Goal: Task Accomplishment & Management: Complete application form

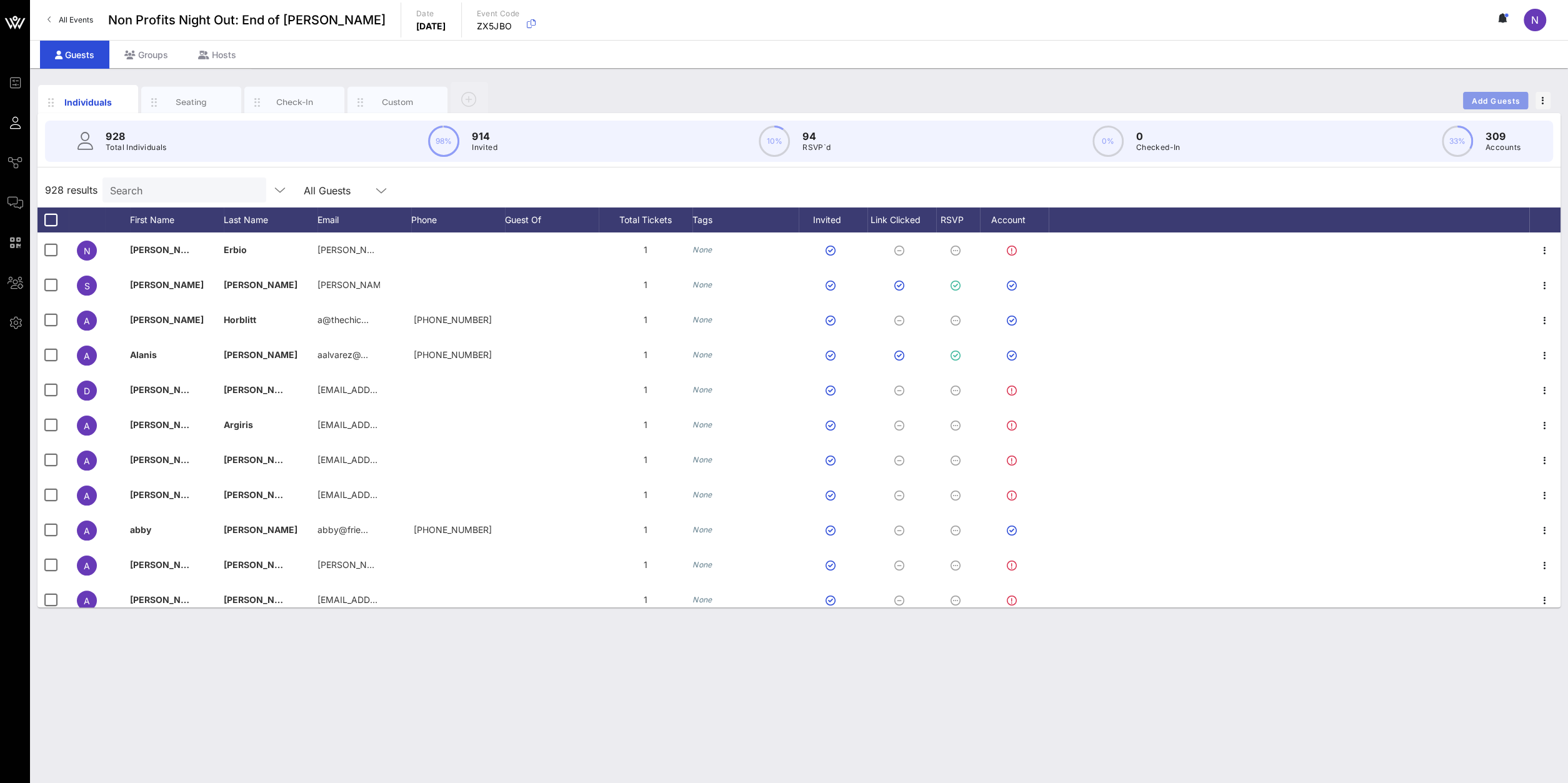
click at [1482, 99] on span "Add Guests" at bounding box center [1496, 101] width 49 height 9
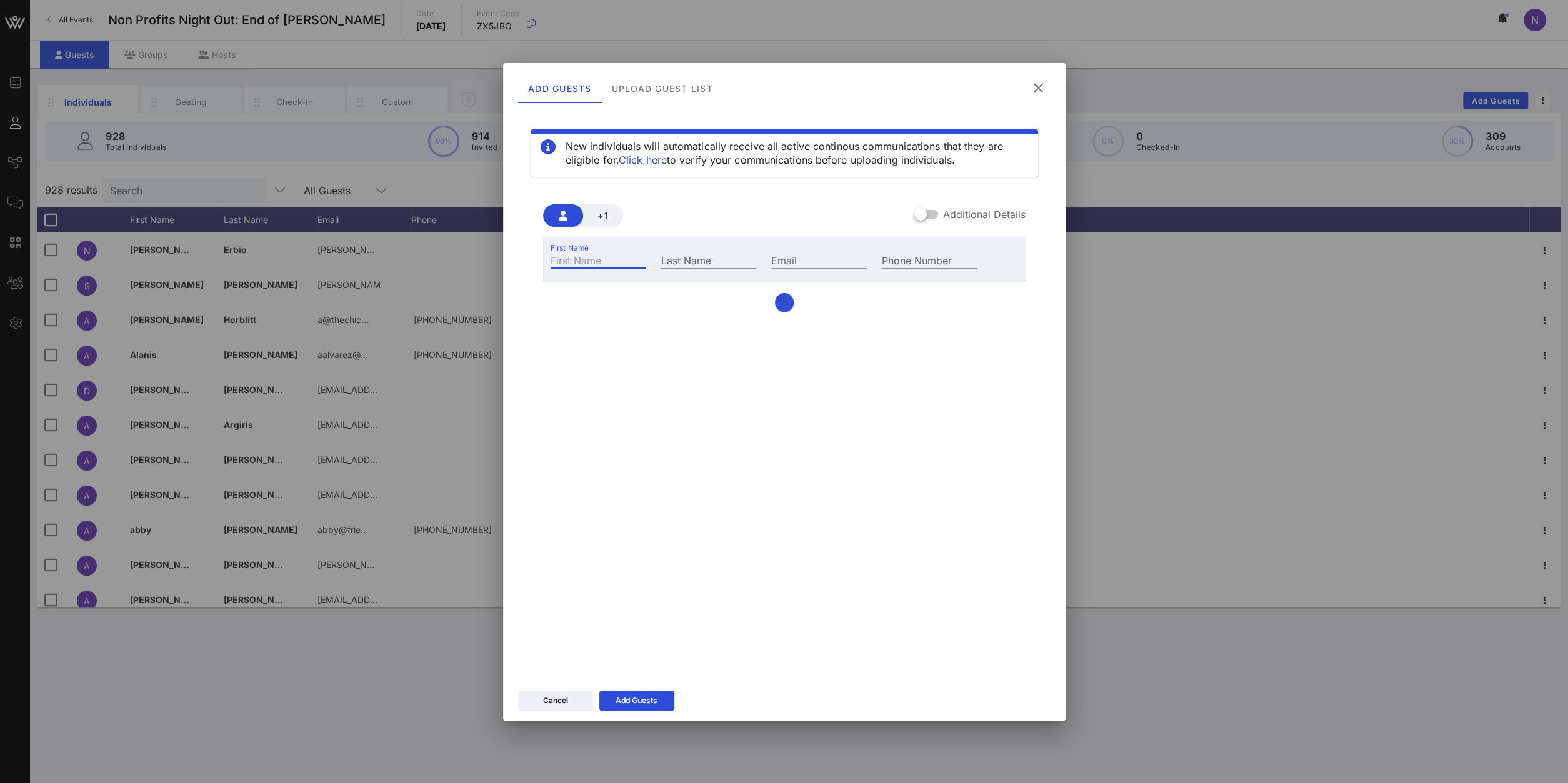
click at [625, 256] on input "First Name" at bounding box center [598, 260] width 96 height 16
type input "[PERSON_NAME]"
type input "Balkin"
paste input "[EMAIL_ADDRESS][DOMAIN_NAME]"
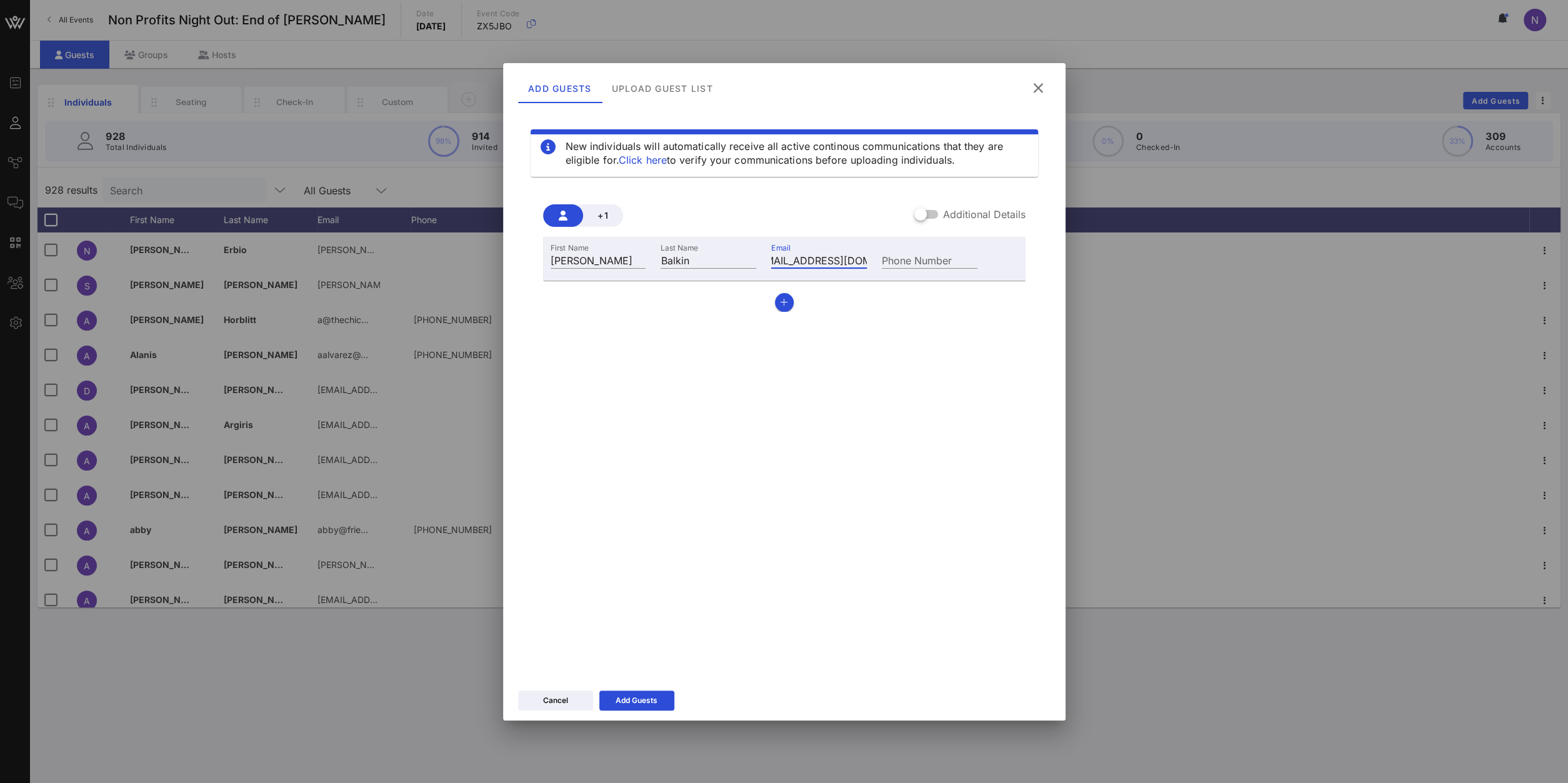
type input "[EMAIL_ADDRESS][DOMAIN_NAME]"
click at [621, 717] on div "Cancel Add Guests" at bounding box center [785, 703] width 563 height 36
click at [629, 708] on button "Add Guests" at bounding box center [636, 701] width 75 height 20
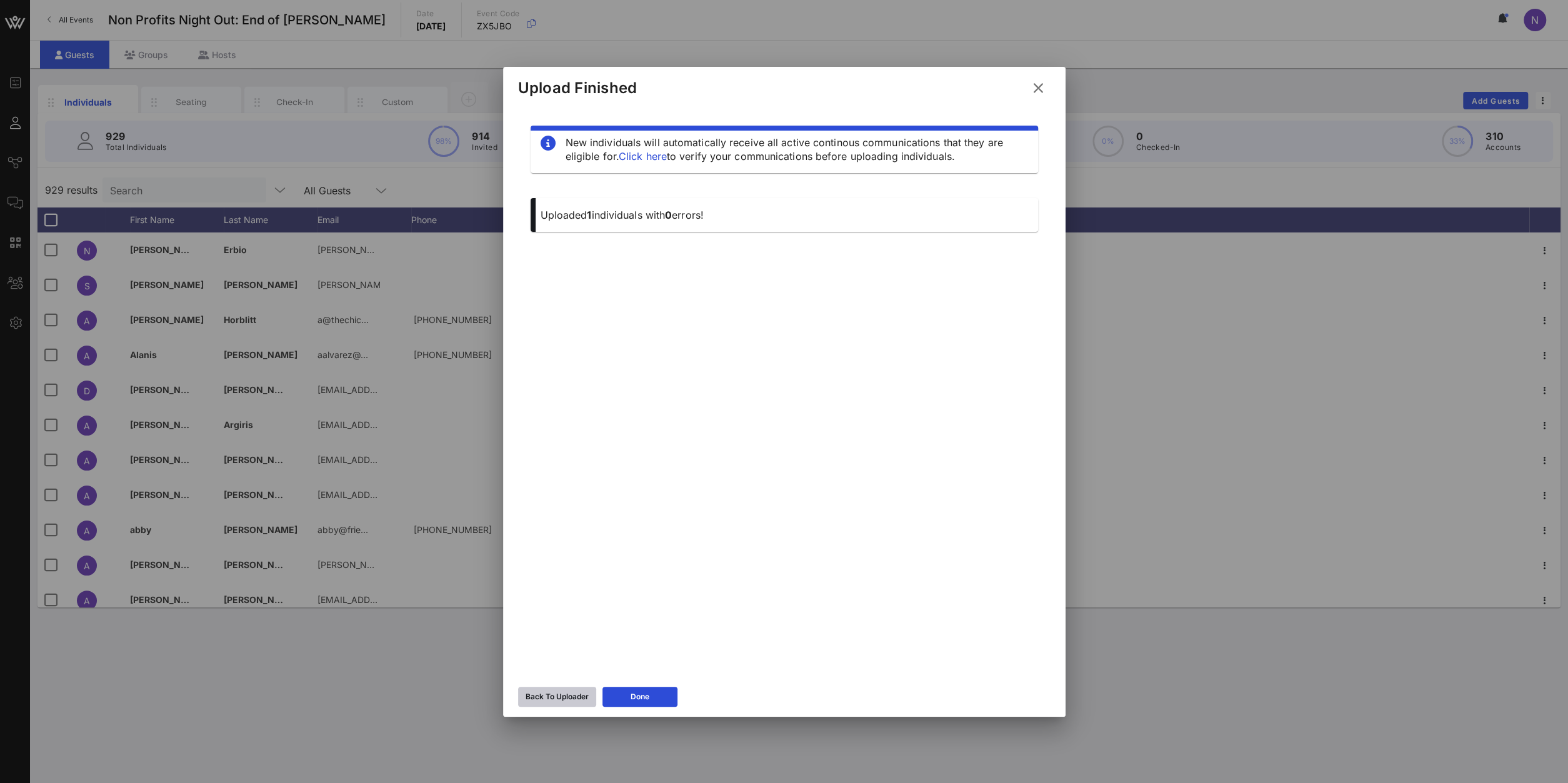
click at [545, 697] on div "Back To Uploader" at bounding box center [556, 697] width 63 height 13
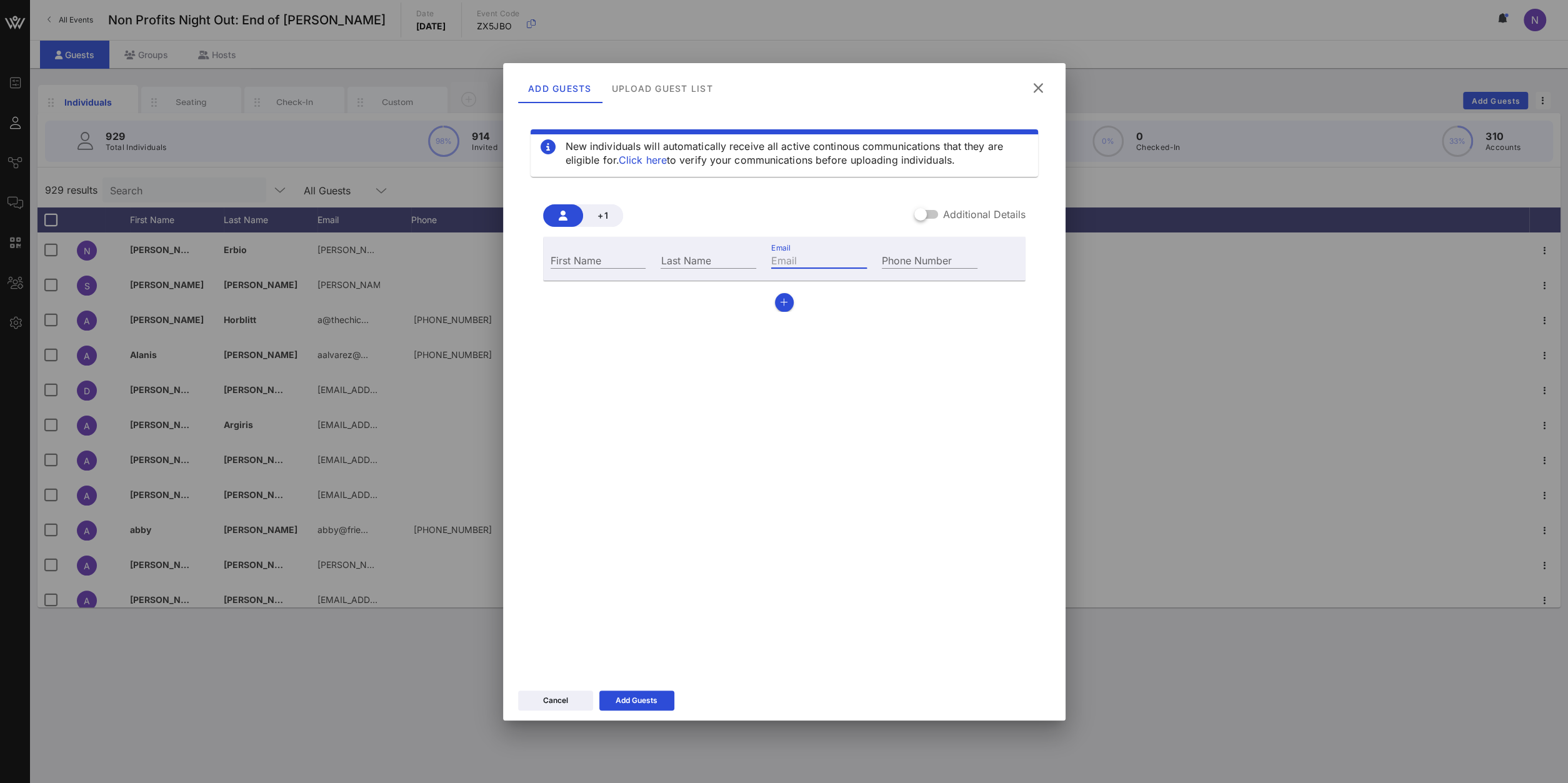
click at [786, 260] on input "Email" at bounding box center [819, 260] width 96 height 16
paste input "[EMAIL_ADDRESS][DOMAIN_NAME]"
type input "[EMAIL_ADDRESS][DOMAIN_NAME]"
click at [593, 260] on input "First Name" at bounding box center [598, 260] width 96 height 16
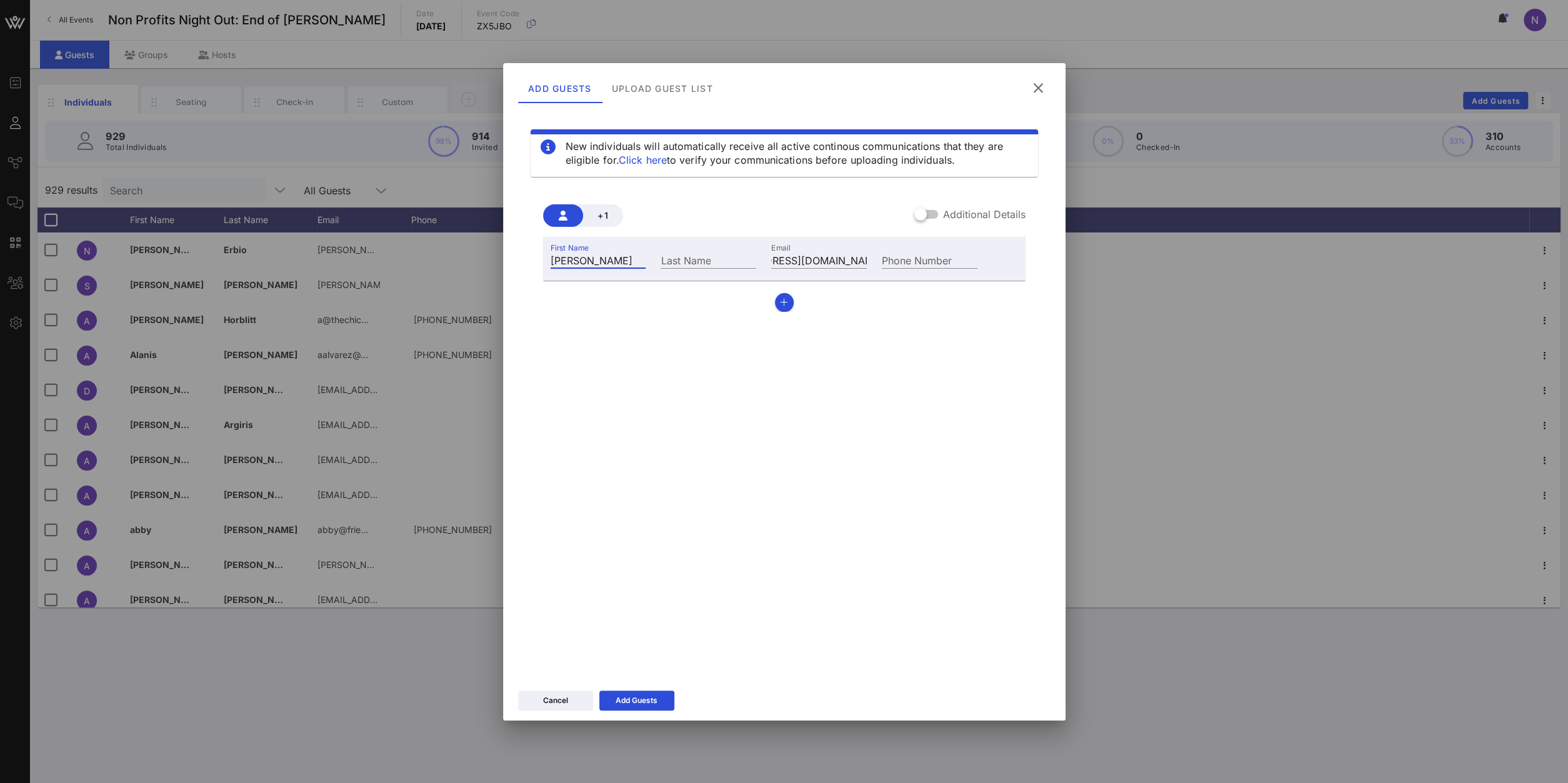
type input "[PERSON_NAME]"
drag, startPoint x: 747, startPoint y: 251, endPoint x: 728, endPoint y: 263, distance: 22.5
click at [730, 262] on div "Last Name" at bounding box center [708, 259] width 111 height 34
click at [728, 263] on input "Last Name" at bounding box center [708, 260] width 96 height 16
paste input "Yaconiello"
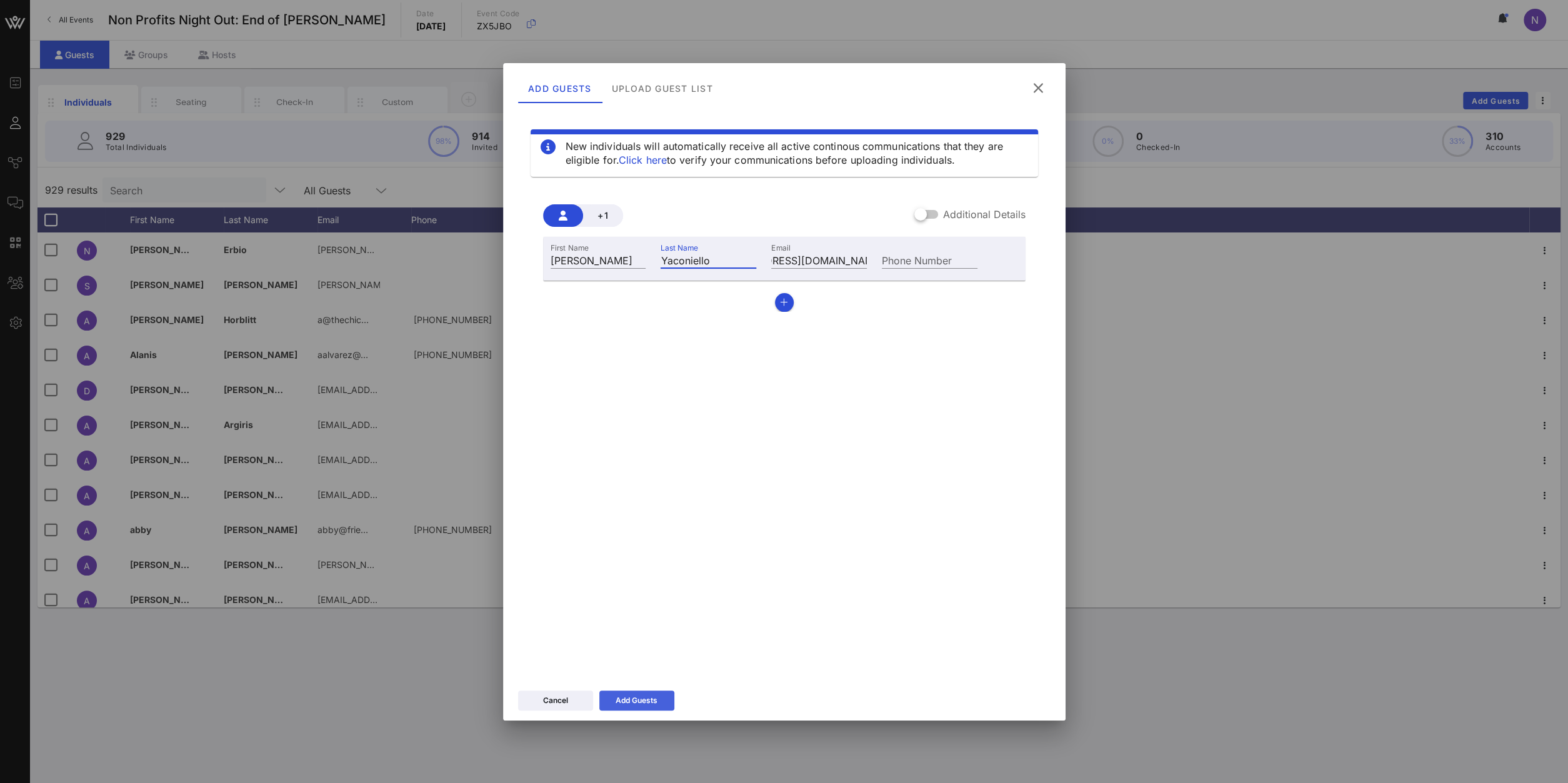
type input "Yaconiello"
click at [633, 697] on div "Add Guests" at bounding box center [636, 701] width 42 height 13
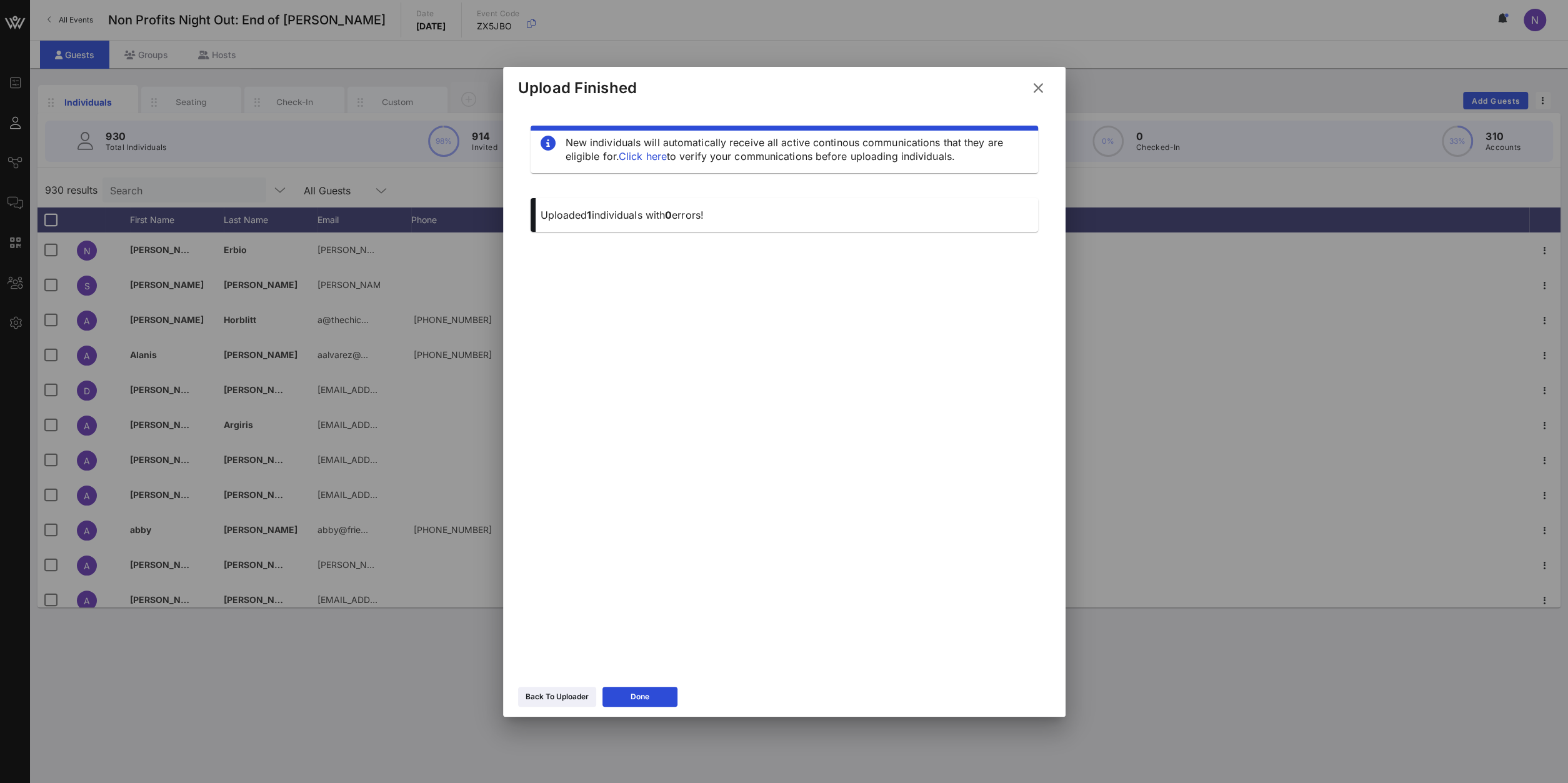
click at [555, 684] on div "Back To Uploader Done" at bounding box center [785, 699] width 563 height 36
click at [557, 688] on button "Back To Uploader" at bounding box center [557, 697] width 78 height 20
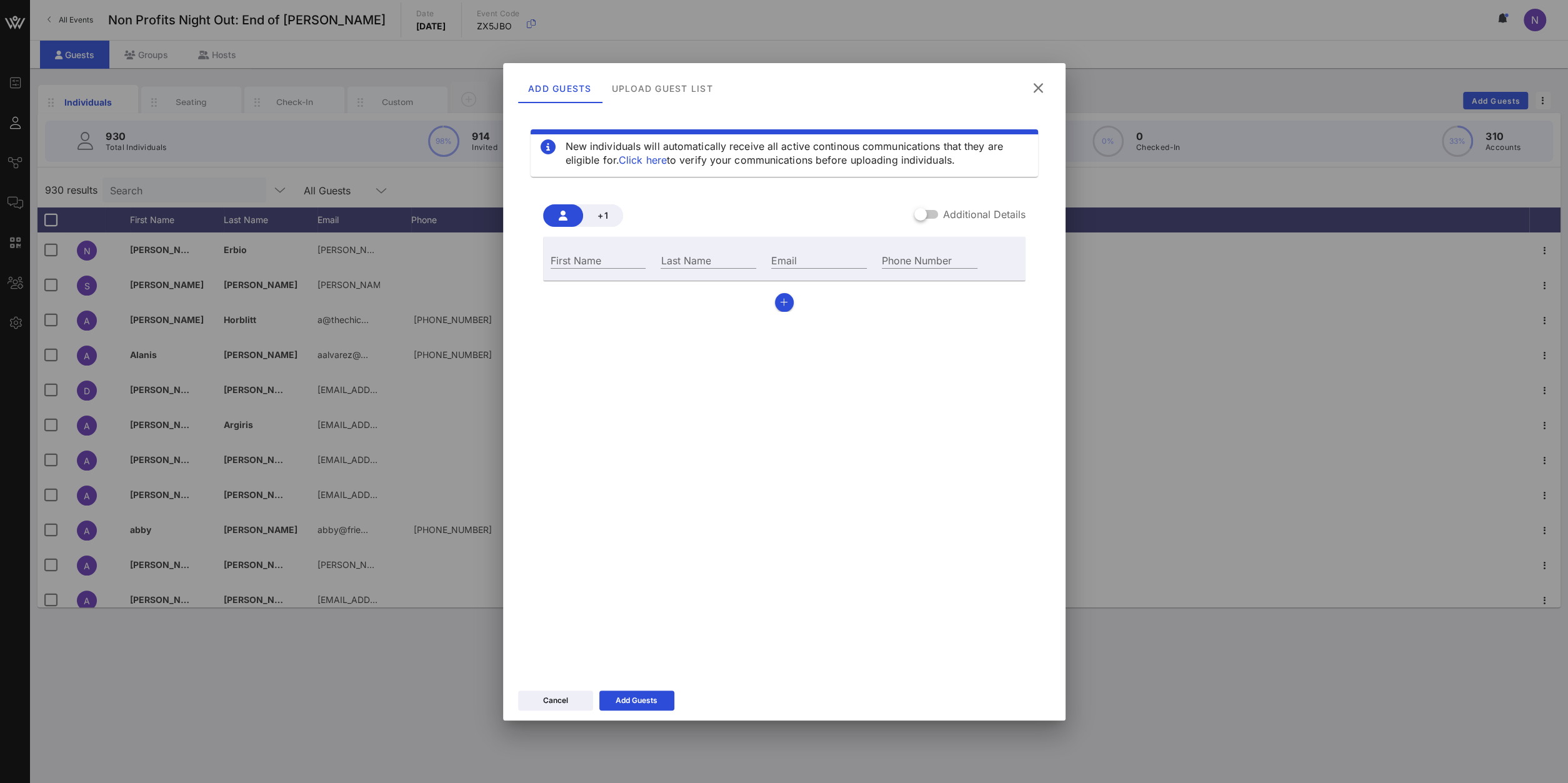
click at [781, 270] on div "Email" at bounding box center [820, 259] width 111 height 34
click at [787, 259] on input "Email" at bounding box center [819, 260] width 96 height 16
paste input "[EMAIL_ADDRESS][DOMAIN_NAME]"
type input "[EMAIL_ADDRESS][DOMAIN_NAME]"
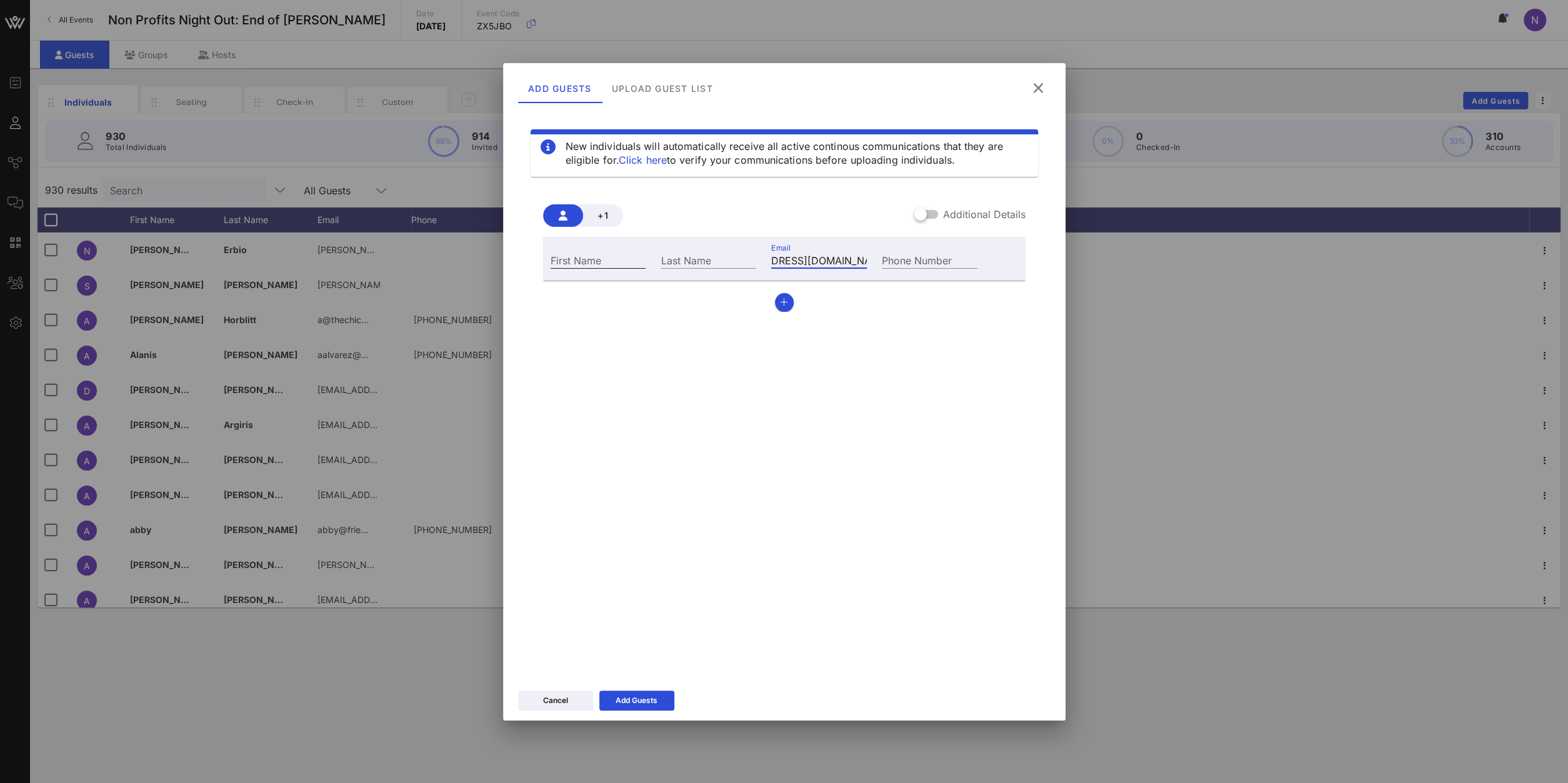
click at [556, 260] on input "First Name" at bounding box center [598, 260] width 96 height 16
type input "Mi [PERSON_NAME]"
paste input "[PERSON_NAME]"
type input "[PERSON_NAME]"
click at [642, 707] on button "Add Guests" at bounding box center [636, 701] width 75 height 20
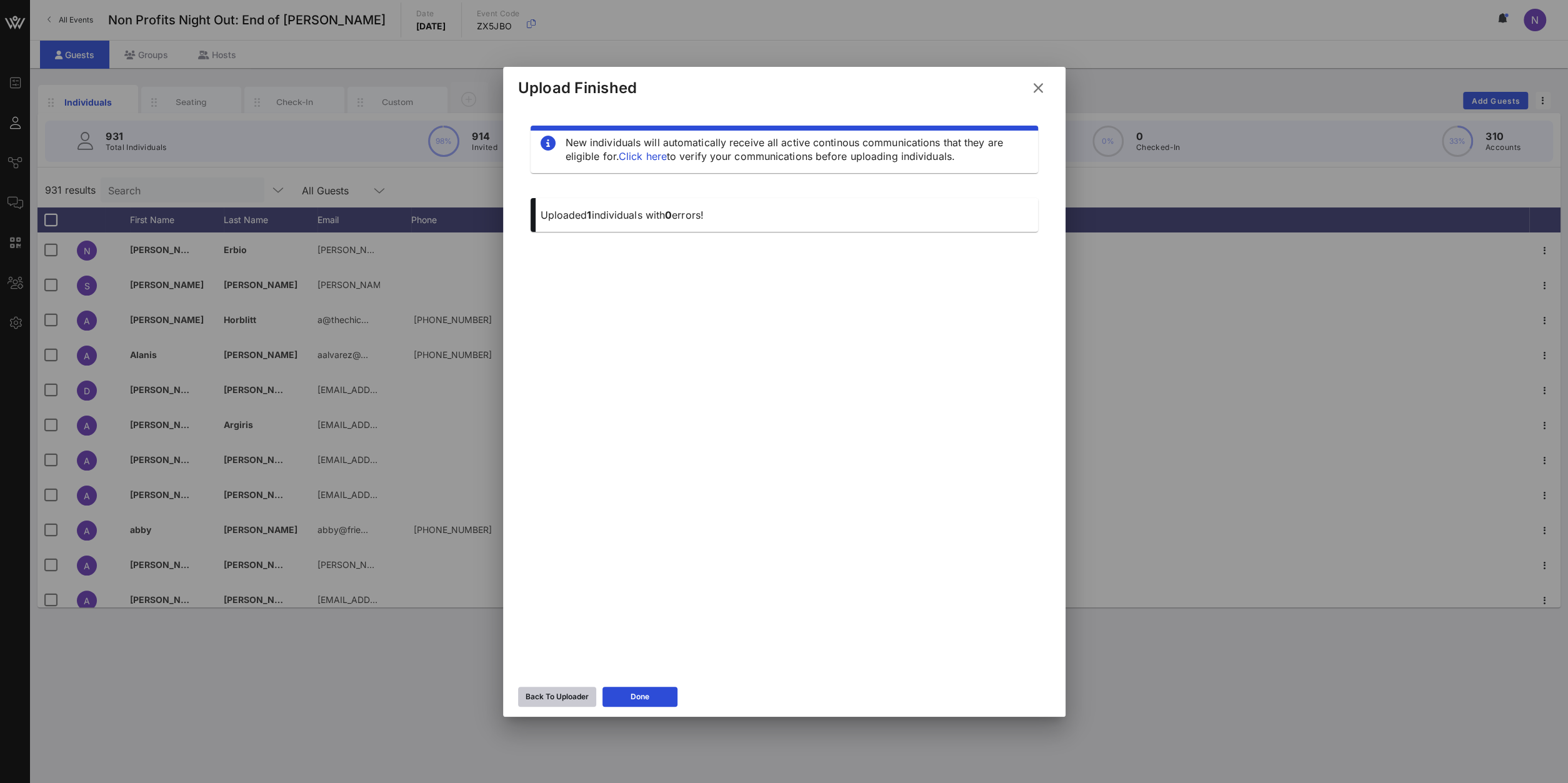
click at [559, 702] on div "Back To Uploader" at bounding box center [556, 697] width 63 height 13
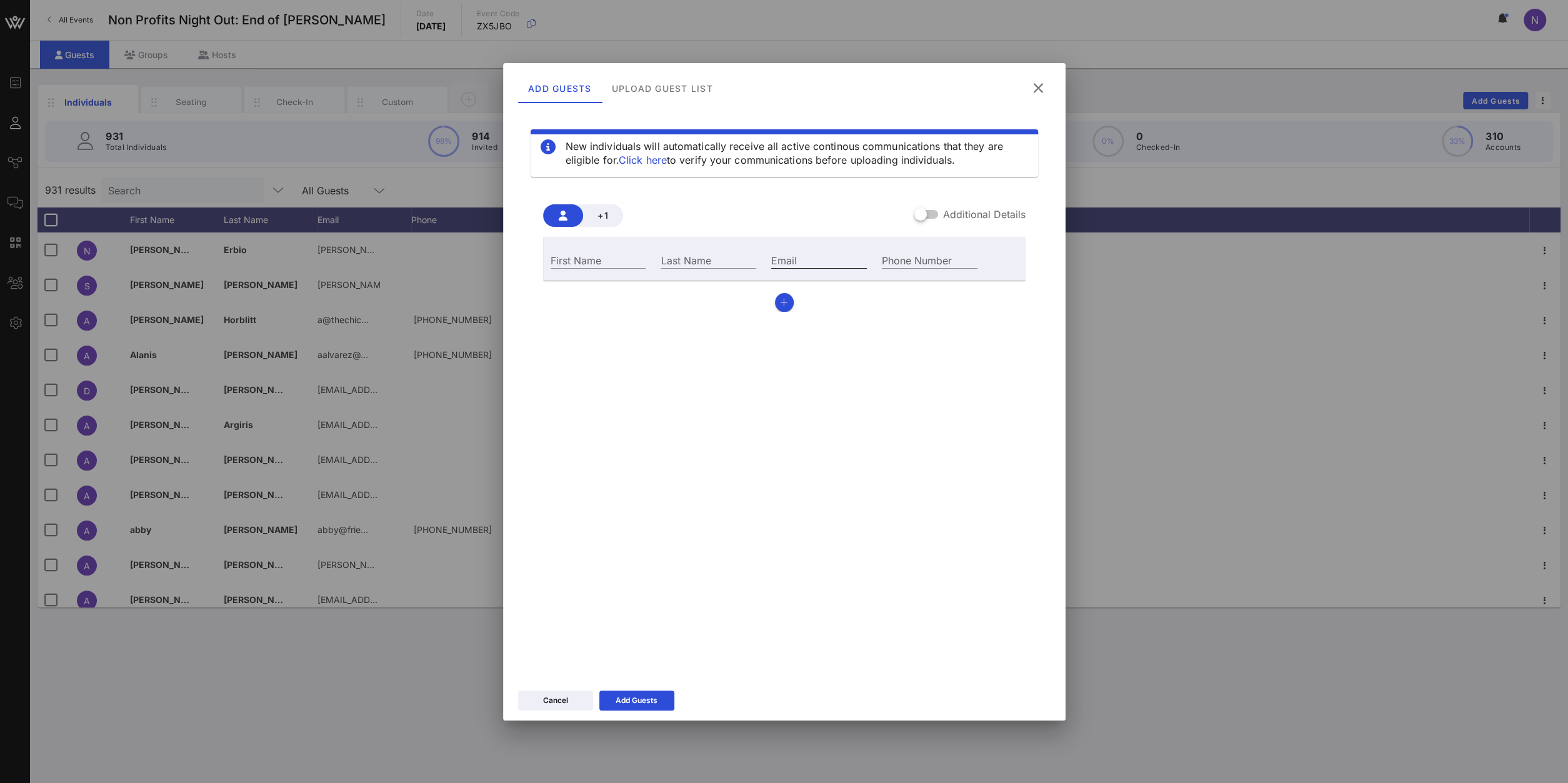
click at [806, 260] on input "Email" at bounding box center [819, 260] width 96 height 16
paste input "[PERSON_NAME][EMAIL_ADDRESS][DOMAIN_NAME]"
type input "[PERSON_NAME][EMAIL_ADDRESS][DOMAIN_NAME]"
click at [592, 252] on div "First Name" at bounding box center [598, 260] width 96 height 16
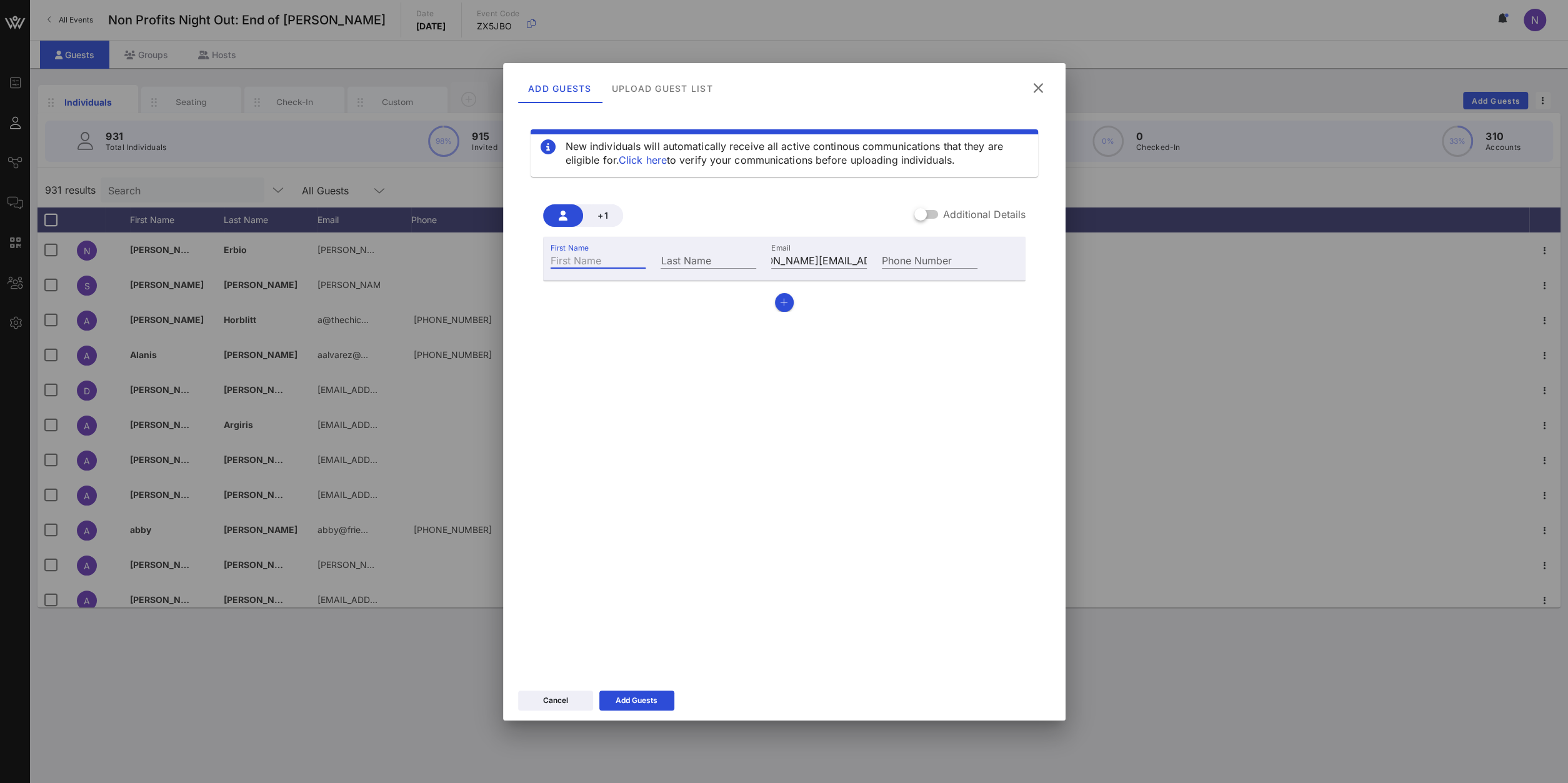
paste input "Suleydis"
type input "Suleydis"
click at [687, 264] on input "Last Name" at bounding box center [708, 260] width 96 height 16
paste input "[PERSON_NAME]"
type input "[PERSON_NAME]"
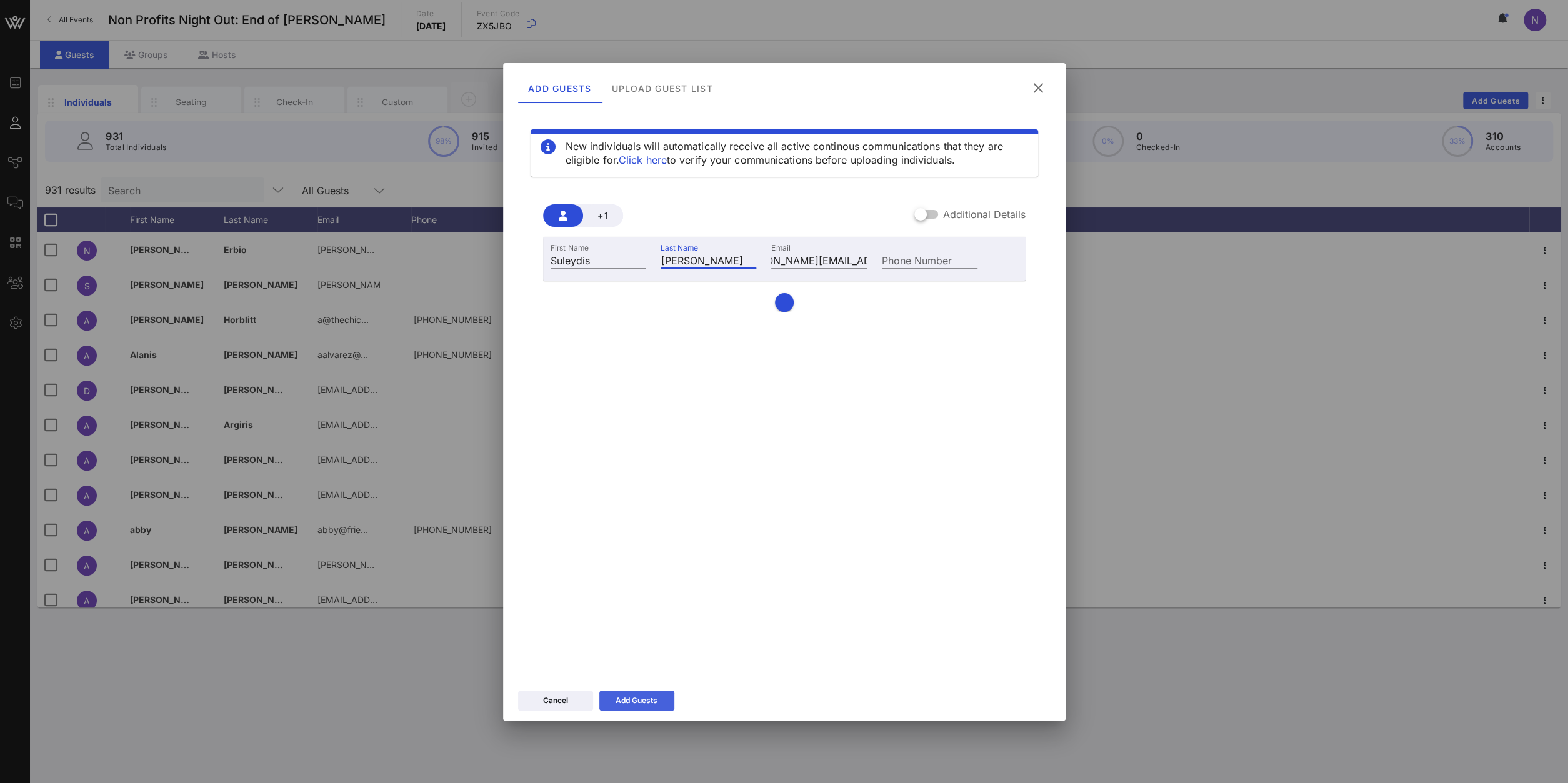
click at [641, 699] on div "Add Guests" at bounding box center [636, 701] width 42 height 13
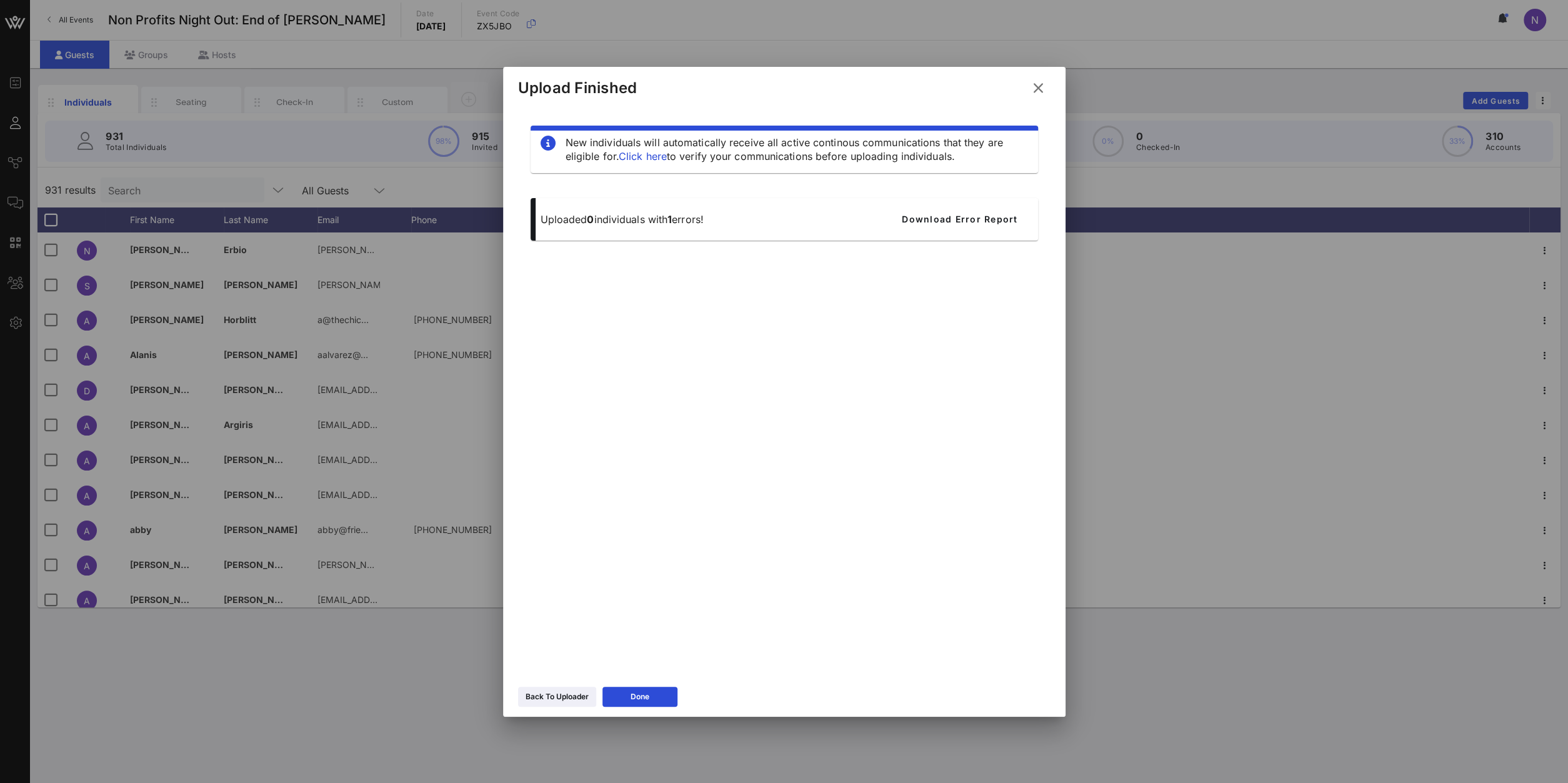
click at [568, 708] on div "Back To Uploader Done" at bounding box center [785, 699] width 563 height 36
click at [568, 703] on button "Back To Uploader" at bounding box center [557, 697] width 78 height 20
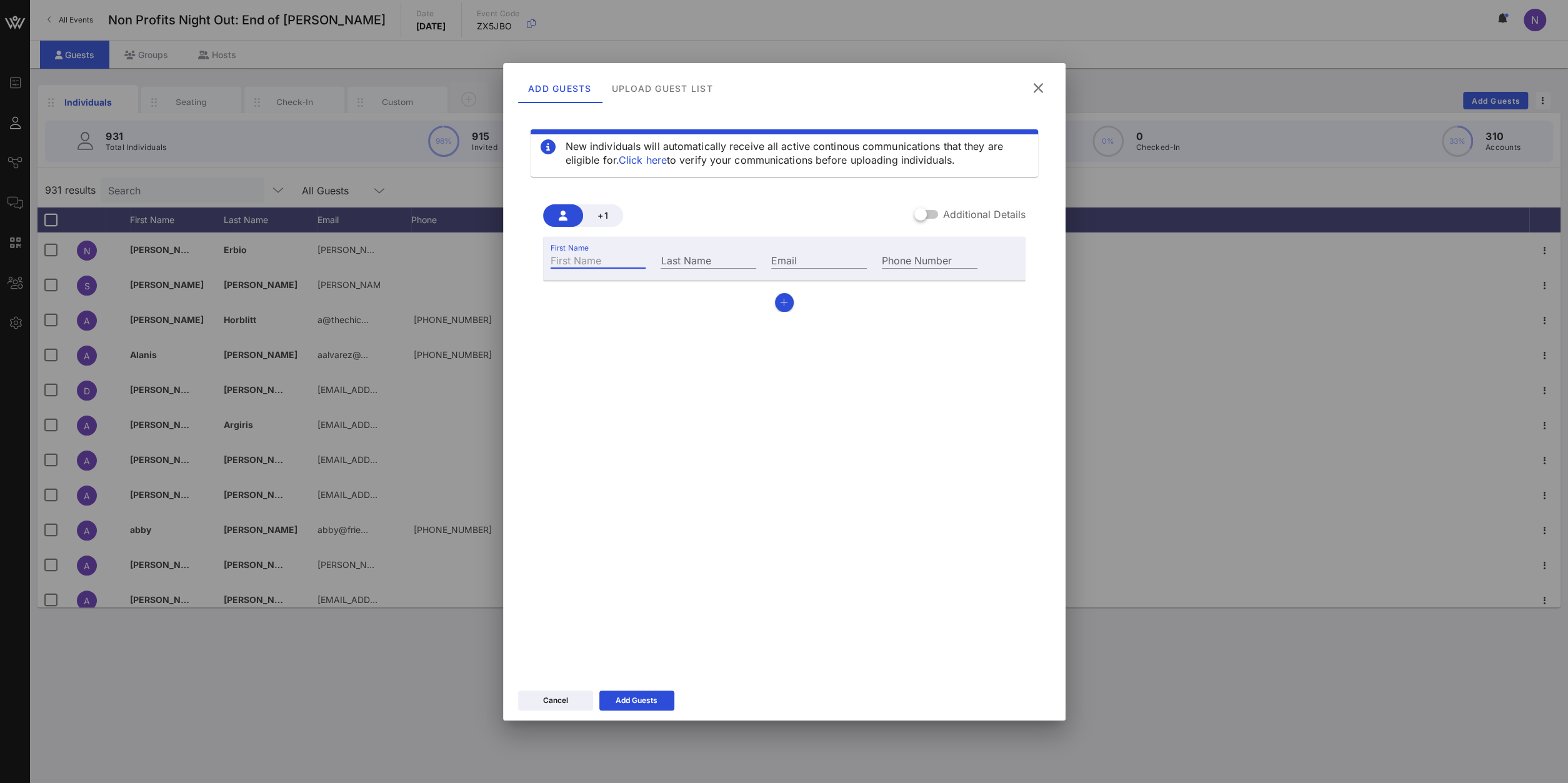
click at [591, 256] on input "First Name" at bounding box center [598, 260] width 96 height 16
type input "Max"
type input "[PERSON_NAME]"
paste input "[EMAIL_ADDRESS][DOMAIN_NAME]"
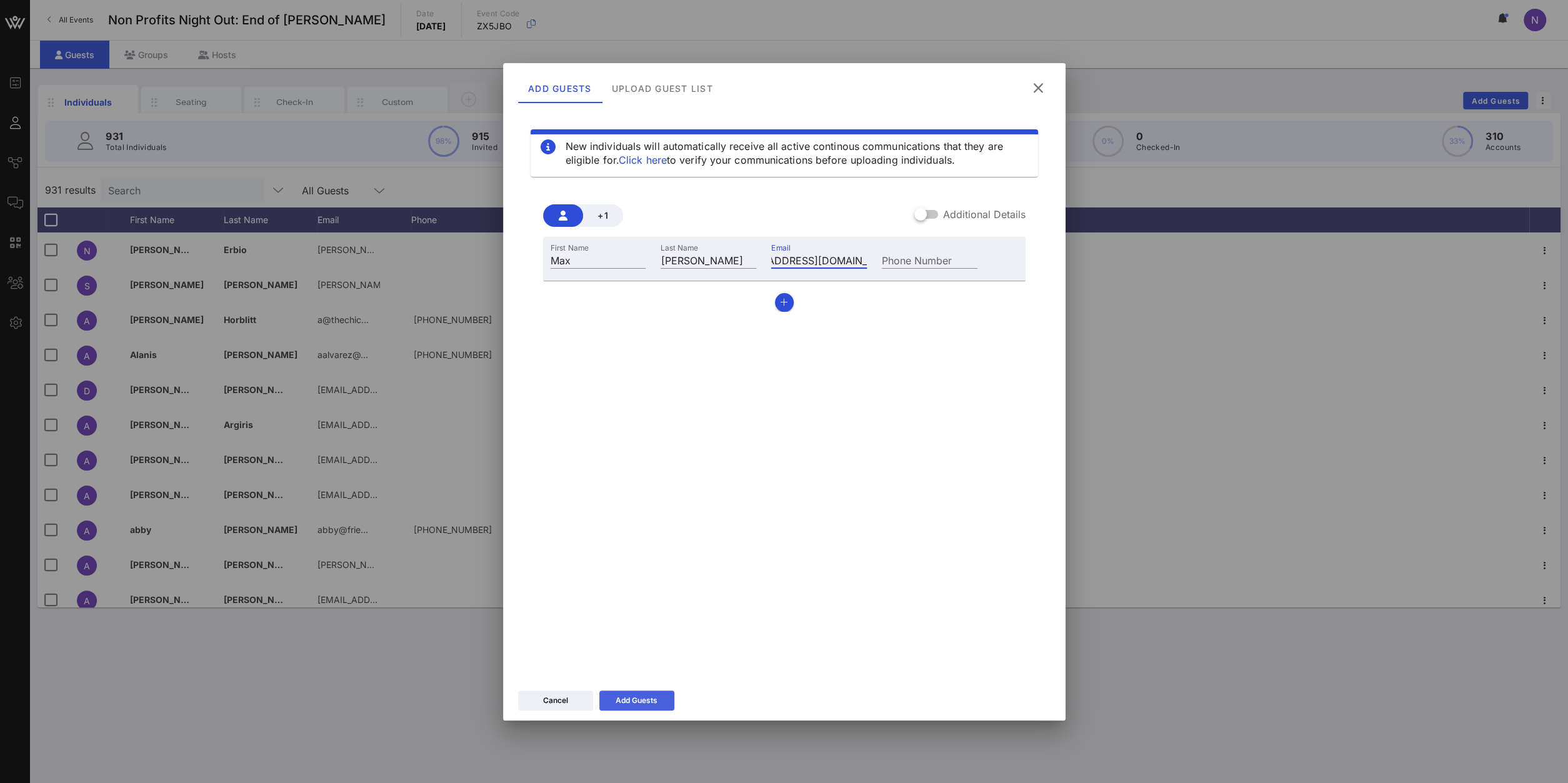
type input "[EMAIL_ADDRESS][DOMAIN_NAME]"
click at [614, 705] on button "Add Guests" at bounding box center [636, 701] width 75 height 20
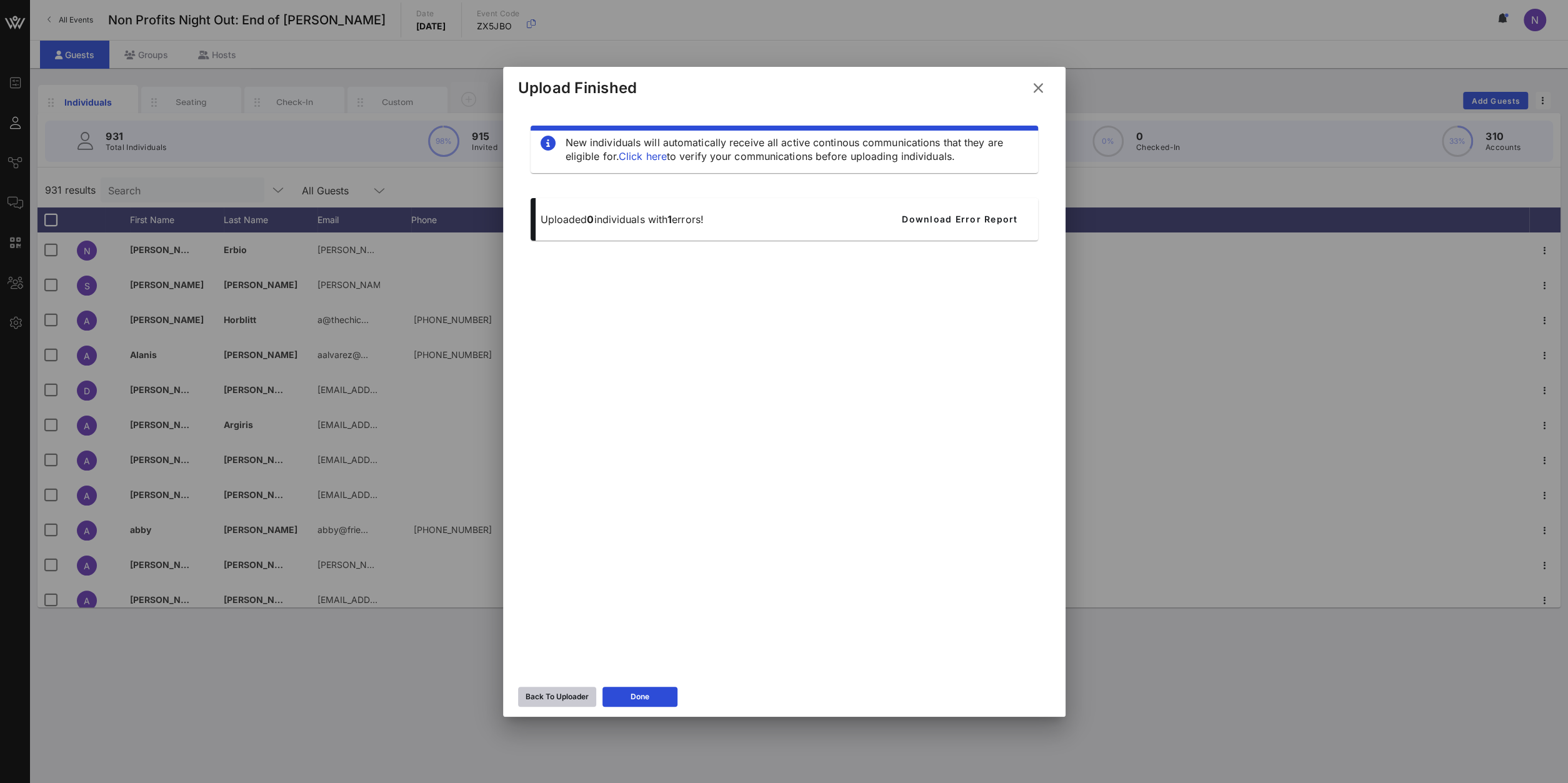
click at [585, 693] on div "Back To Uploader" at bounding box center [556, 697] width 63 height 13
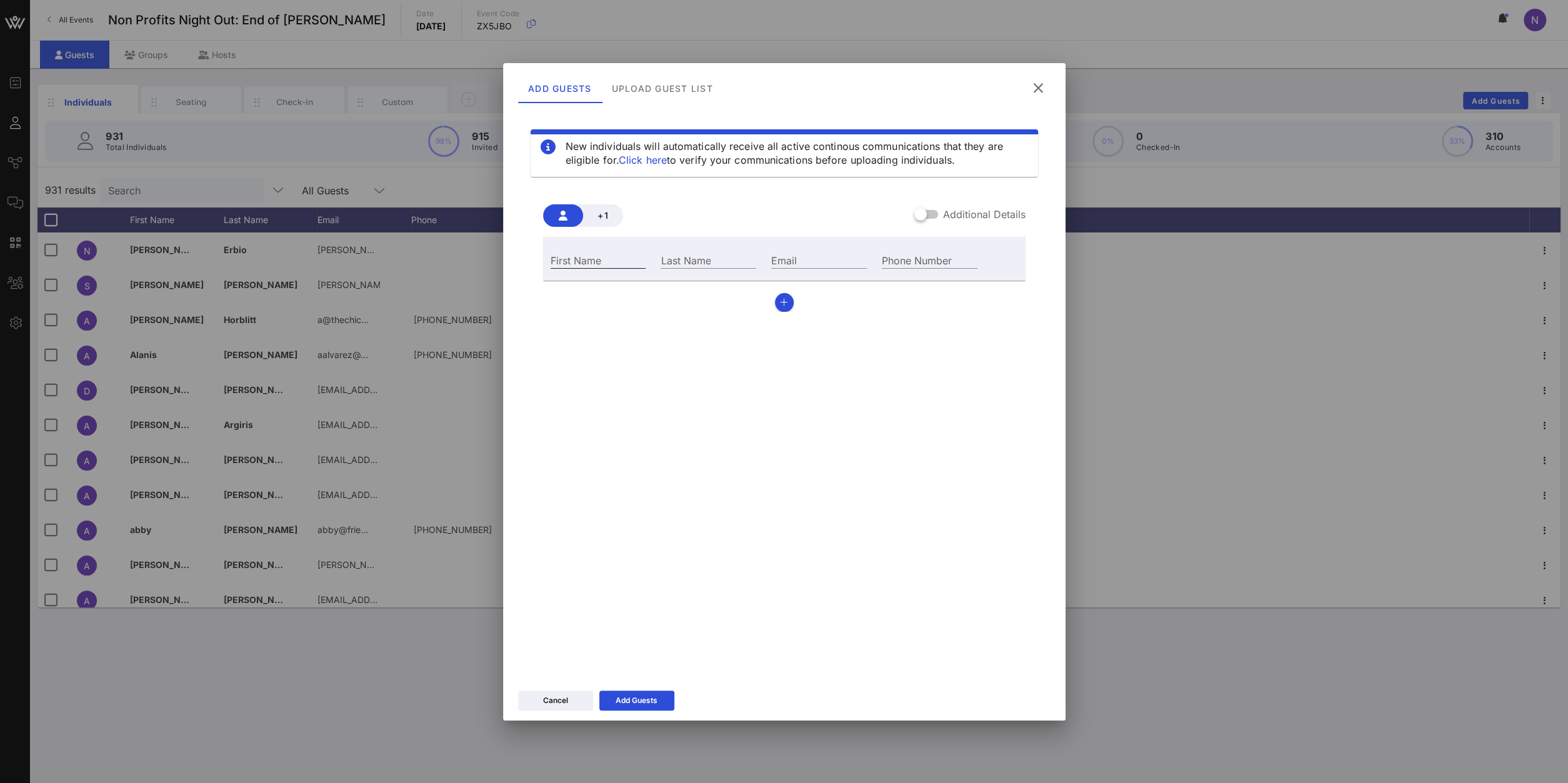
click at [577, 252] on div "First Name" at bounding box center [598, 260] width 96 height 16
type input "E"
click at [1035, 76] on button at bounding box center [1038, 87] width 25 height 23
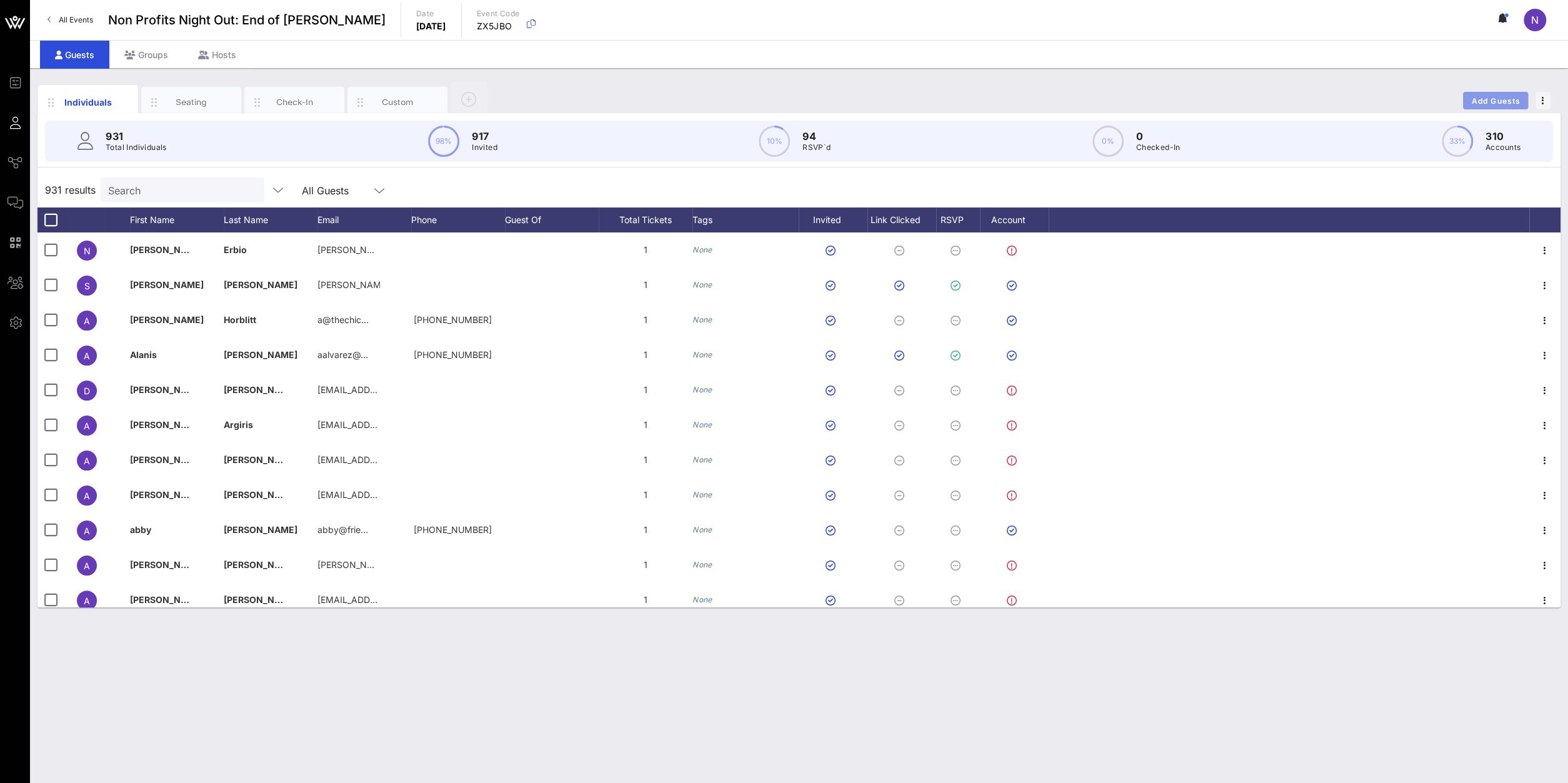
click at [1494, 105] on button "Add Guests" at bounding box center [1495, 100] width 65 height 17
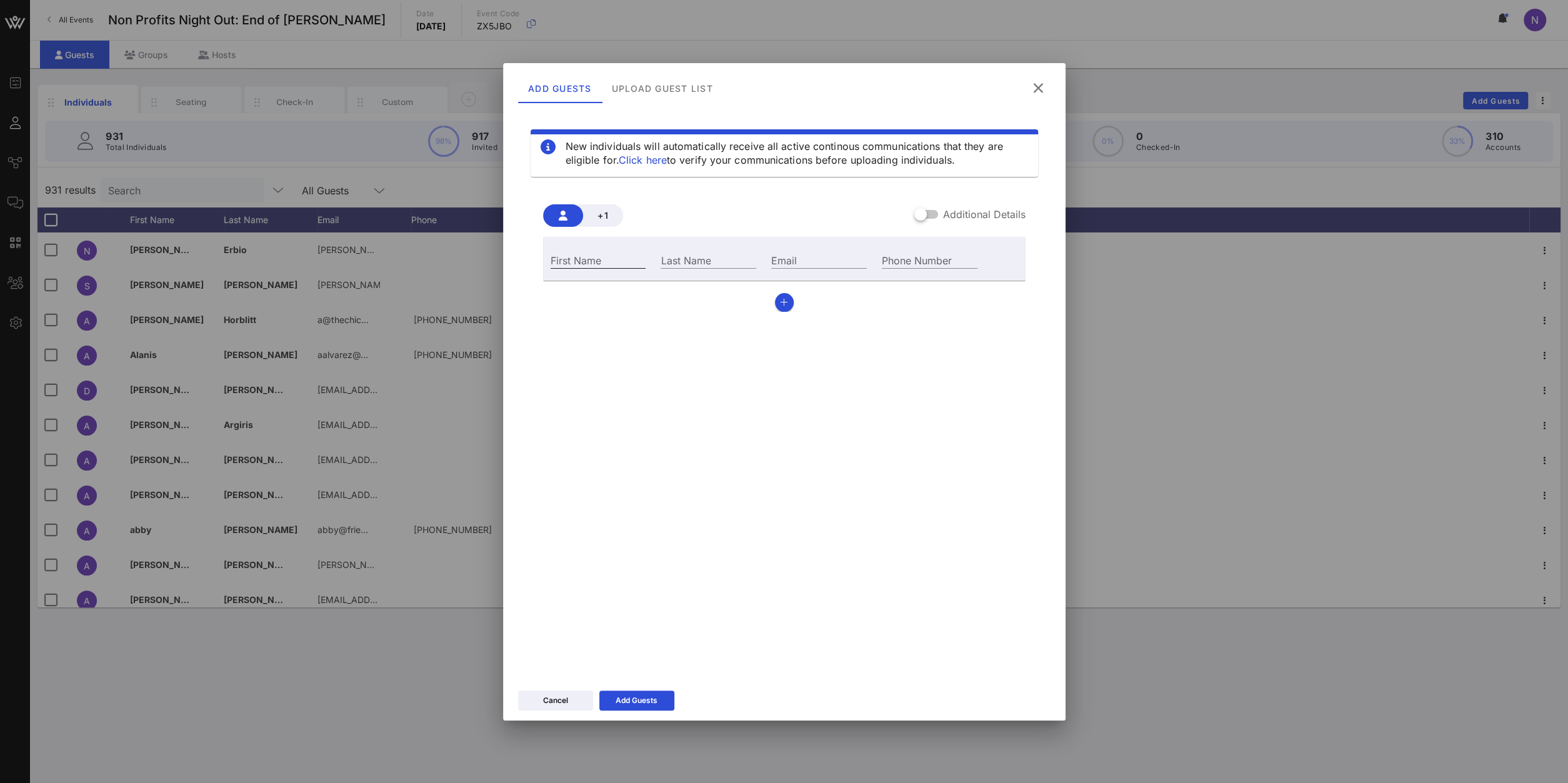
click at [615, 265] on input "First Name" at bounding box center [598, 260] width 96 height 16
type input "[PERSON_NAME]"
paste input "[EMAIL_ADDRESS][DOMAIN_NAME]"
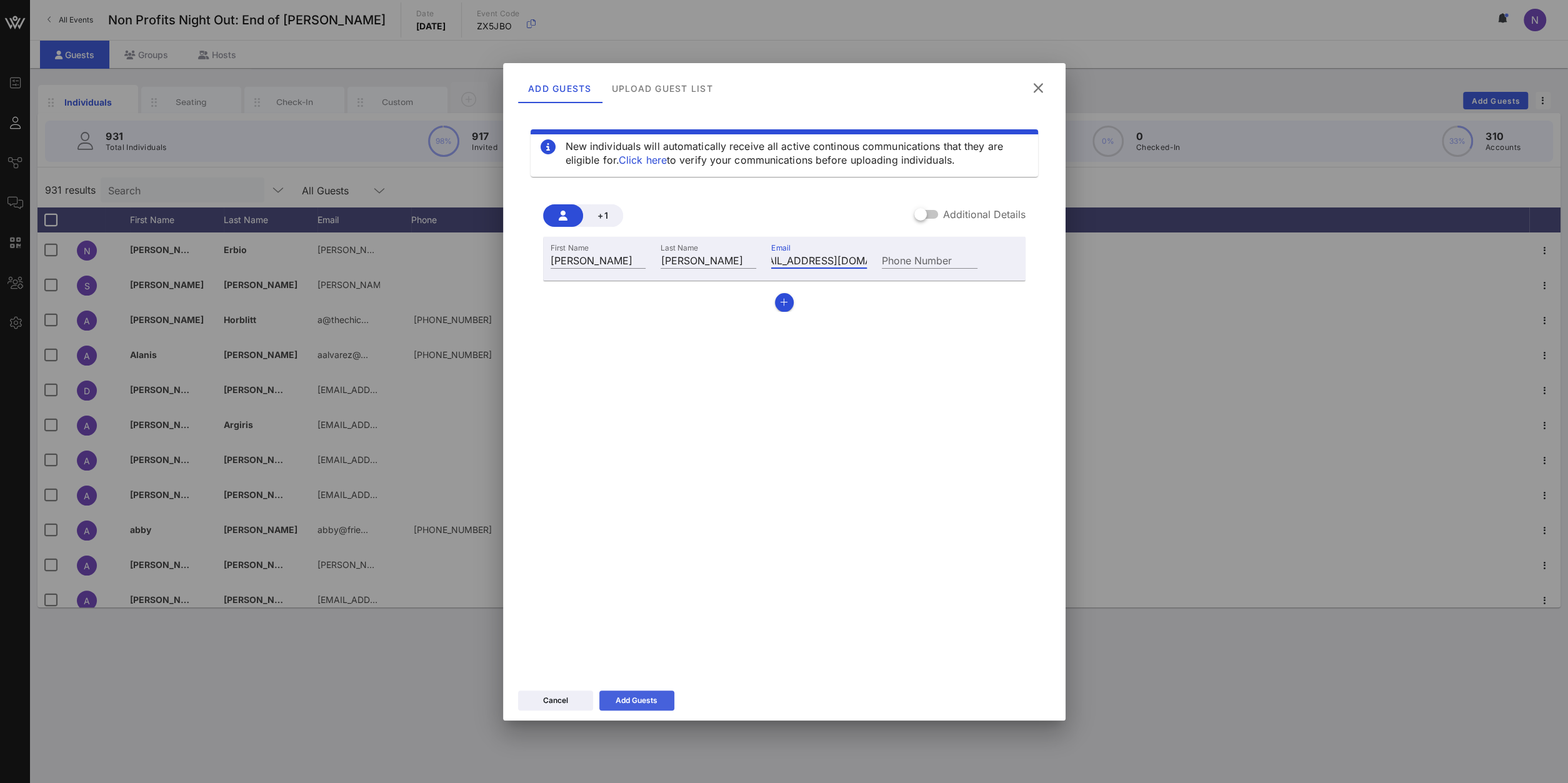
type input "[EMAIL_ADDRESS][DOMAIN_NAME]"
click at [622, 701] on div "Add Guests" at bounding box center [636, 701] width 42 height 13
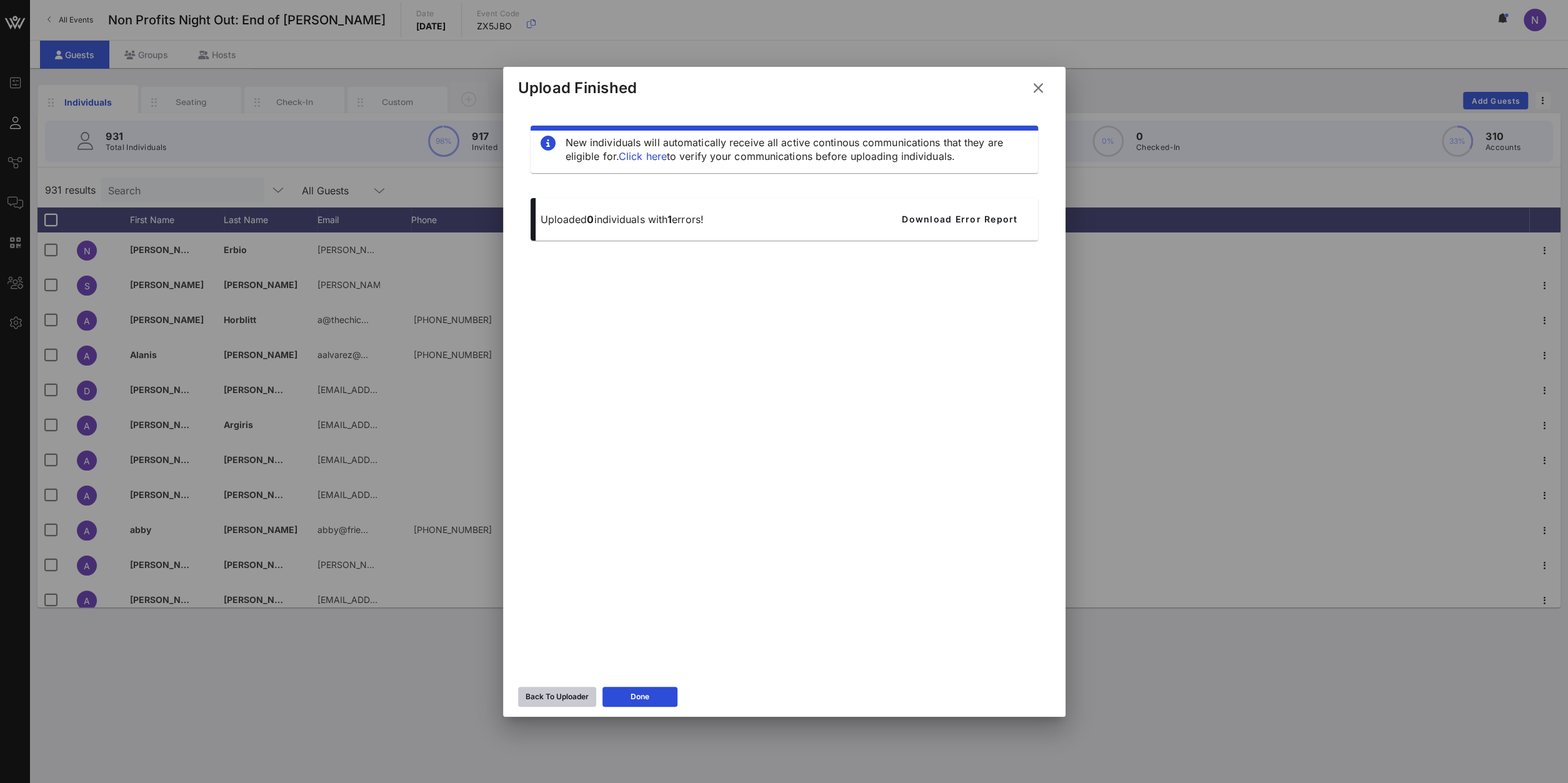
click at [559, 702] on div "Back To Uploader" at bounding box center [556, 697] width 63 height 13
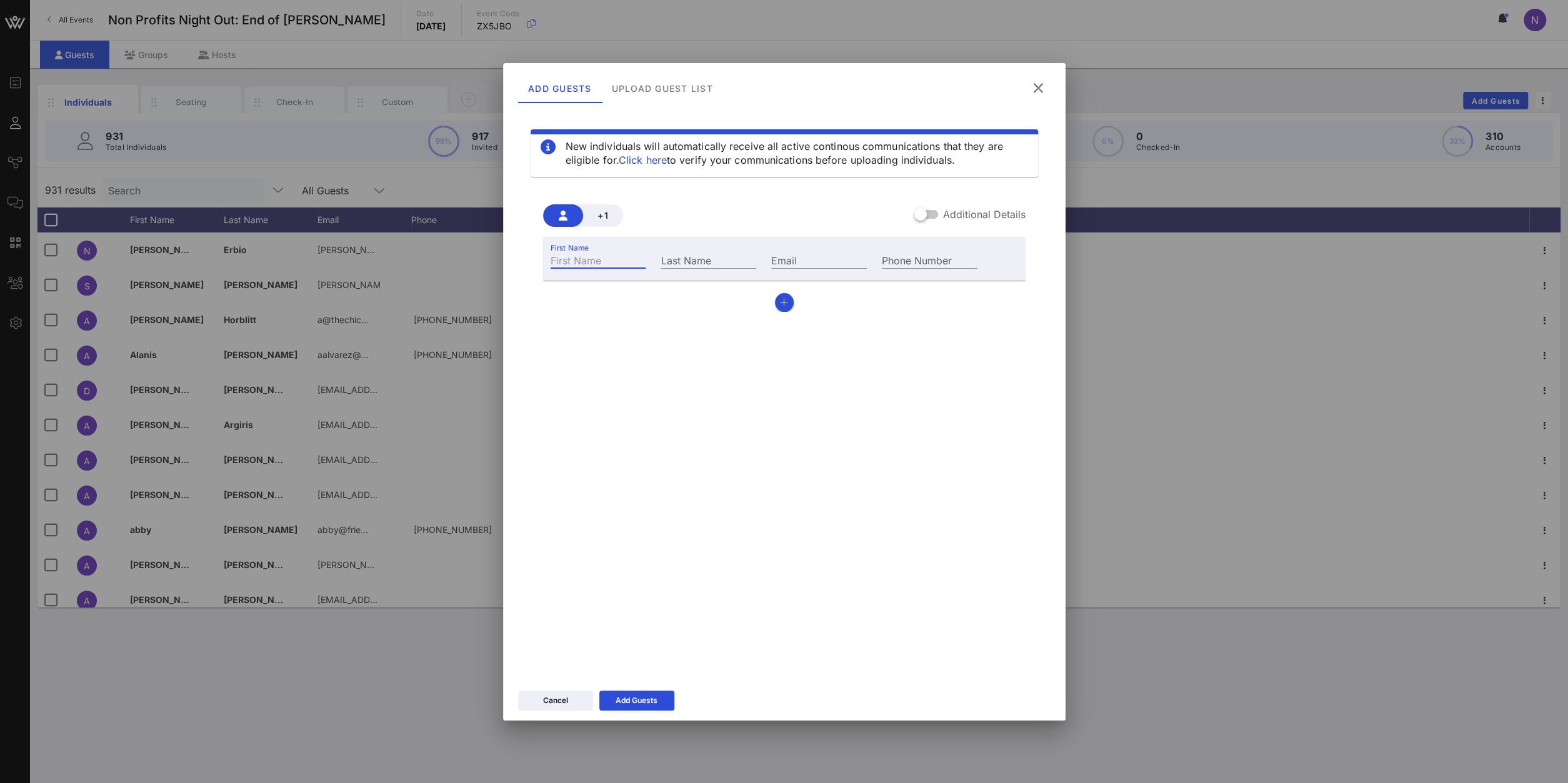
click at [565, 259] on input "First Name" at bounding box center [598, 260] width 96 height 16
type input "[PERSON_NAME]"
type input "Fields"
paste input "[EMAIL_ADDRESS][DOMAIN_NAME]"
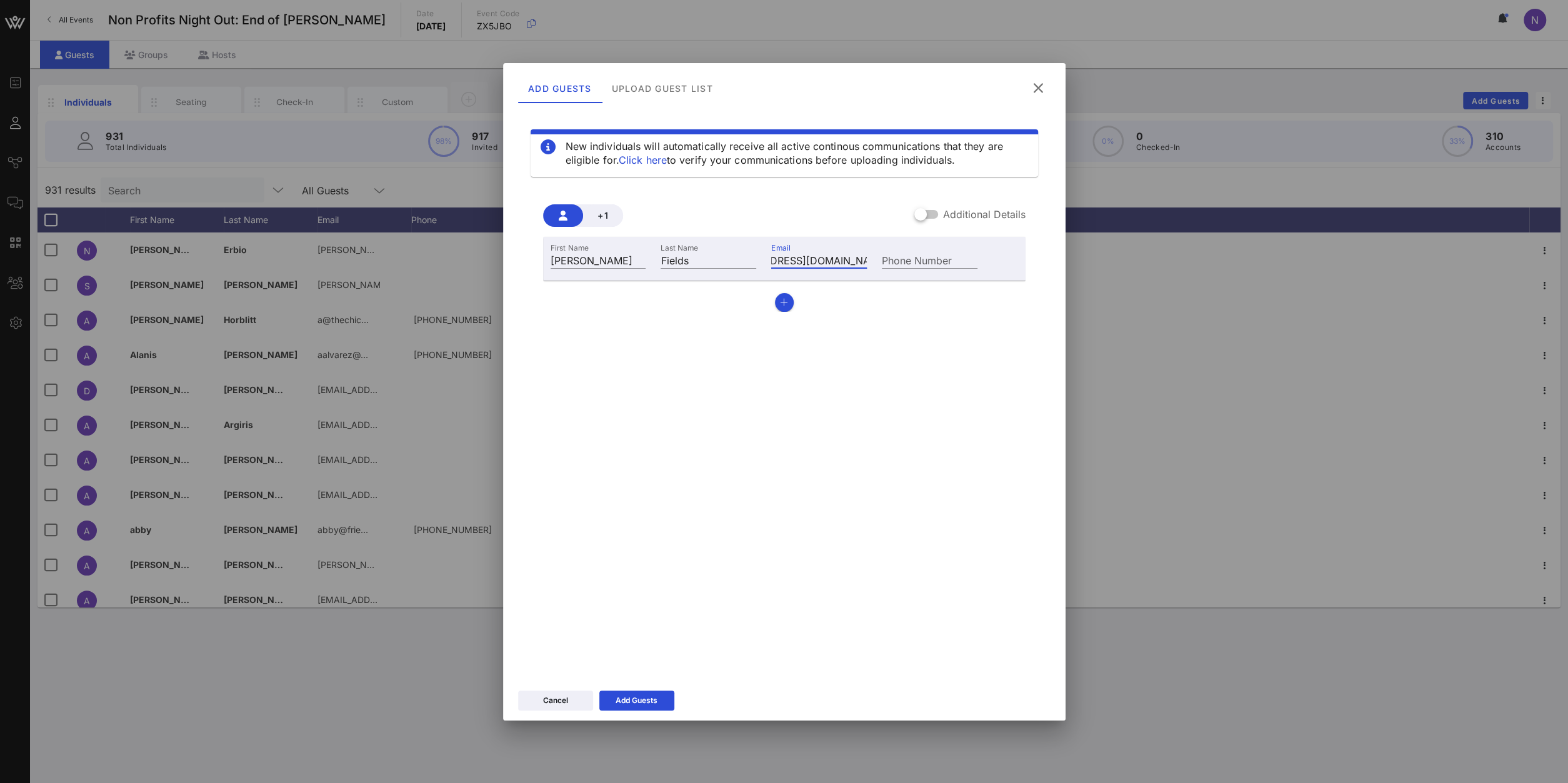
type input "[EMAIL_ADDRESS][DOMAIN_NAME]"
click at [623, 697] on div "Add Guests" at bounding box center [636, 701] width 42 height 13
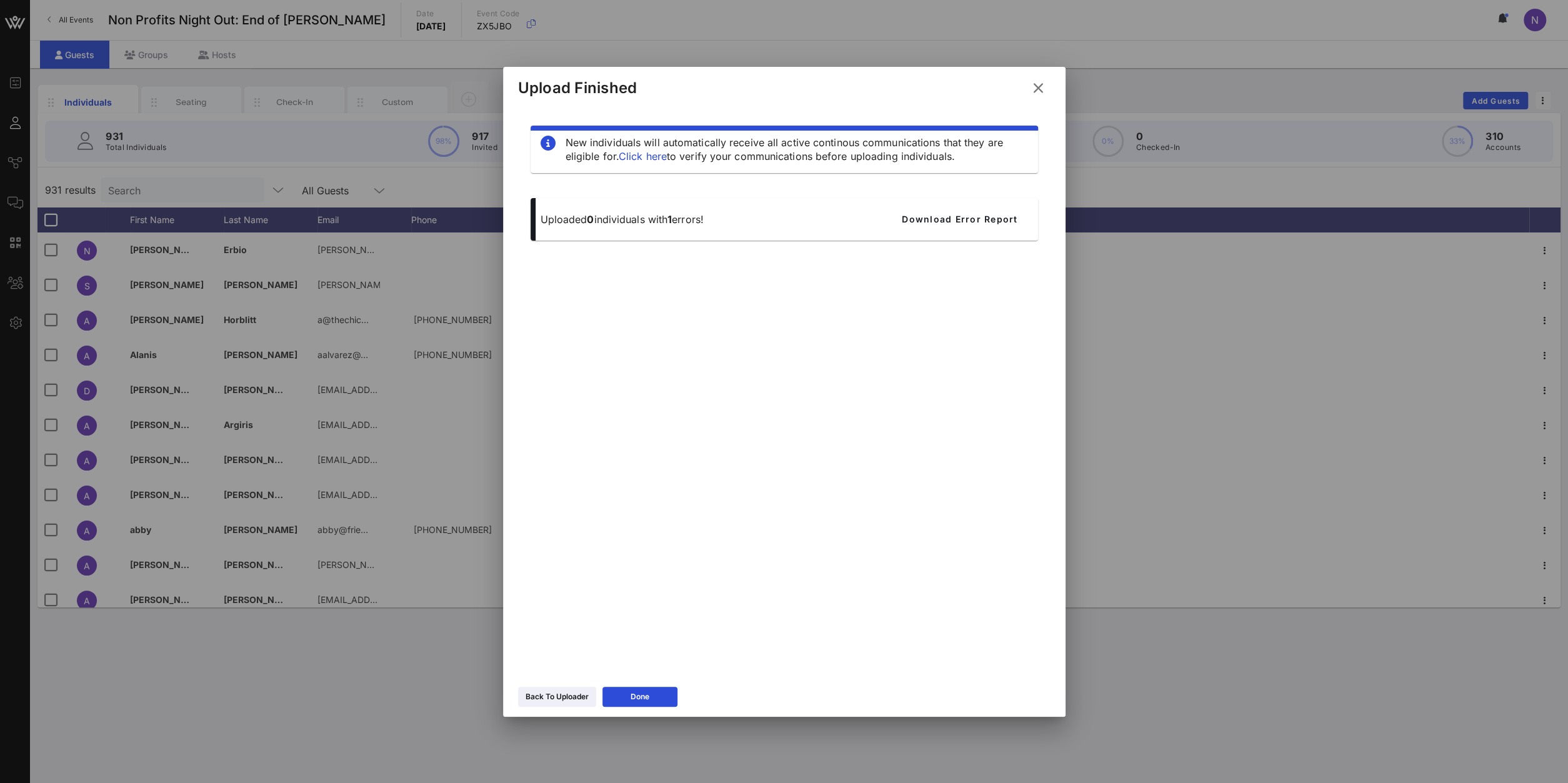
click at [1032, 91] on button at bounding box center [1038, 87] width 25 height 23
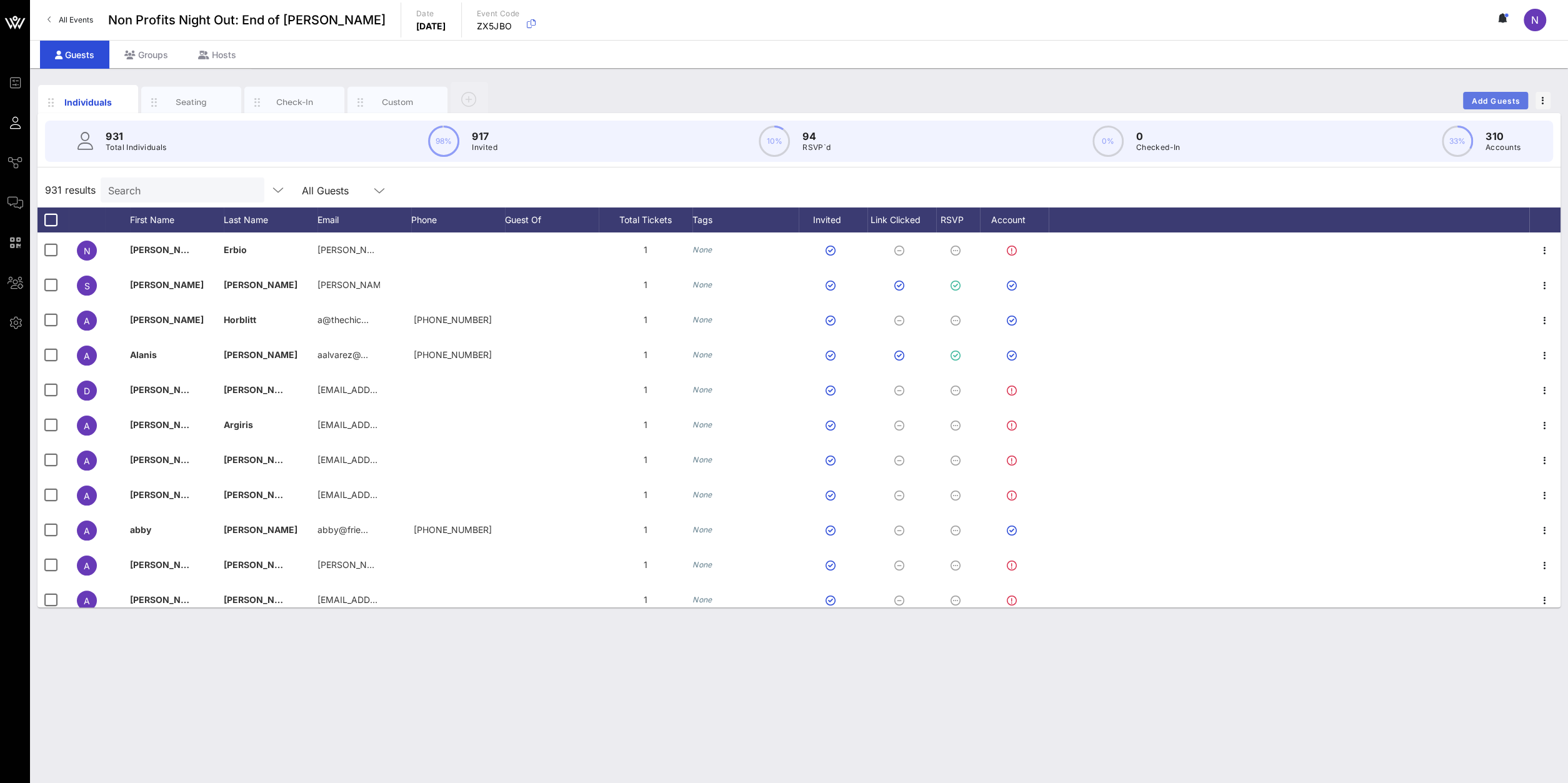
click at [1484, 99] on span "Add Guests" at bounding box center [1496, 101] width 49 height 9
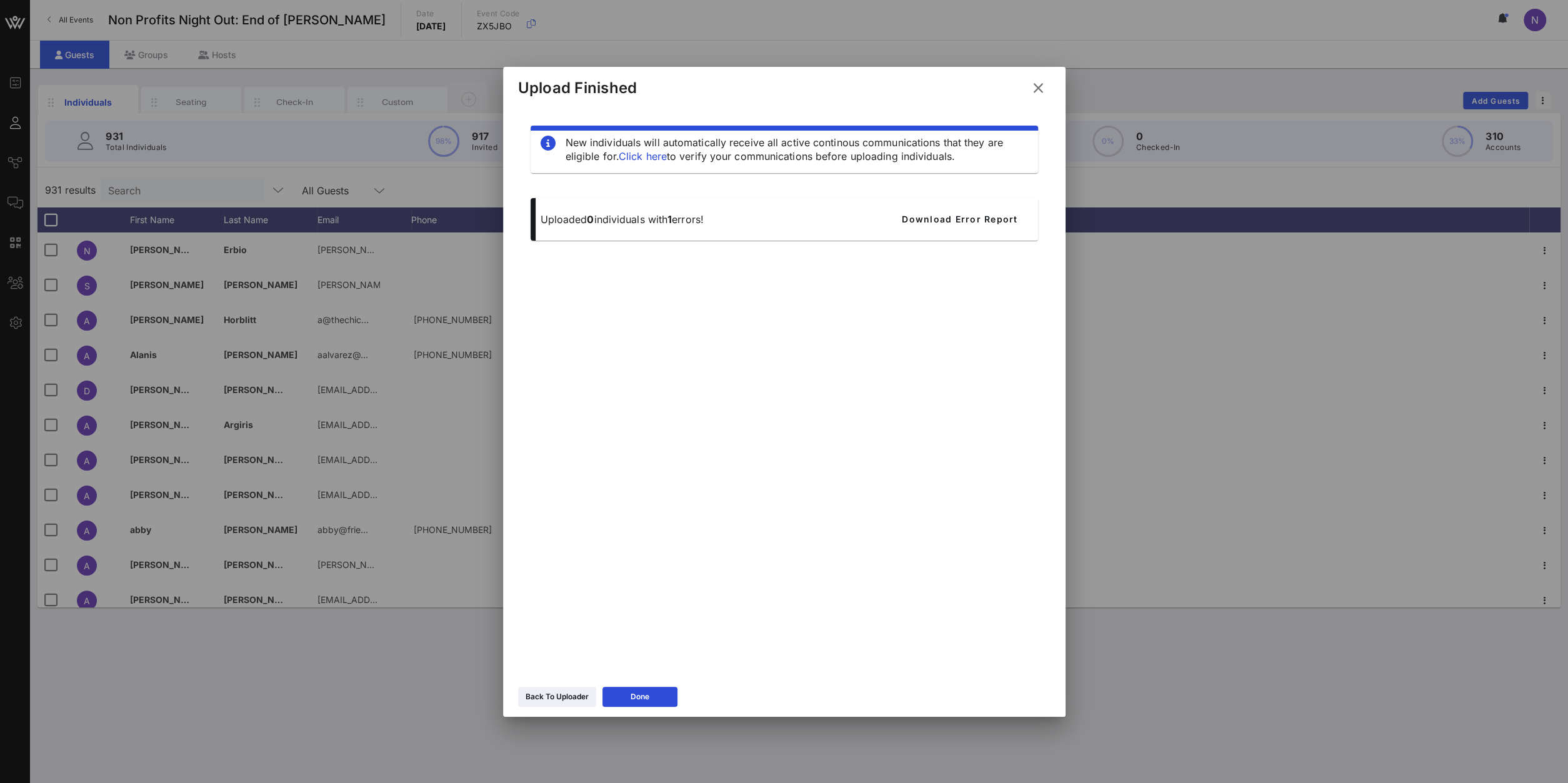
click at [552, 707] on div "Back To Uploader Done" at bounding box center [785, 699] width 563 height 36
click at [553, 699] on div "Back To Uploader" at bounding box center [556, 697] width 63 height 13
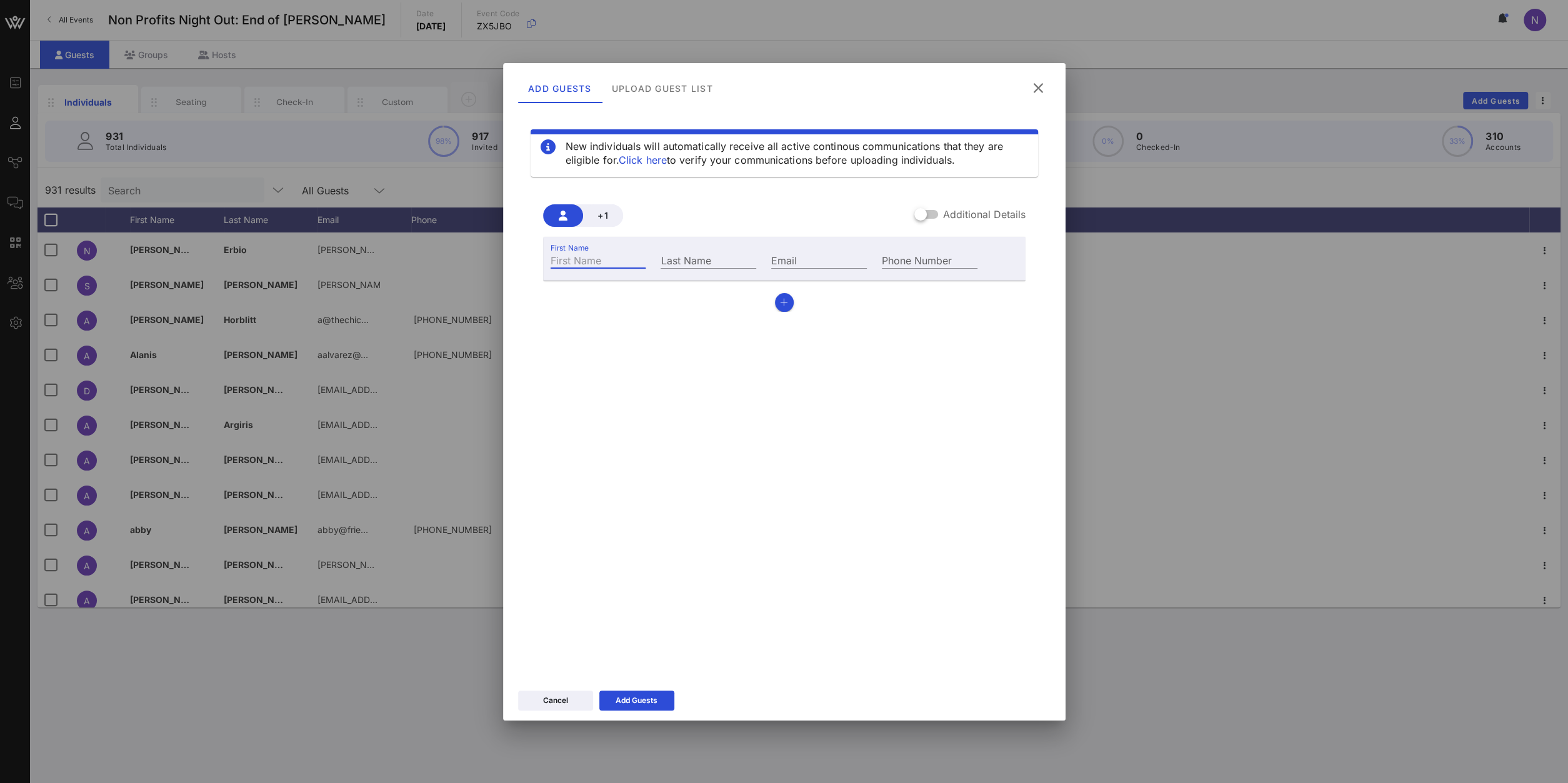
click at [595, 262] on input "First Name" at bounding box center [598, 260] width 96 height 16
type input "Angel"
type input "[PERSON_NAME]"
paste input "[EMAIL_ADDRESS][DOMAIN_NAME]"
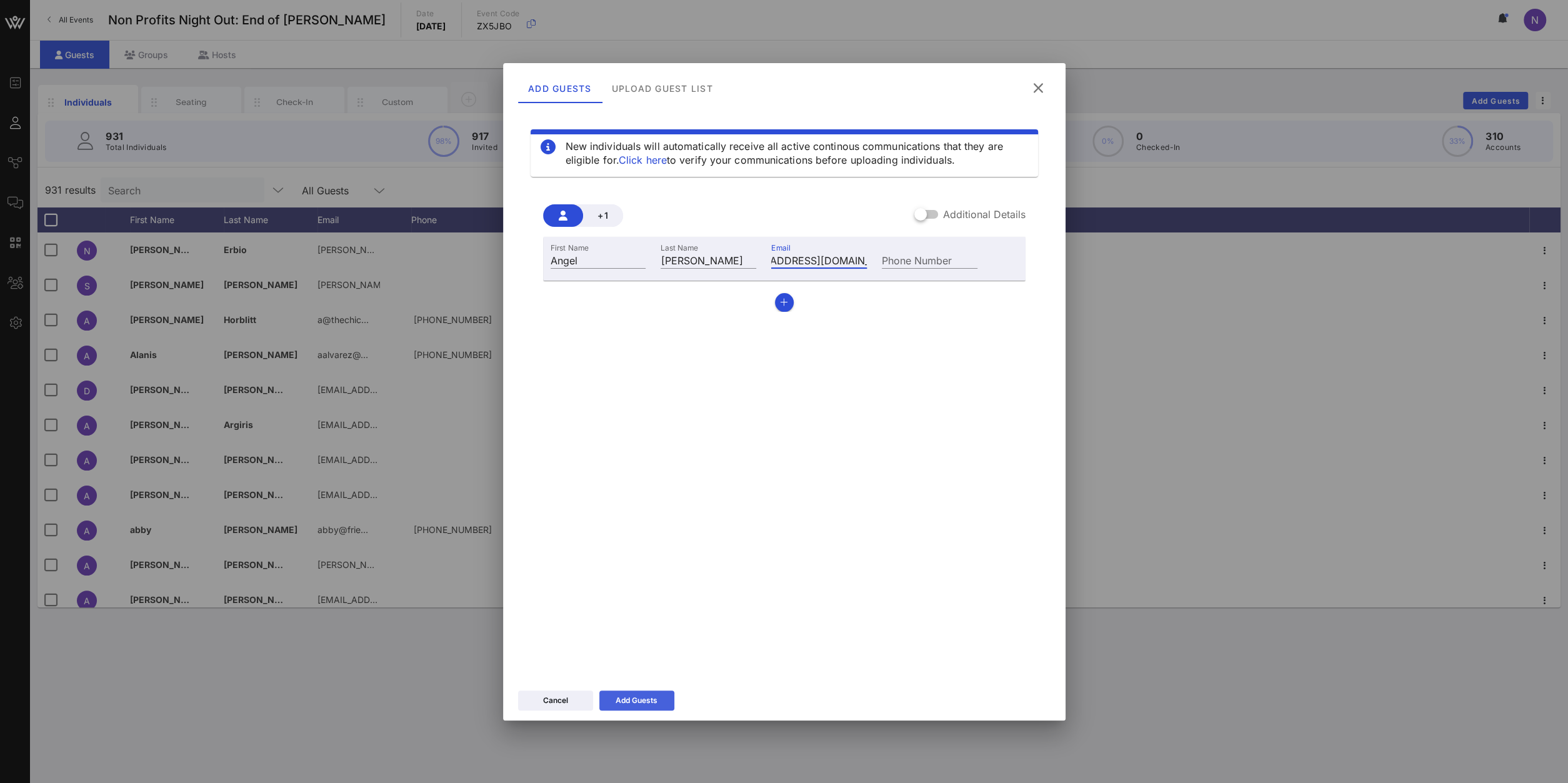
type input "[EMAIL_ADDRESS][DOMAIN_NAME]"
click at [637, 695] on div "Add Guests" at bounding box center [636, 701] width 42 height 13
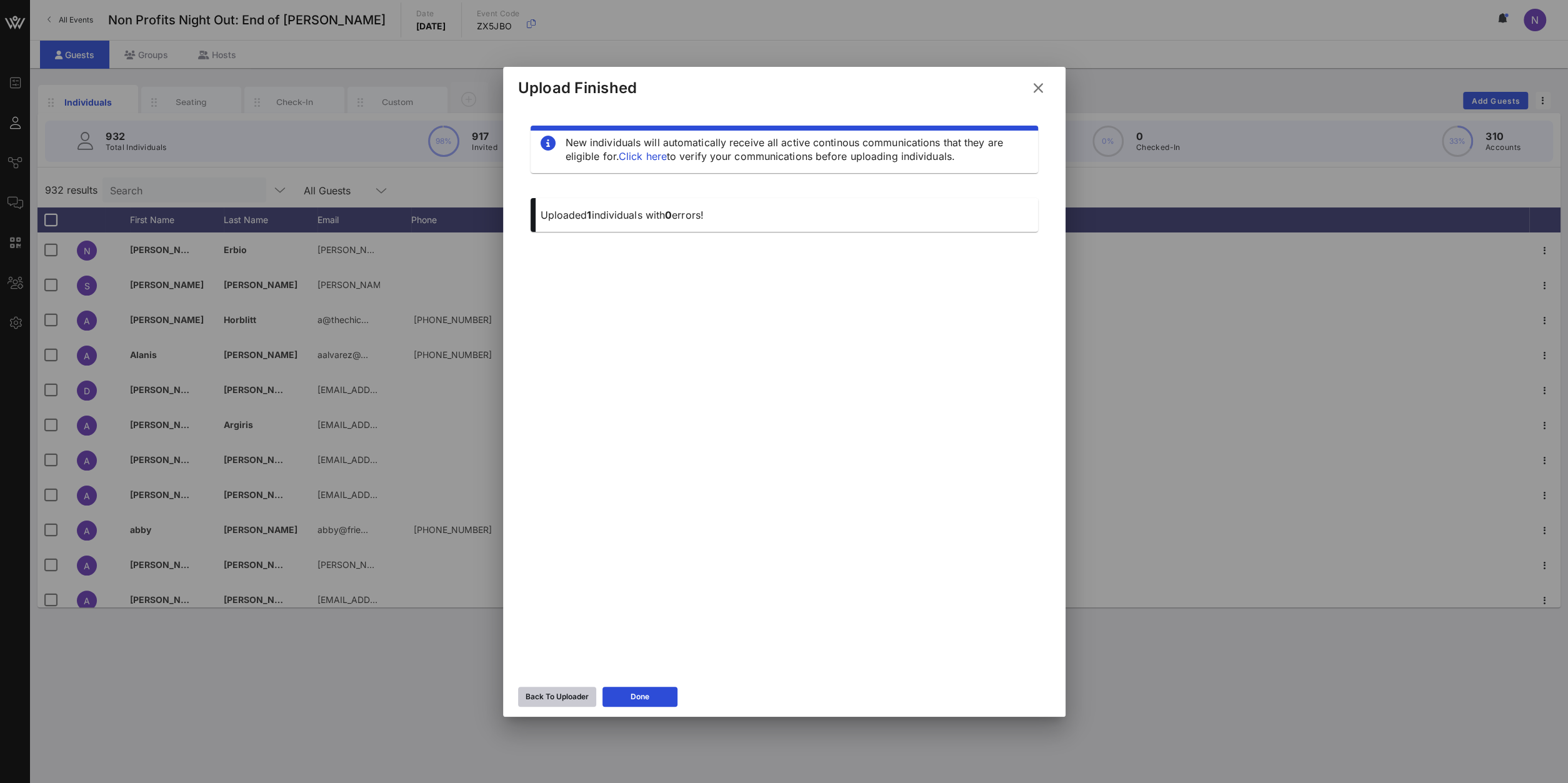
click at [573, 695] on div "Back To Uploader" at bounding box center [556, 697] width 63 height 13
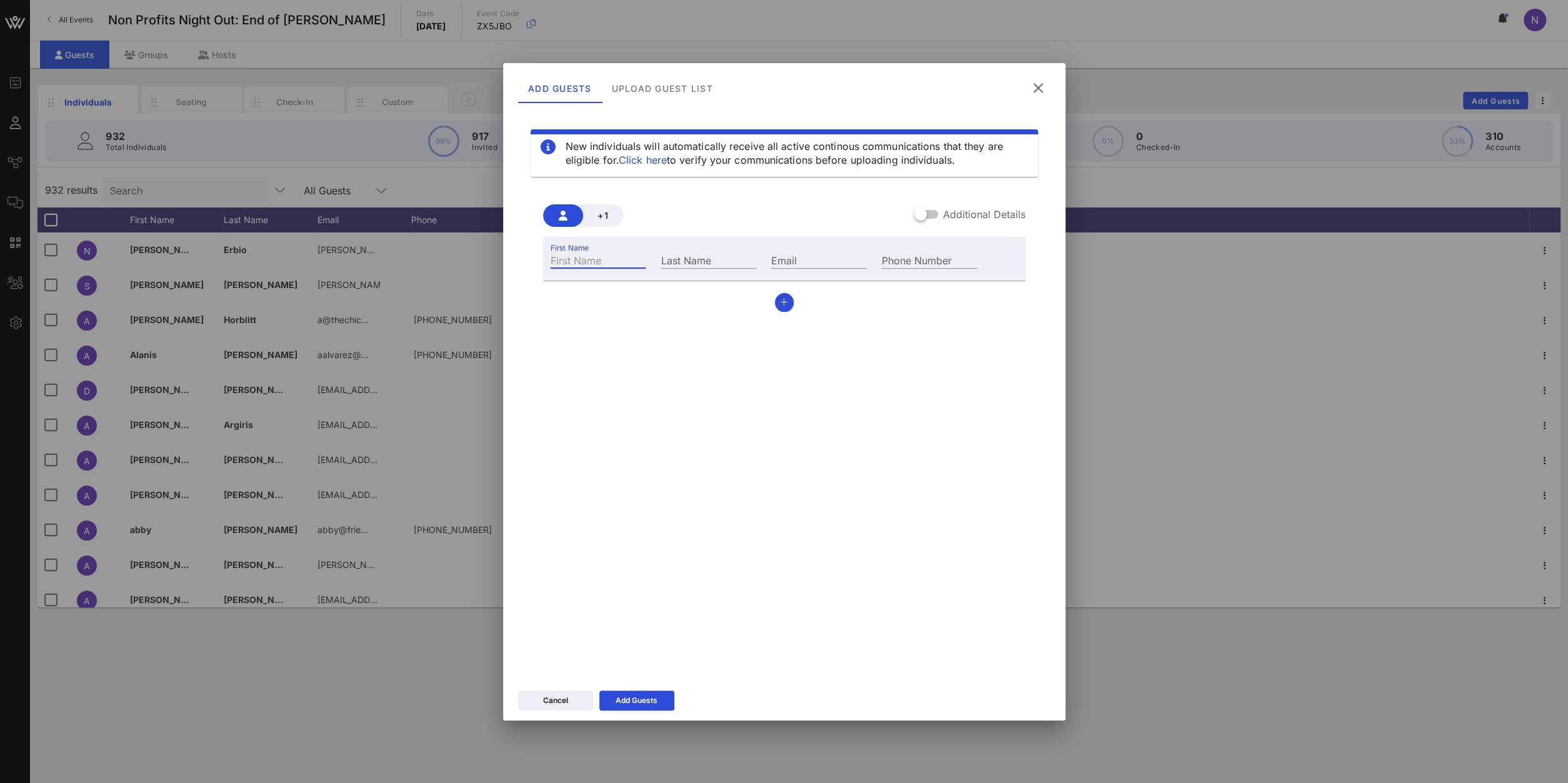
click at [606, 256] on input "First Name" at bounding box center [598, 260] width 96 height 16
type input "[PERSON_NAME]"
type input "Israel"
paste input "[PERSON_NAME][EMAIL_ADDRESS][DOMAIN_NAME]"
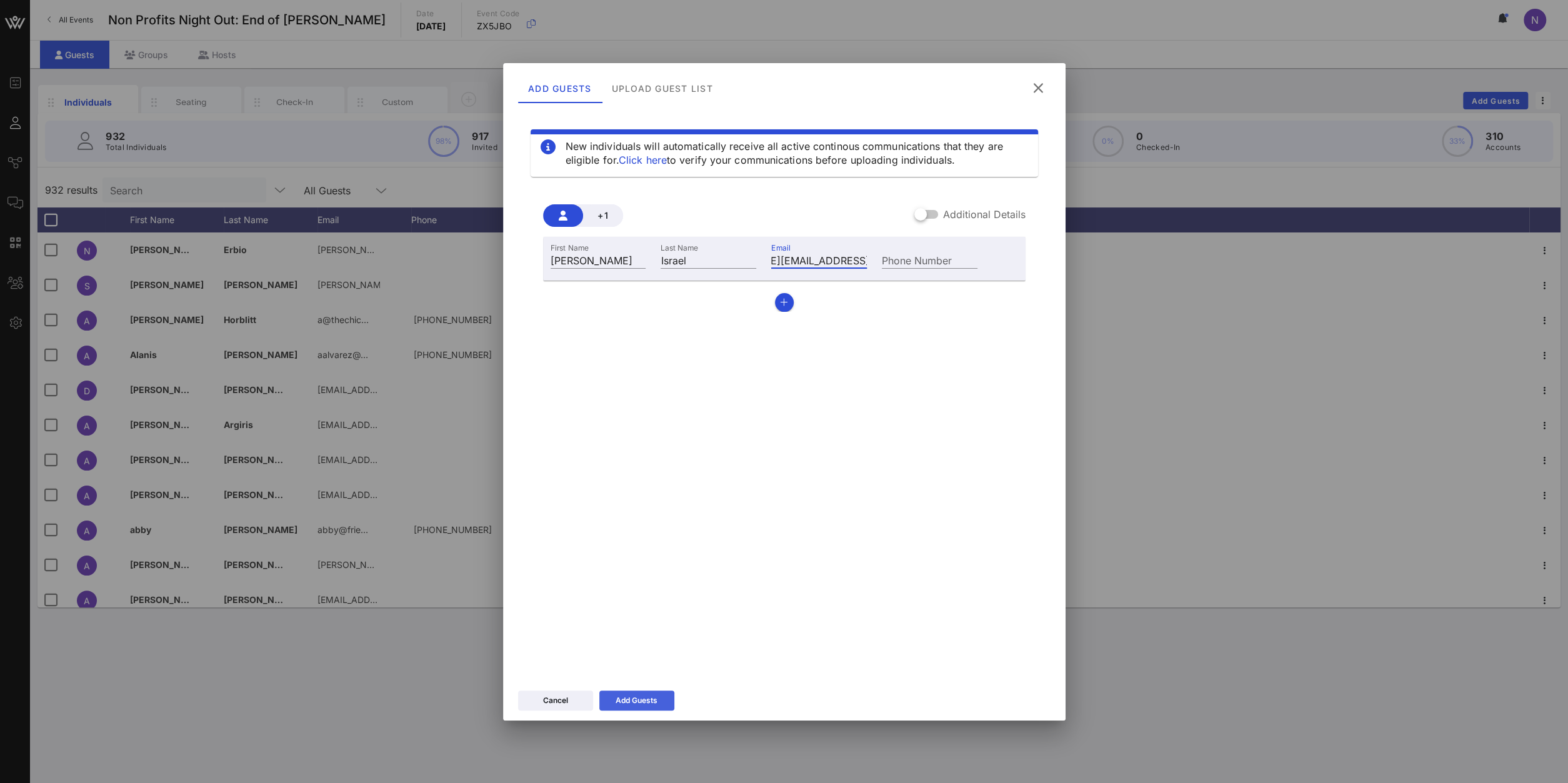
type input "[PERSON_NAME][EMAIL_ADDRESS][DOMAIN_NAME]"
click at [635, 698] on icon at bounding box center [637, 700] width 9 height 7
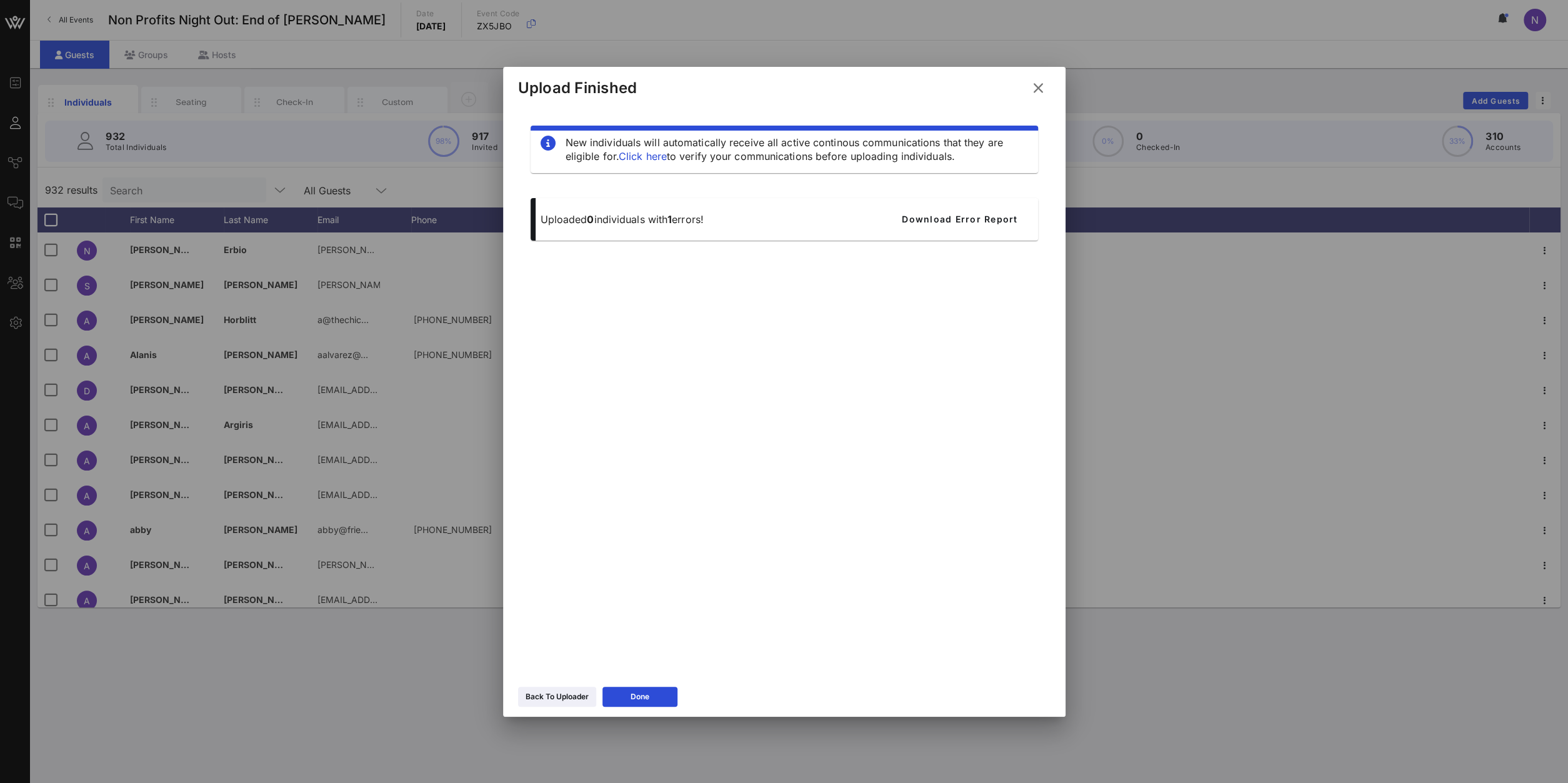
click at [571, 686] on div "Back To Uploader Done" at bounding box center [785, 699] width 563 height 36
click at [565, 702] on div "Back To Uploader" at bounding box center [556, 697] width 63 height 13
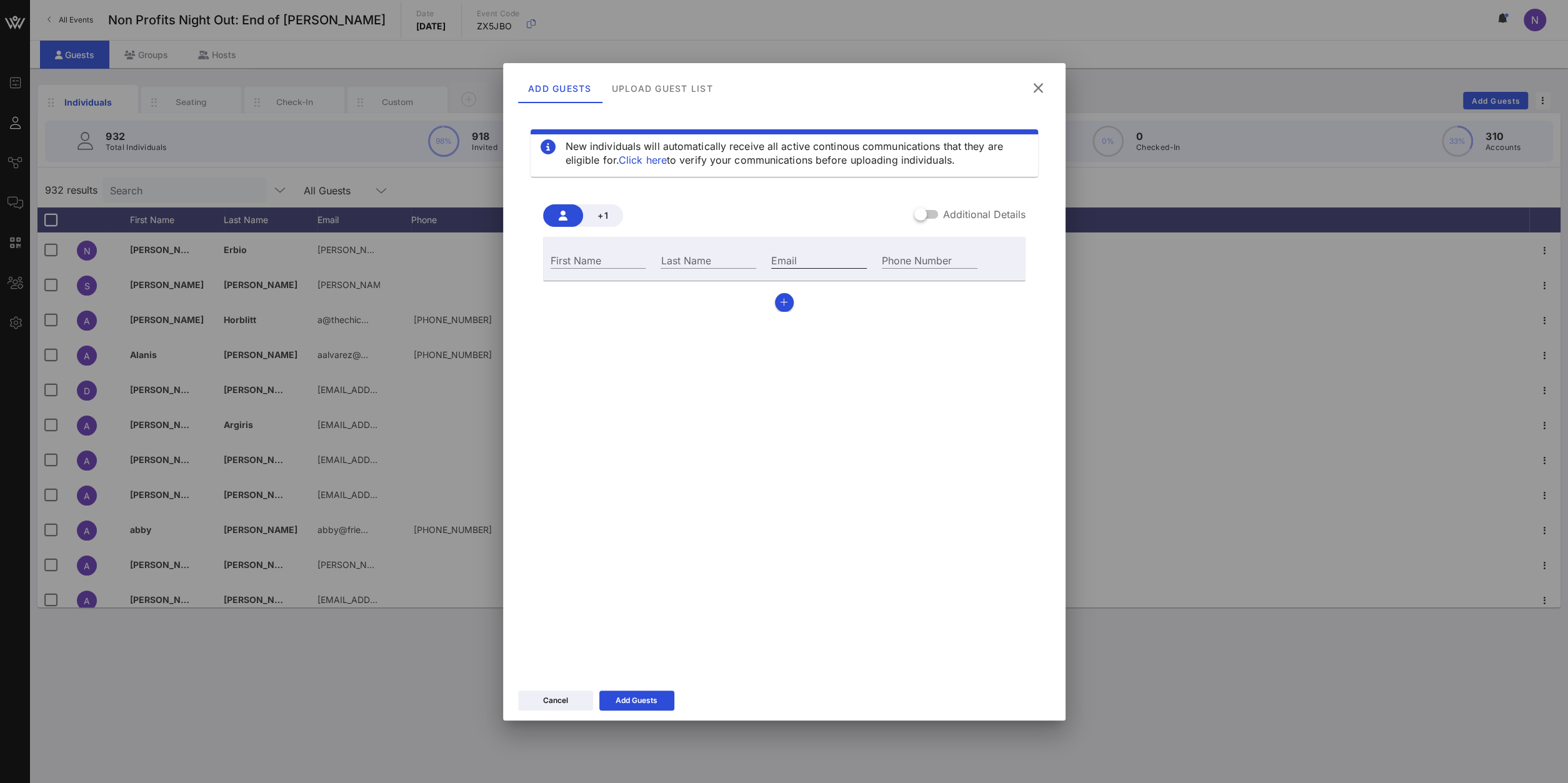
click at [789, 266] on input "Email" at bounding box center [819, 260] width 96 height 16
paste input "[PERSON_NAME][EMAIL_ADDRESS][DOMAIN_NAME]"
type input "[PERSON_NAME][EMAIL_ADDRESS][DOMAIN_NAME]"
click at [588, 266] on input "First Name" at bounding box center [598, 260] width 96 height 16
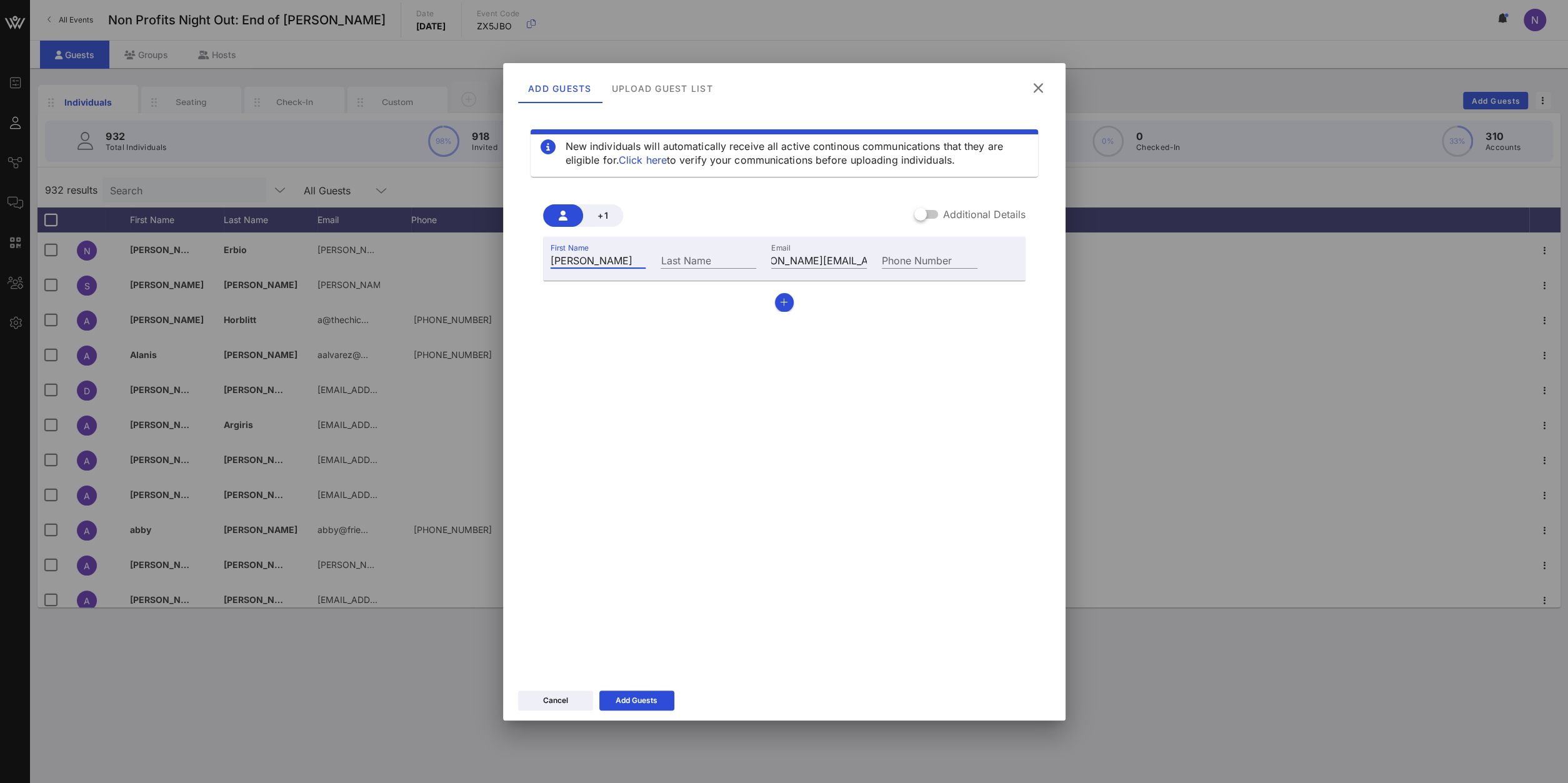
type input "[PERSON_NAME]"
click at [699, 260] on input "Last Name" at bounding box center [708, 260] width 96 height 16
paste input "Remen"
type input "Remen"
click at [651, 698] on div "Add Guests" at bounding box center [636, 701] width 42 height 13
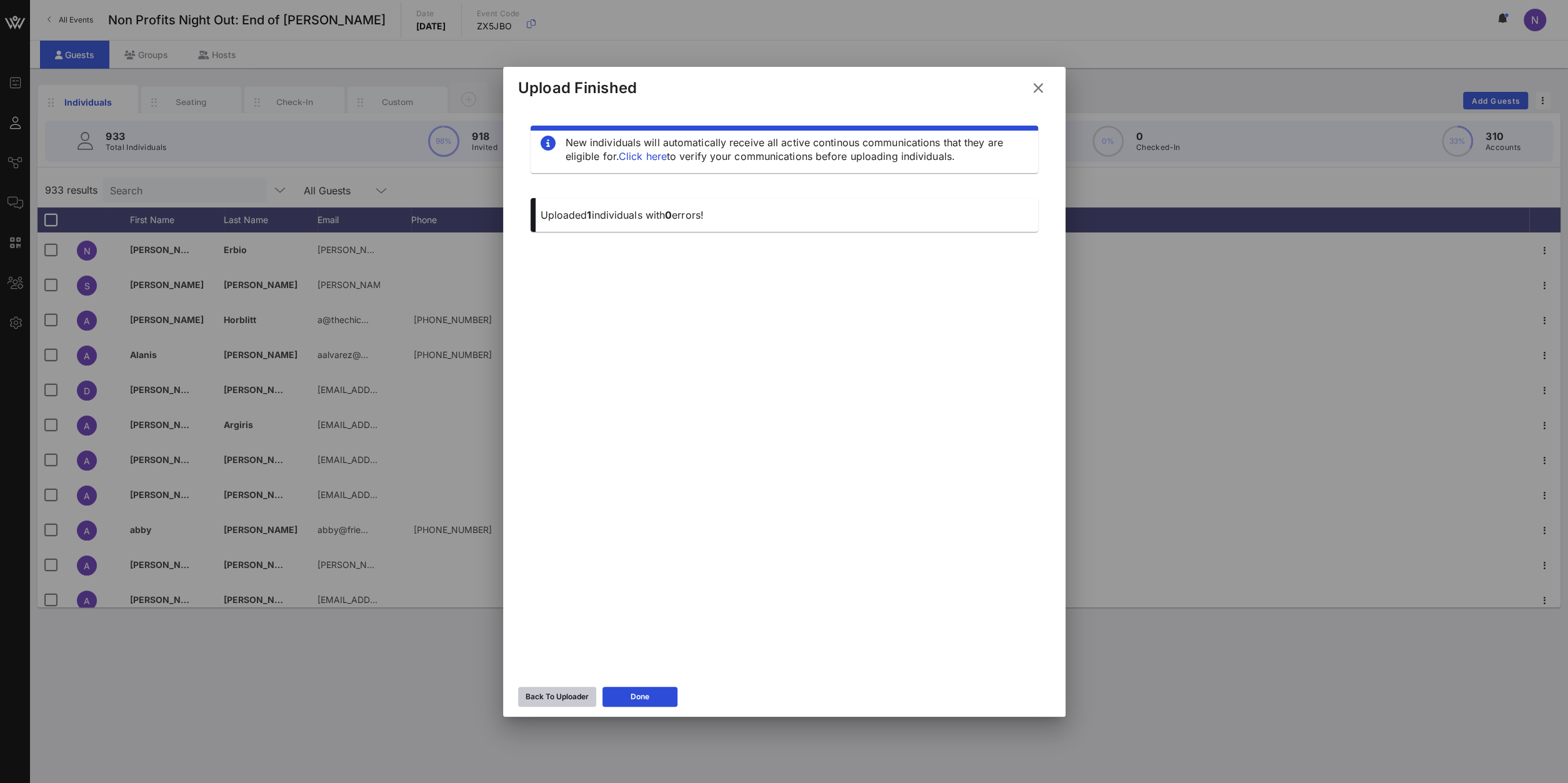
click at [556, 703] on button "Back To Uploader" at bounding box center [557, 697] width 78 height 20
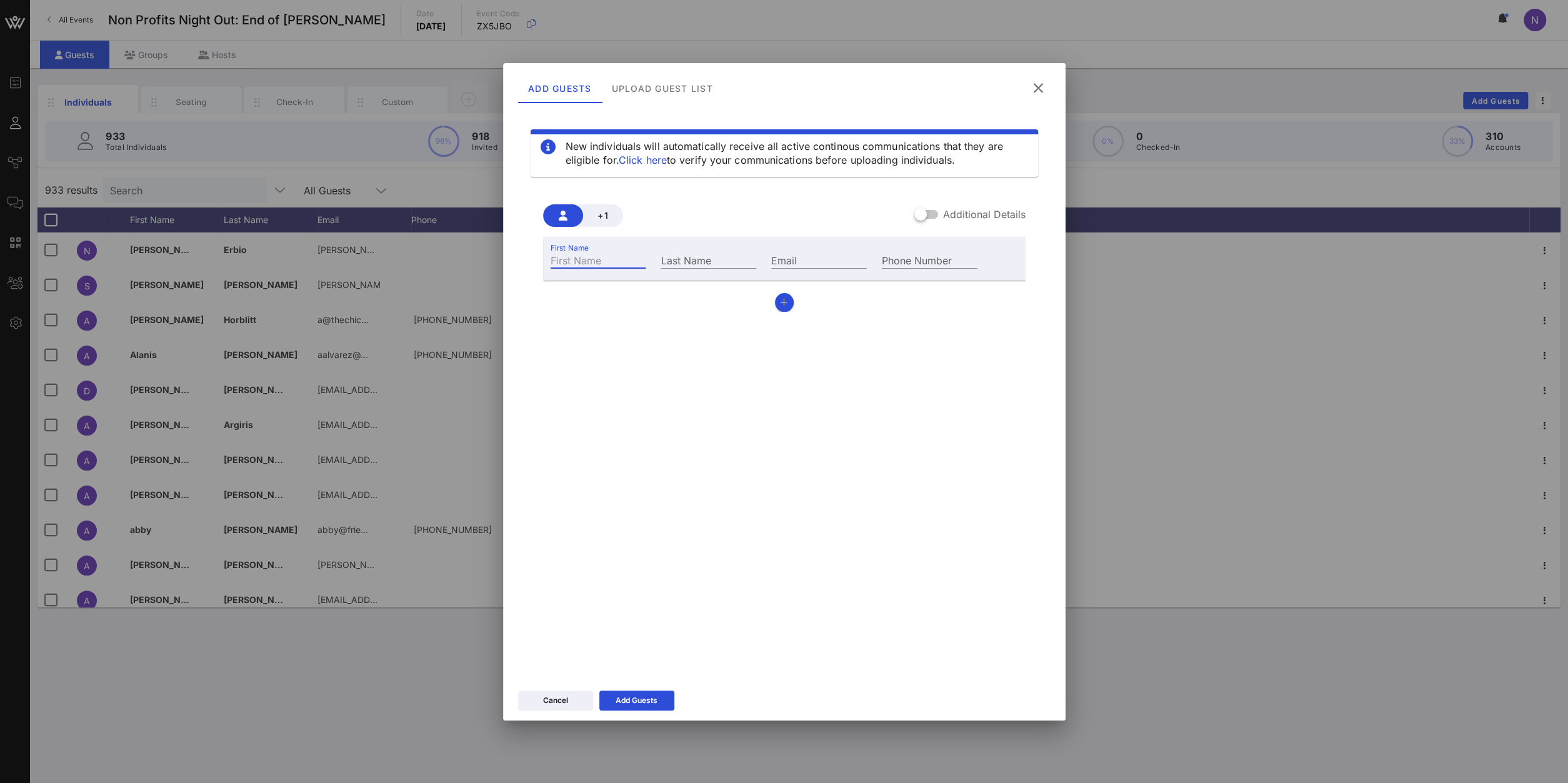
click at [616, 260] on input "First Name" at bounding box center [598, 260] width 96 height 16
type input "[PERSON_NAME]"
paste input "[EMAIL_ADDRESS][DOMAIN_NAME]"
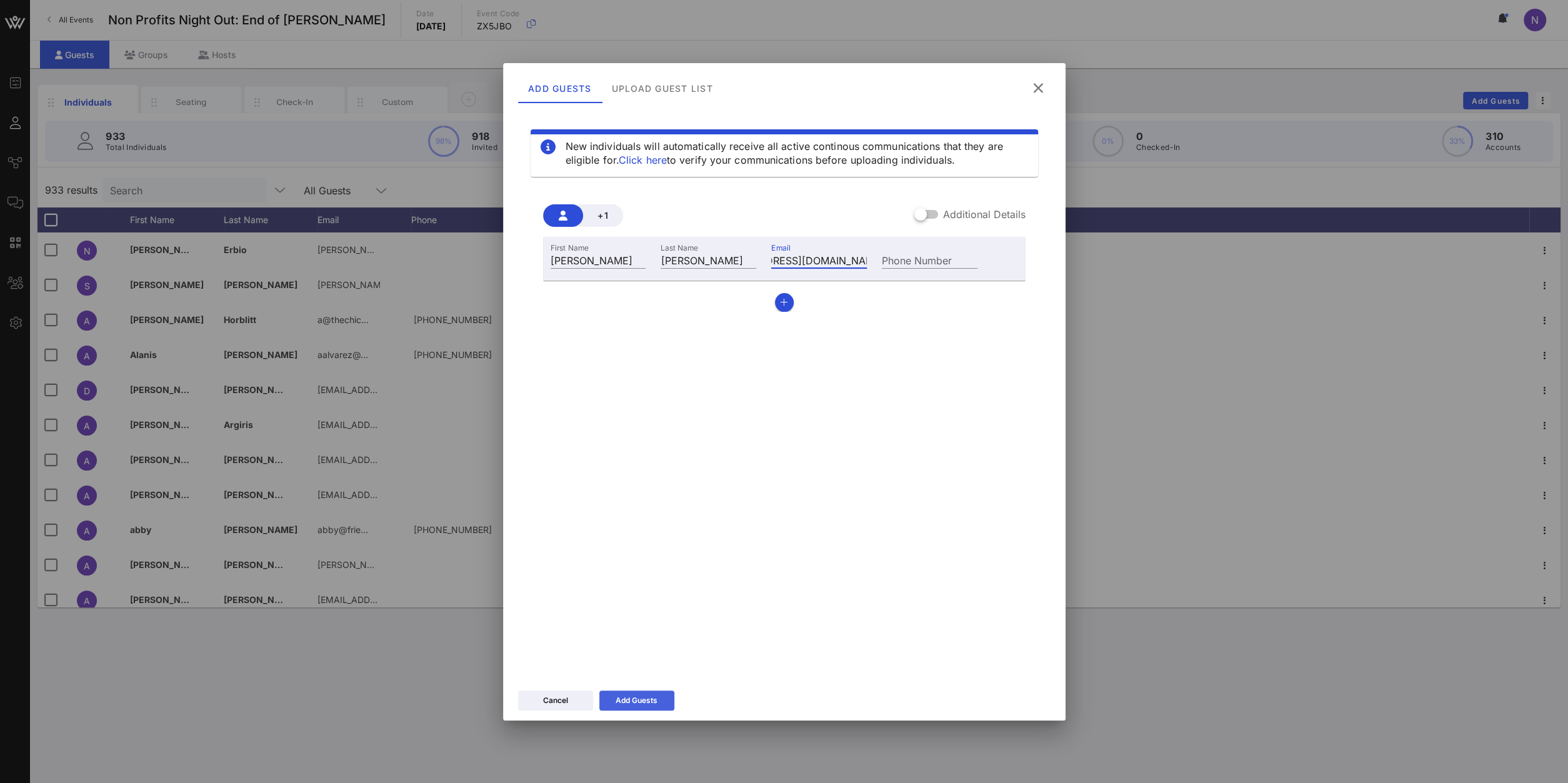
type input "[EMAIL_ADDRESS][DOMAIN_NAME]"
click at [637, 697] on icon at bounding box center [637, 700] width 9 height 7
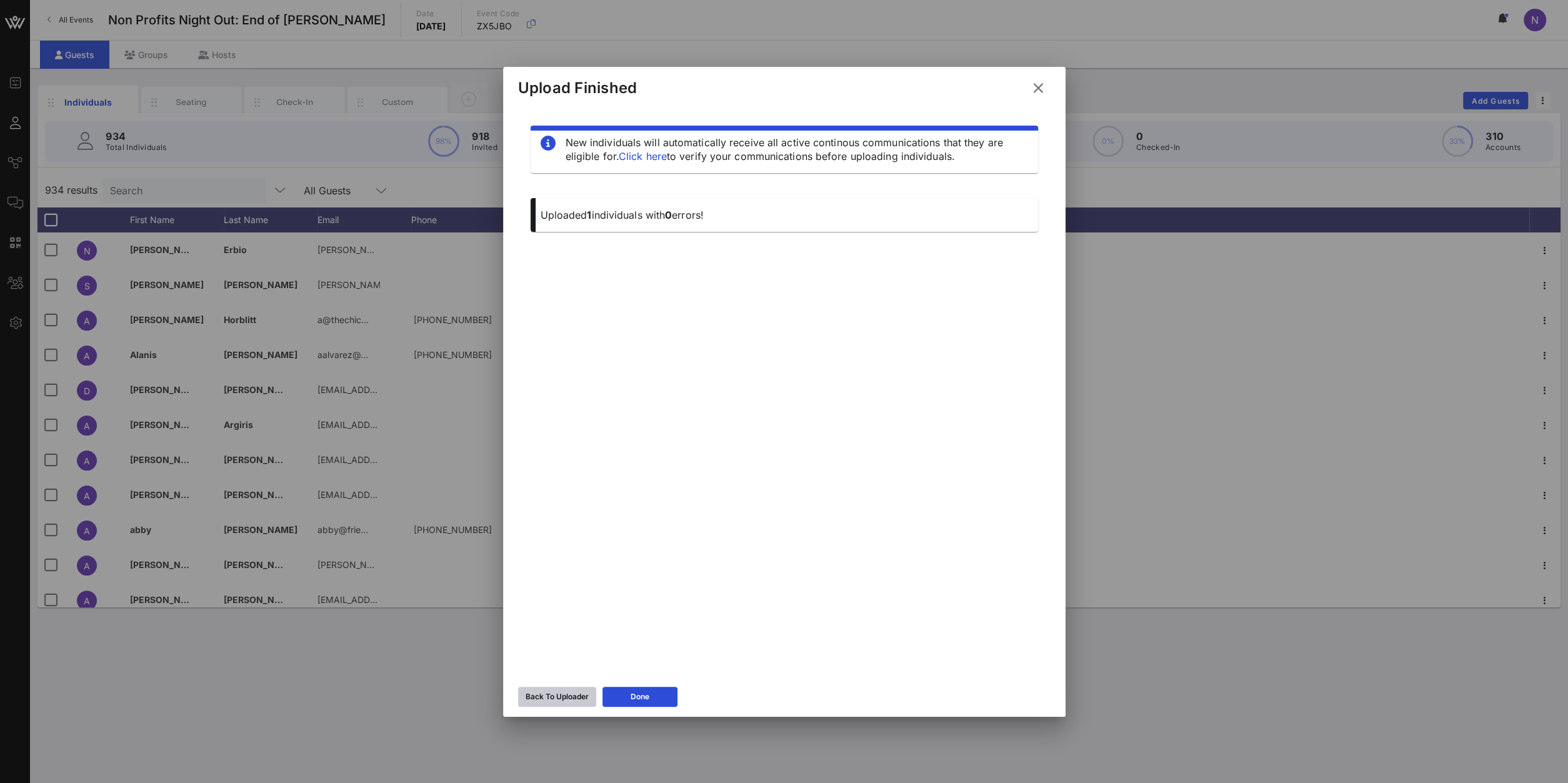
click at [561, 697] on button "Back To Uploader" at bounding box center [557, 697] width 78 height 20
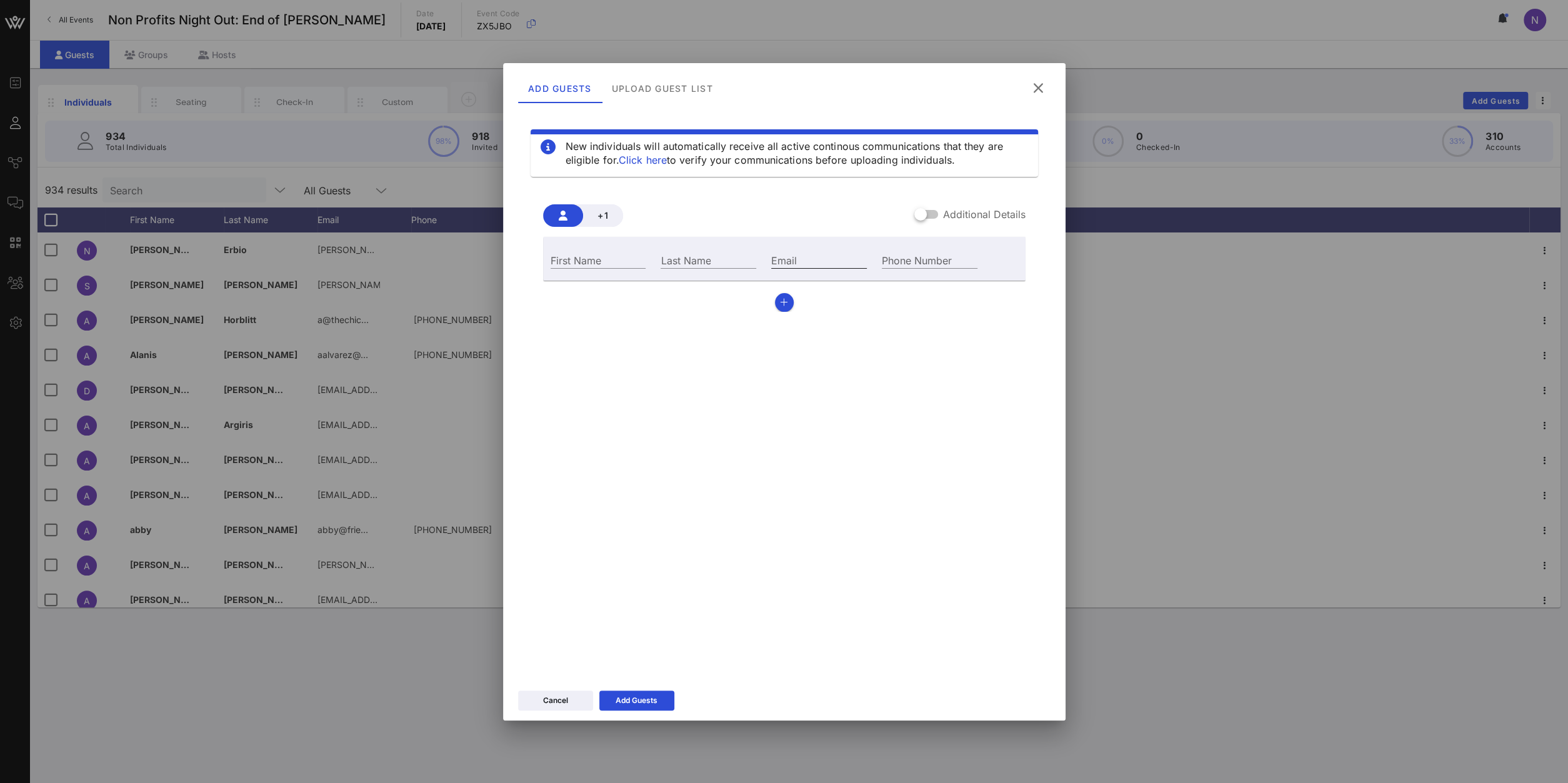
click at [785, 261] on input "Email" at bounding box center [819, 260] width 96 height 16
paste input "[EMAIL_ADDRESS][DOMAIN_NAME]"
type input "[EMAIL_ADDRESS][DOMAIN_NAME]"
click at [609, 269] on div "First Name" at bounding box center [599, 259] width 111 height 34
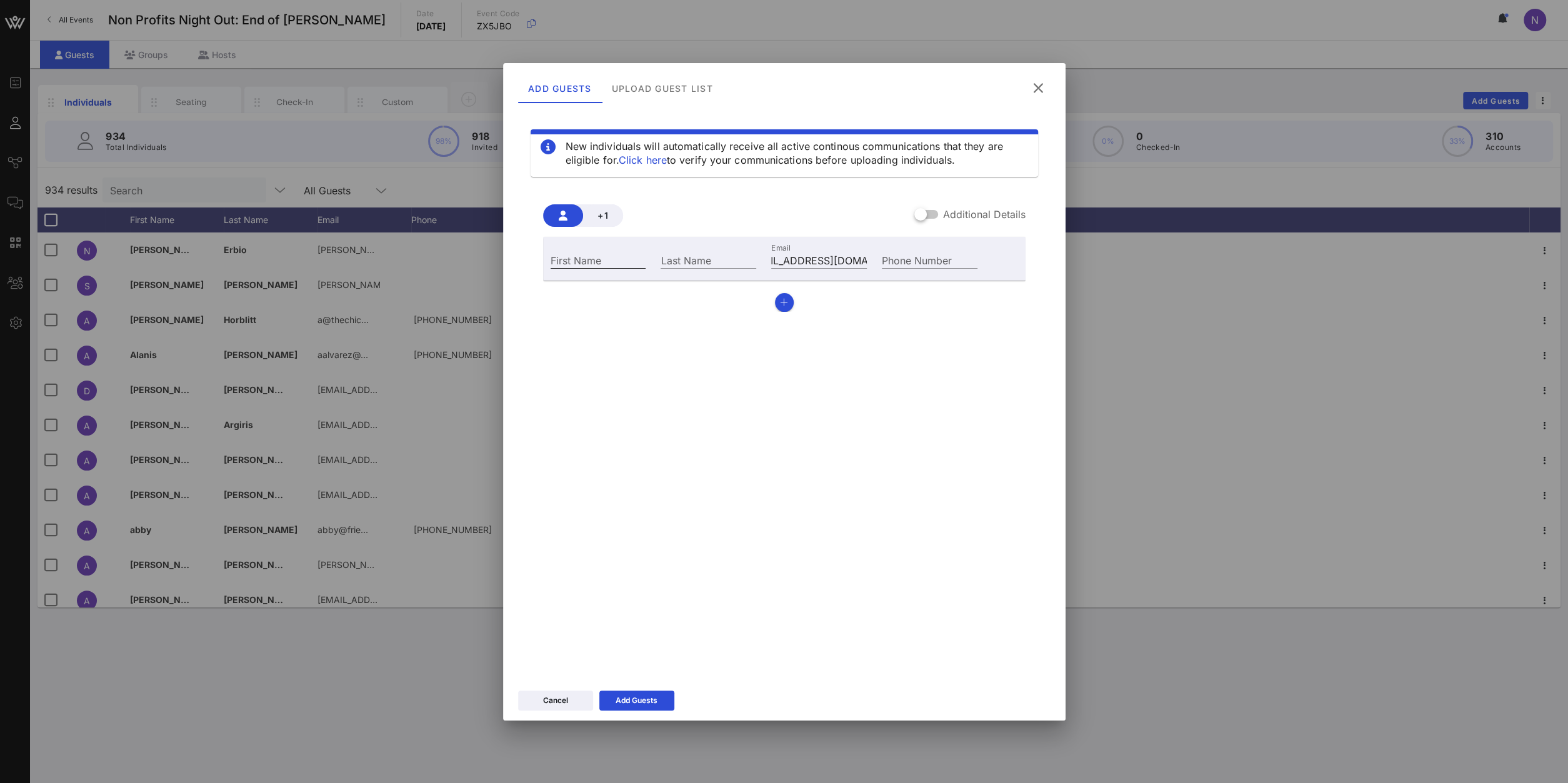
click at [607, 260] on input "First Name" at bounding box center [598, 260] width 96 height 16
type input "[PERSON_NAME]"
paste input "[PERSON_NAME]"
type input "[PERSON_NAME]"
click at [782, 303] on icon "button" at bounding box center [784, 302] width 8 height 9
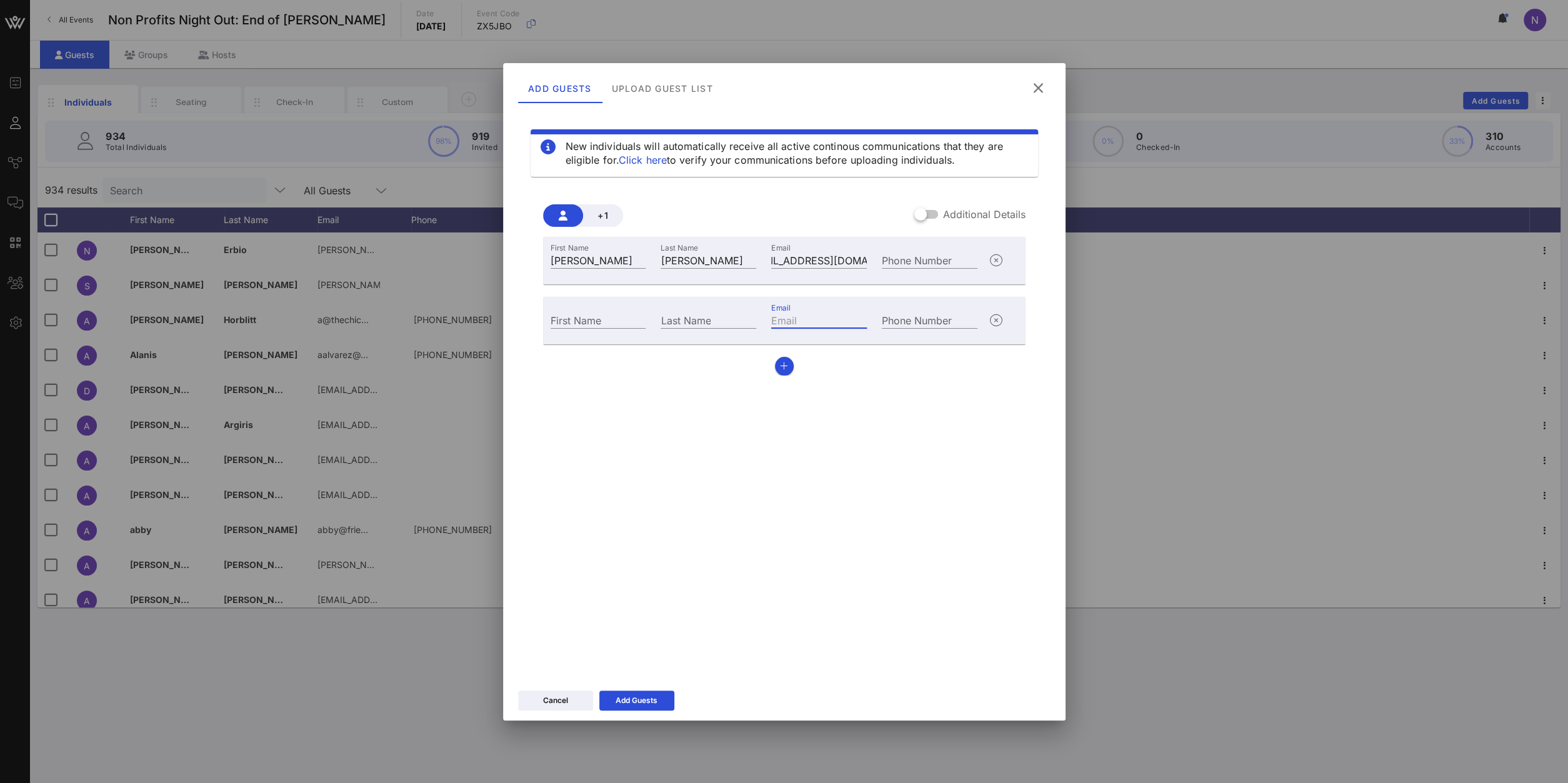
click at [820, 318] on input "Email" at bounding box center [819, 320] width 96 height 16
paste input "[EMAIL_ADDRESS][DOMAIN_NAME]"
type input "[EMAIL_ADDRESS][DOMAIN_NAME]"
click at [605, 318] on input "First Name" at bounding box center [598, 320] width 96 height 16
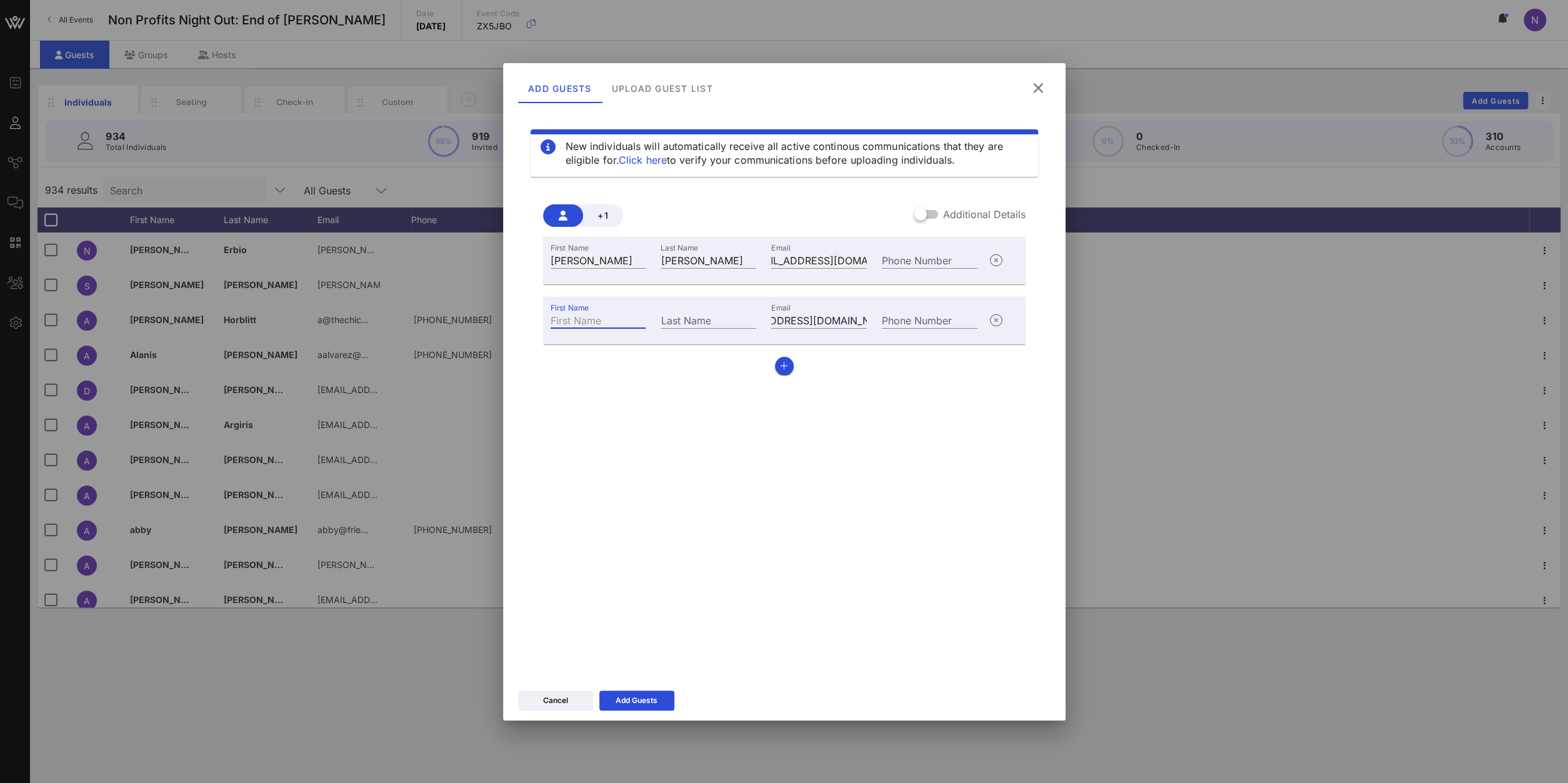
paste input "Janderyn"
type input "Janderyn"
click at [686, 316] on input "Last Name" at bounding box center [708, 320] width 96 height 16
paste input "[PERSON_NAME]"
type input "[PERSON_NAME]"
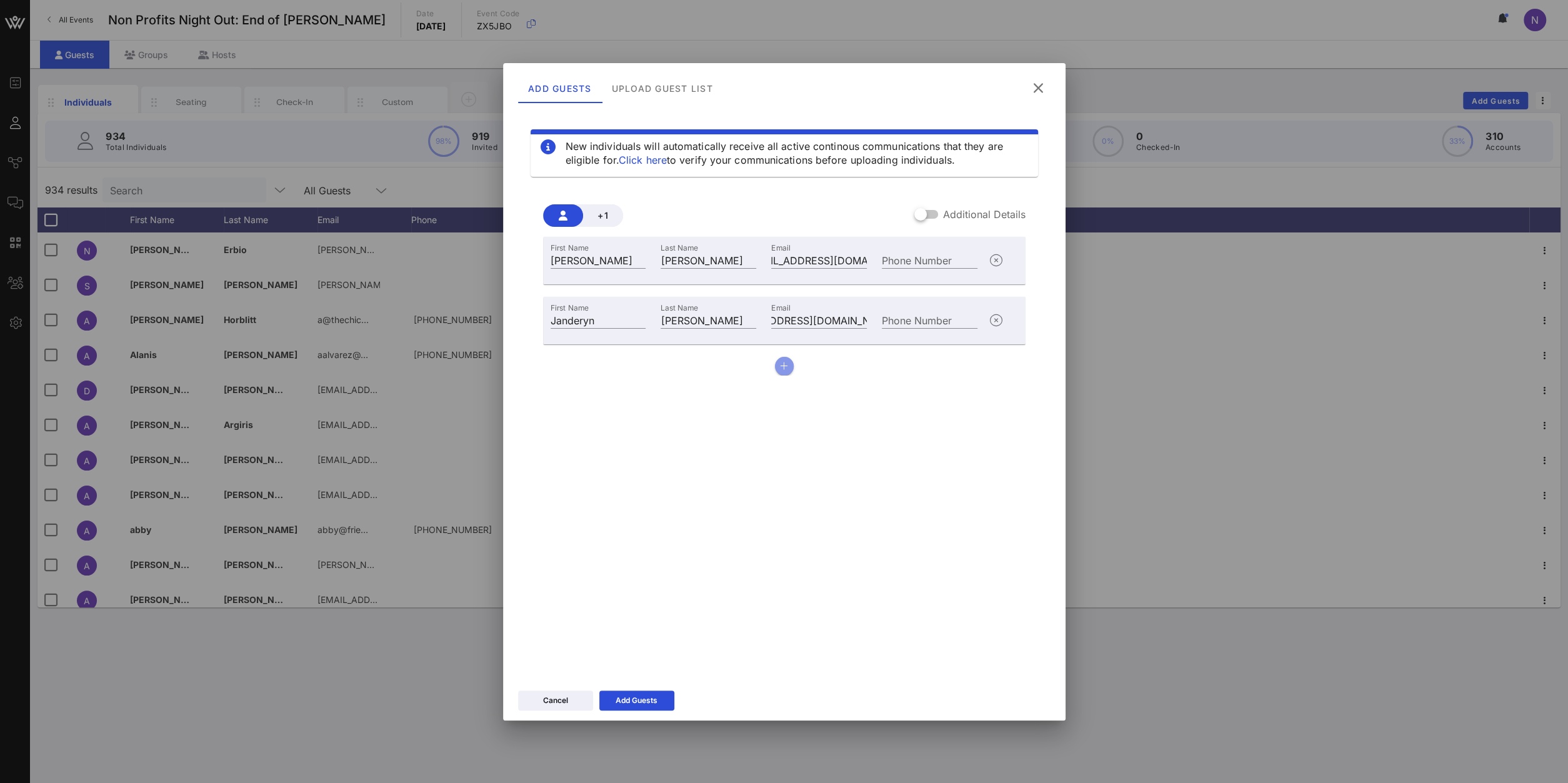
click at [785, 370] on icon "button" at bounding box center [784, 366] width 8 height 9
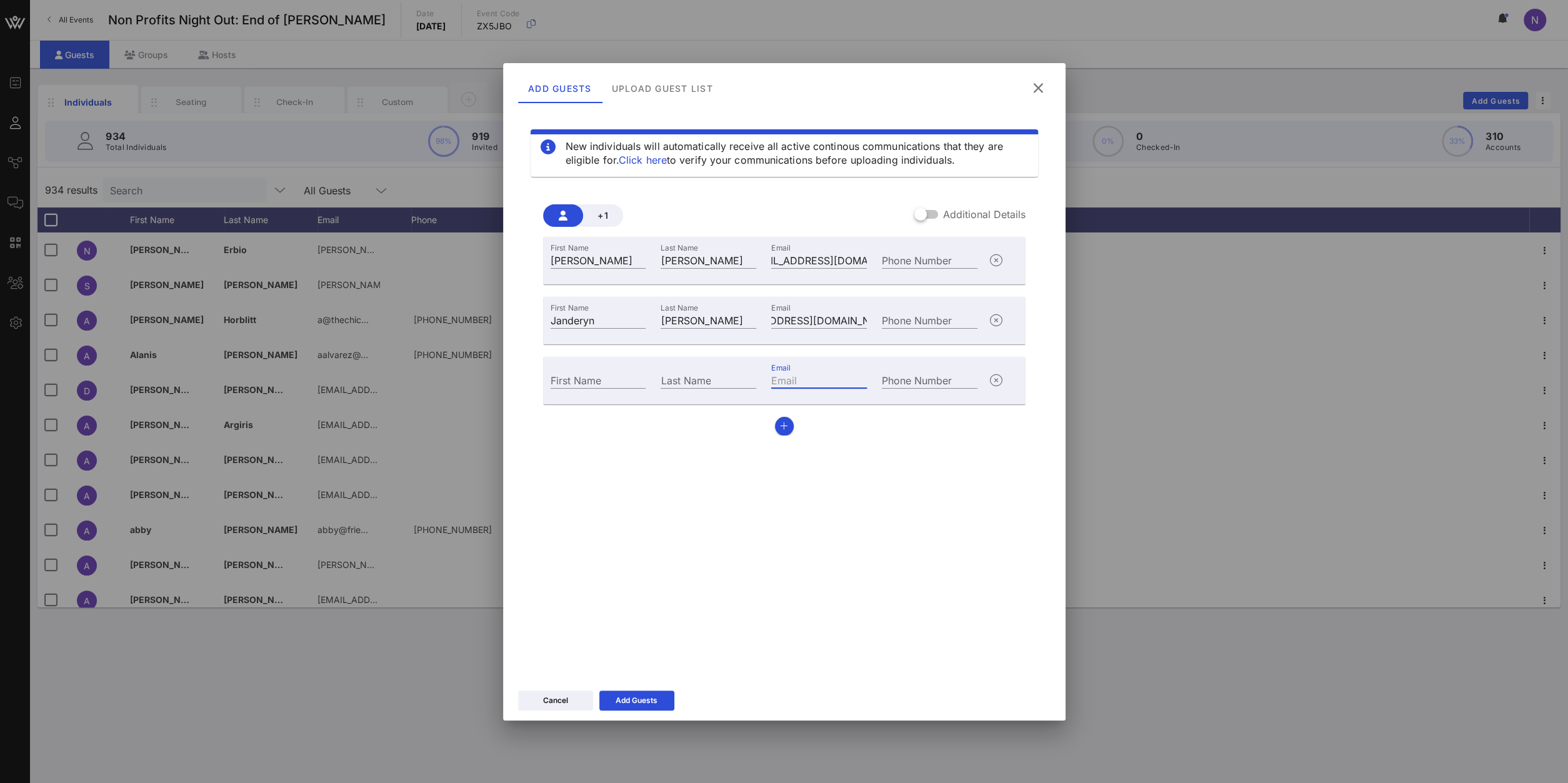
click at [794, 381] on input "Email" at bounding box center [819, 380] width 96 height 16
paste input "[EMAIL_ADDRESS][DOMAIN_NAME]"
type input "[EMAIL_ADDRESS][DOMAIN_NAME]"
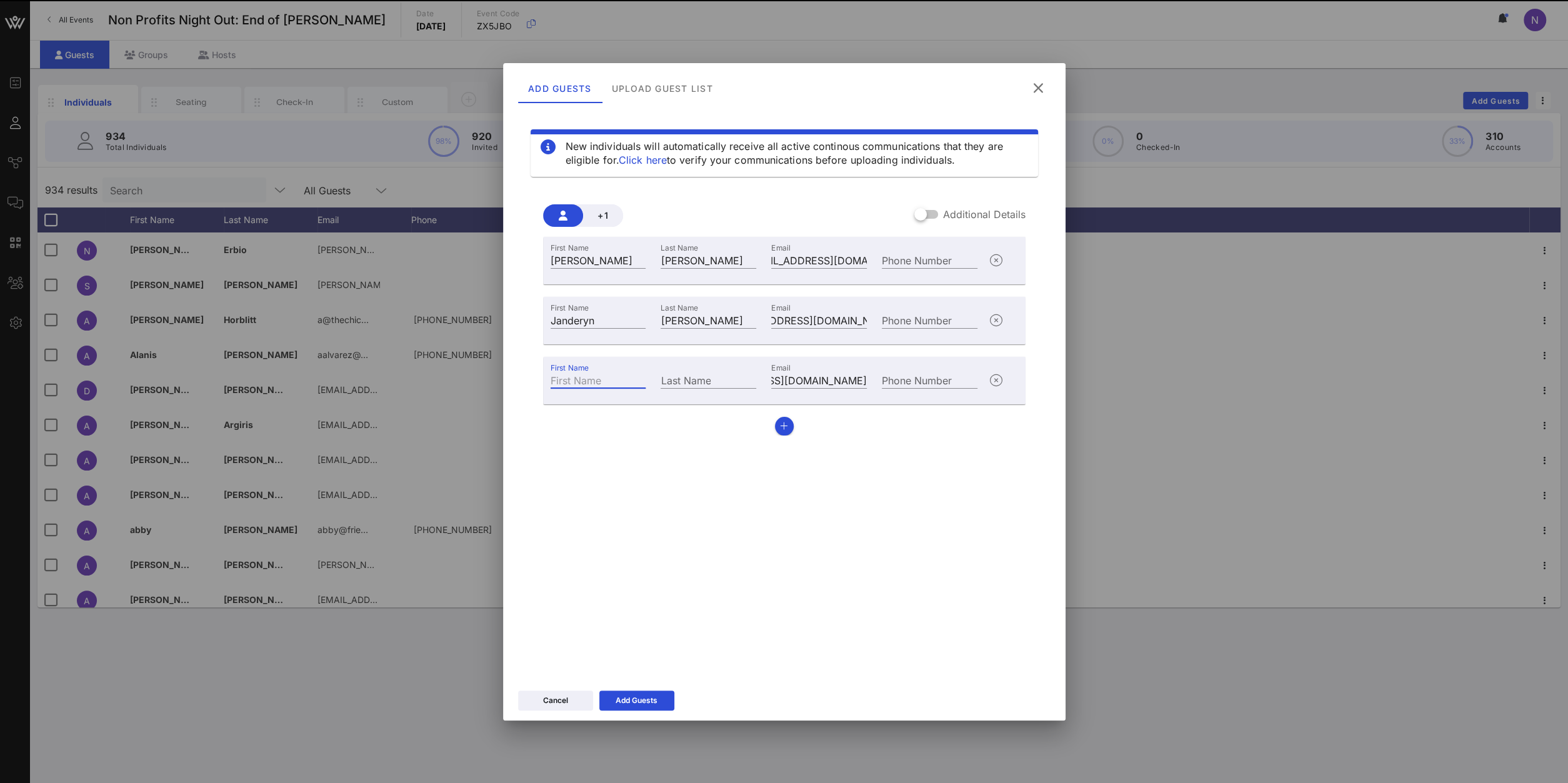
scroll to position [0, 77]
click at [615, 386] on input "First Name" at bounding box center [598, 380] width 96 height 16
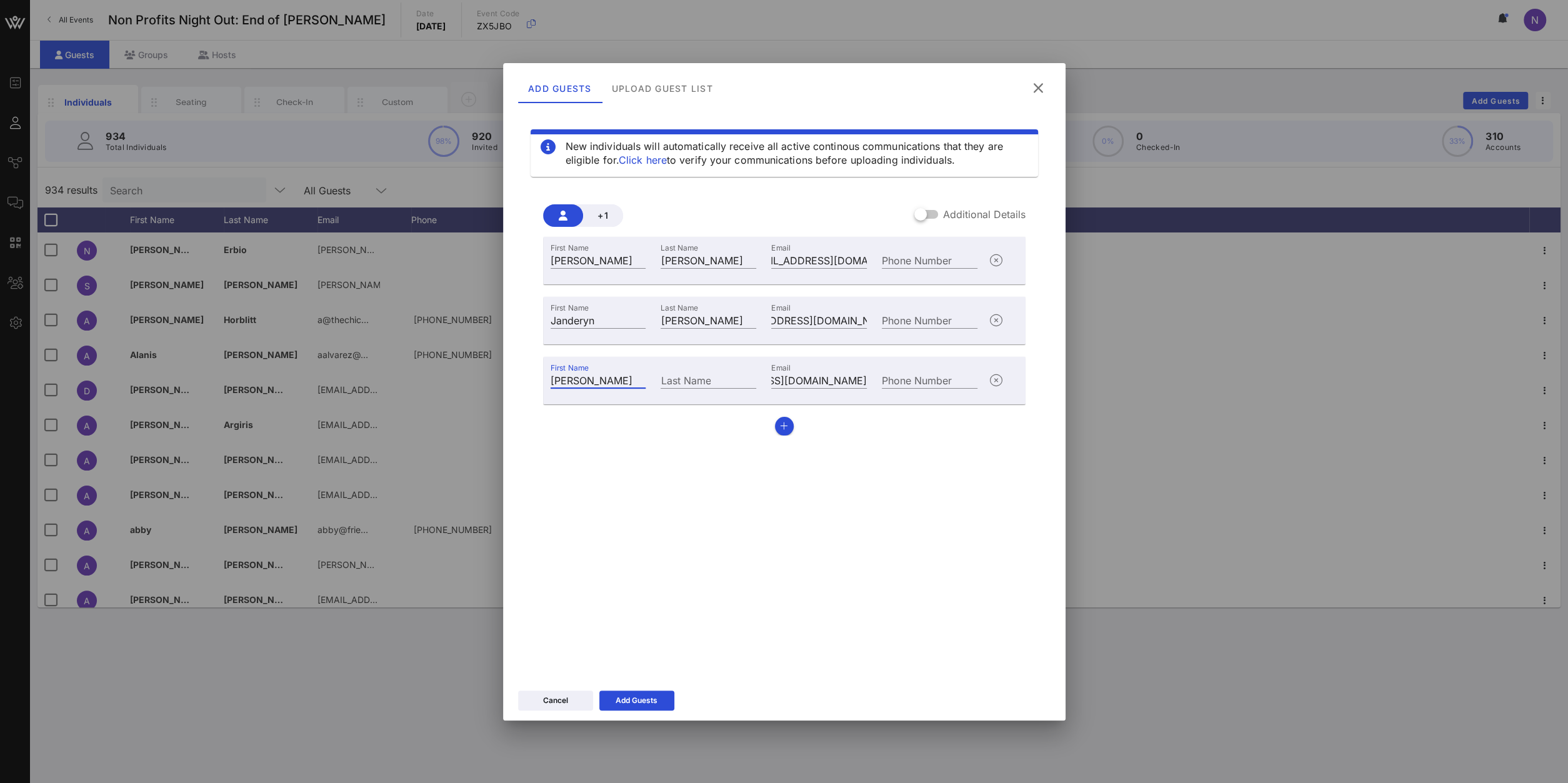
type input "[PERSON_NAME]"
click at [688, 378] on input "Last Name" at bounding box center [708, 380] width 96 height 16
paste input "[PERSON_NAME]"
type input "[PERSON_NAME]"
click at [785, 425] on icon "button" at bounding box center [784, 426] width 8 height 9
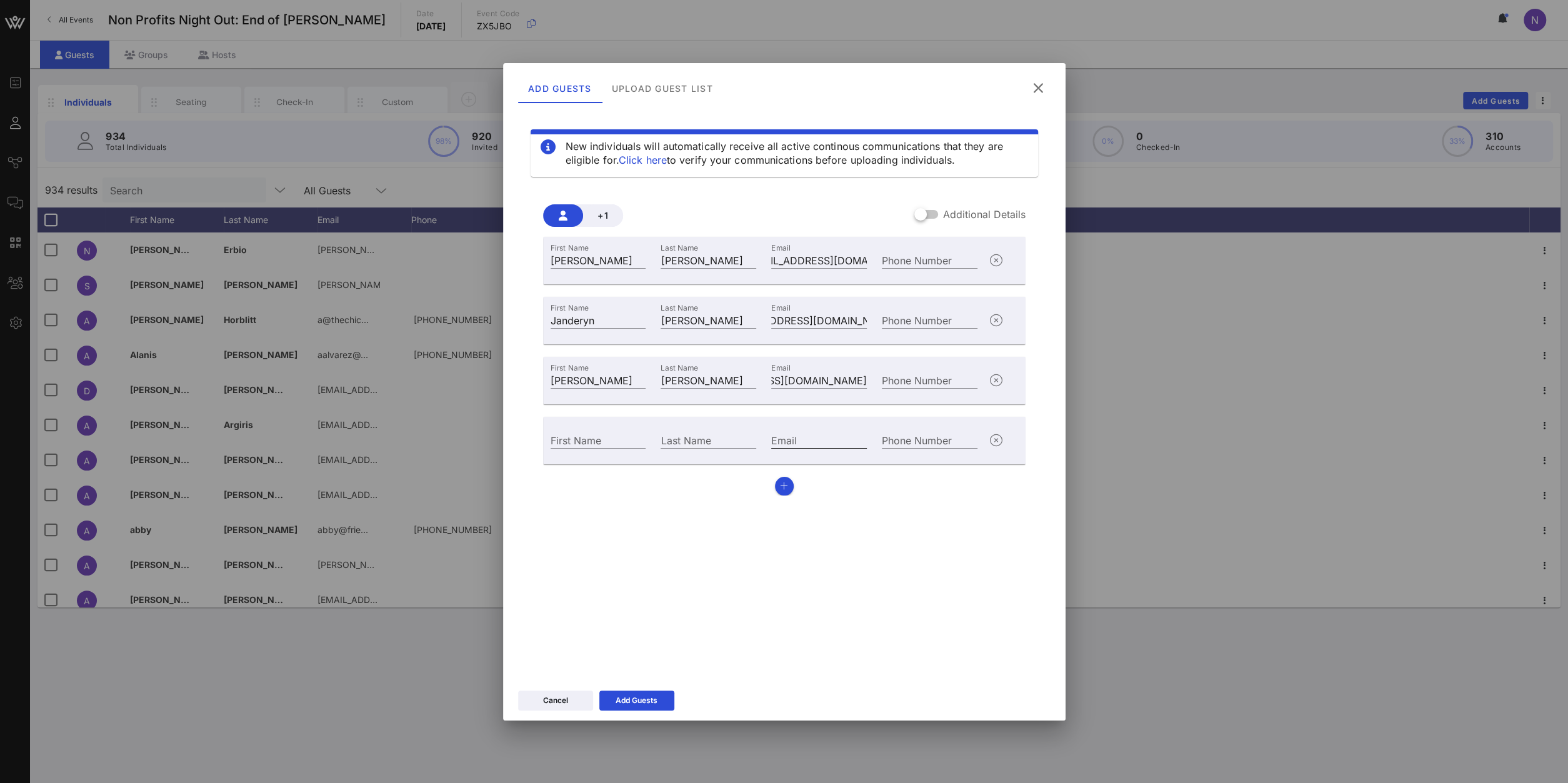
click at [788, 445] on input "Email" at bounding box center [819, 440] width 96 height 16
paste input "[PERSON_NAME][EMAIL_ADDRESS][DOMAIN_NAME]"
type input "[PERSON_NAME][EMAIL_ADDRESS][DOMAIN_NAME]"
click at [597, 445] on input "First Name" at bounding box center [598, 440] width 96 height 16
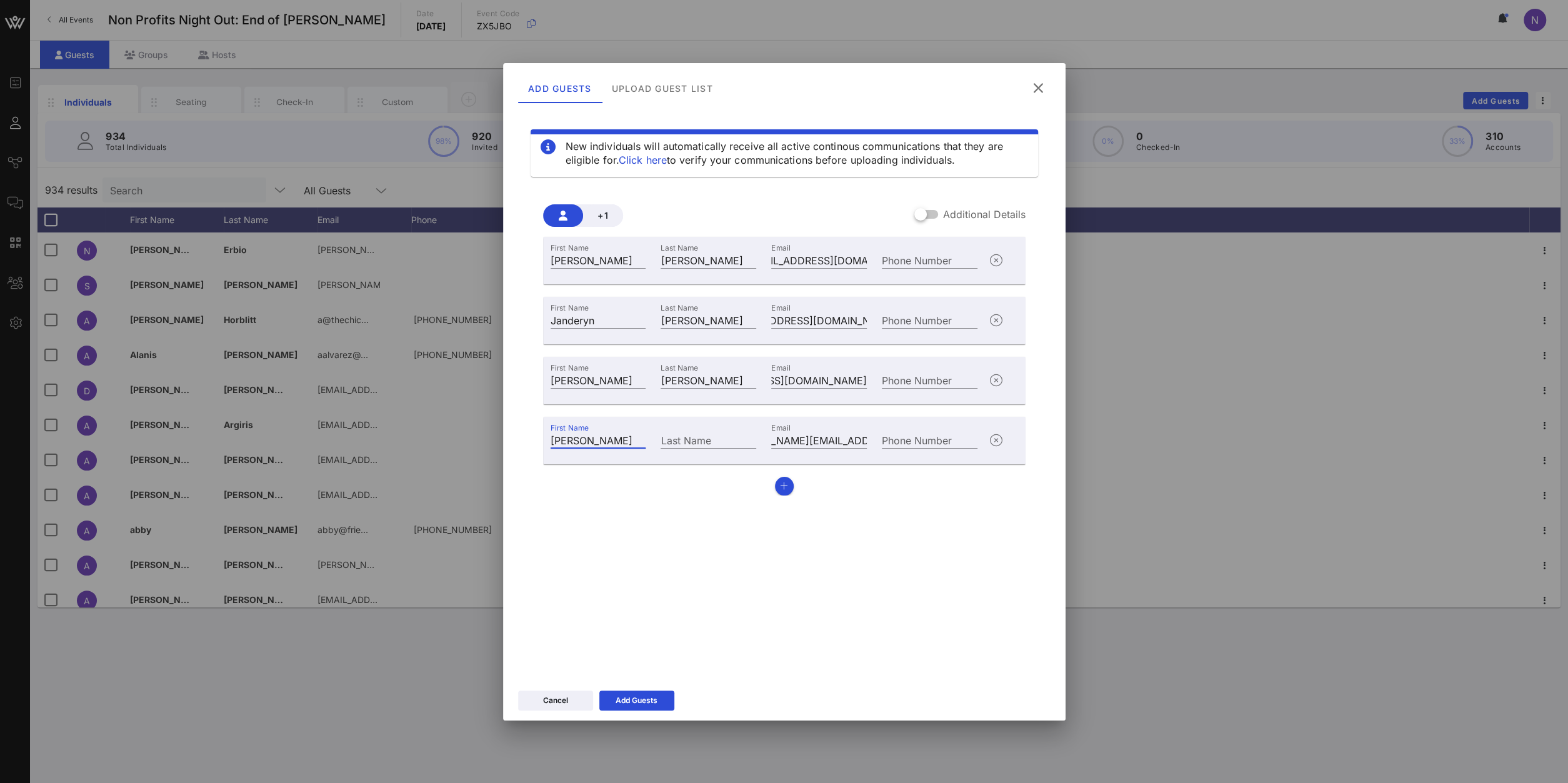
type input "[PERSON_NAME]"
click at [621, 706] on div "Add Guests" at bounding box center [636, 701] width 42 height 13
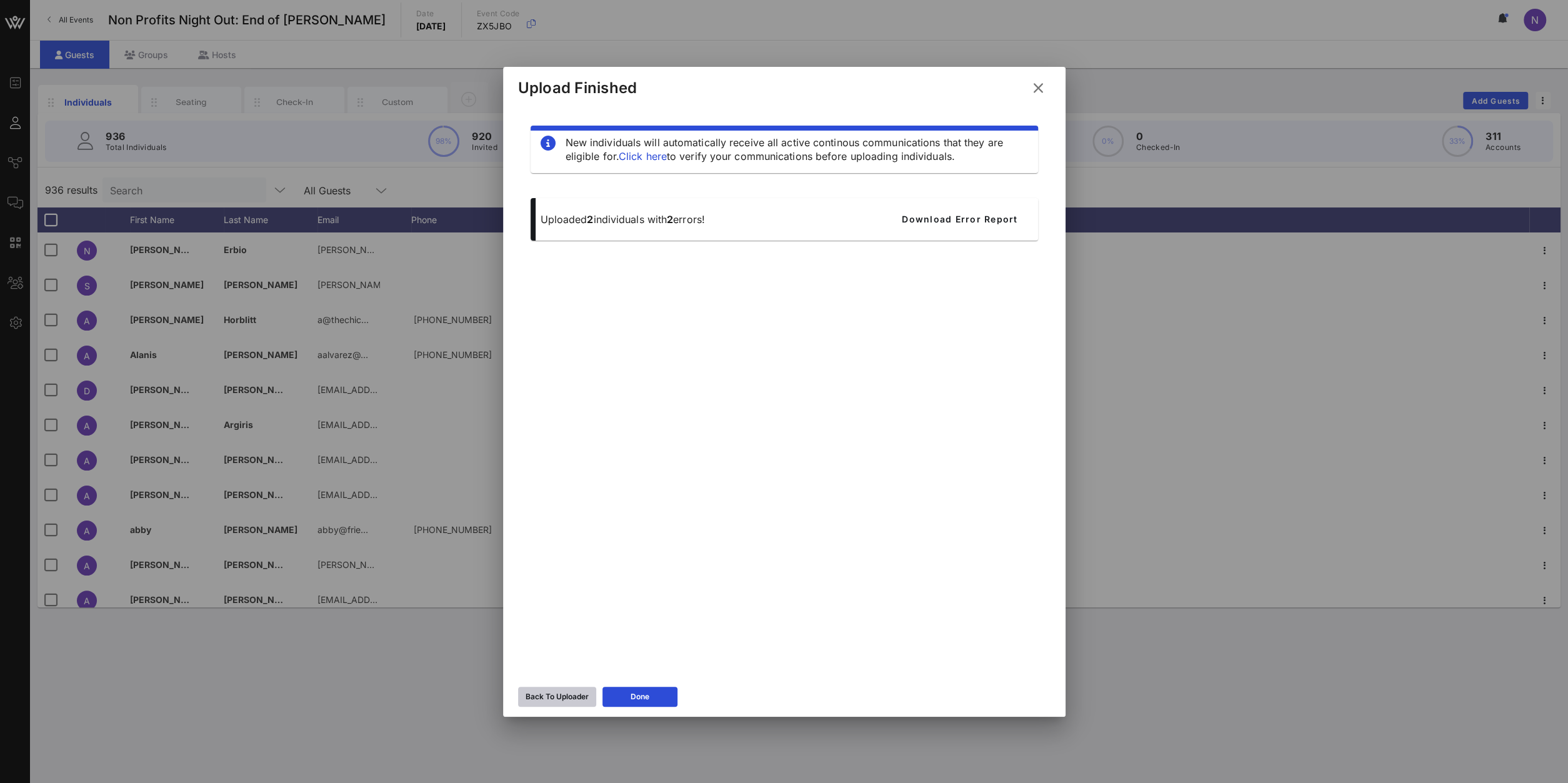
click at [561, 697] on icon at bounding box center [556, 697] width 9 height 8
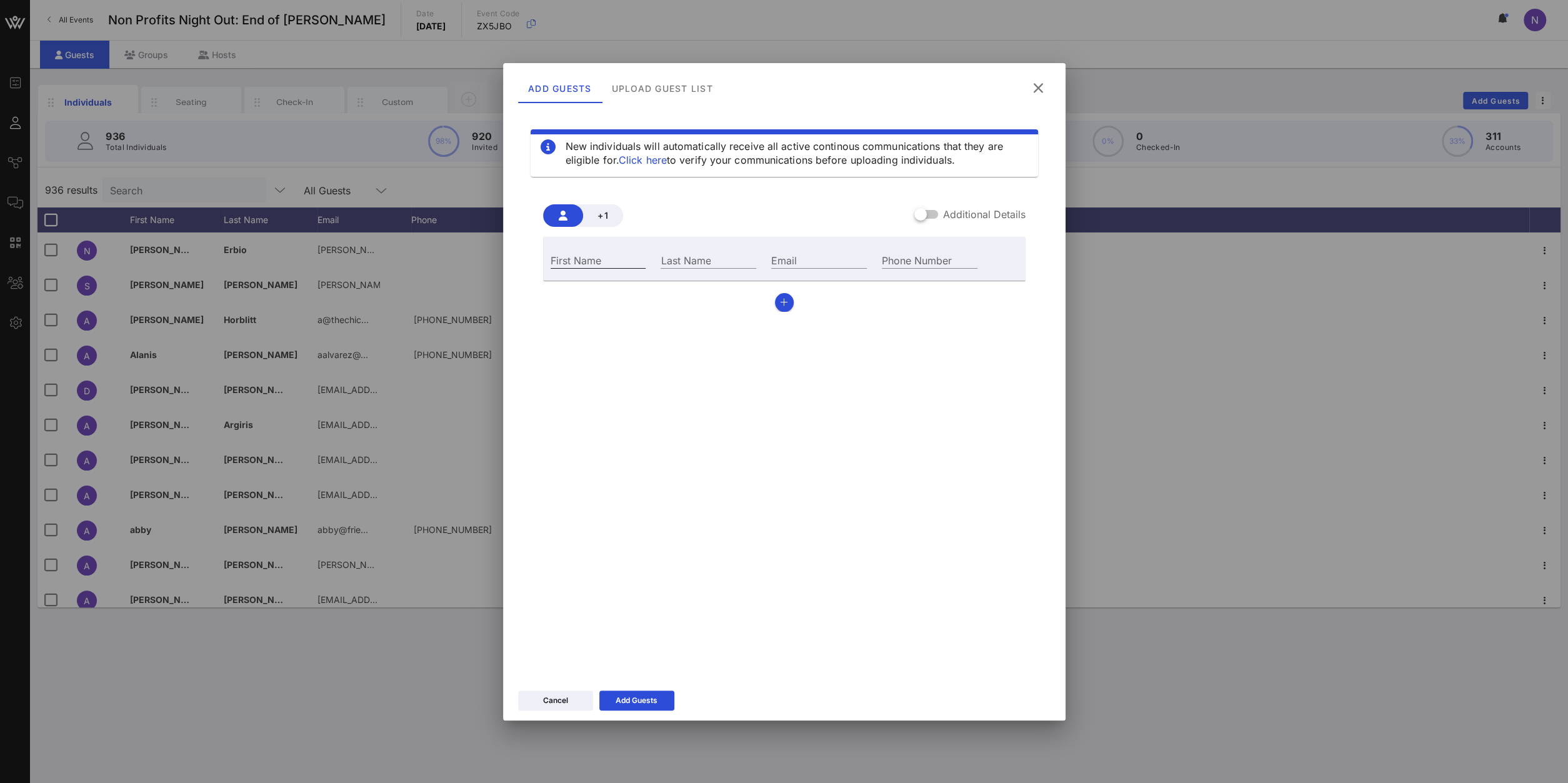
click at [609, 262] on input "First Name" at bounding box center [598, 260] width 96 height 16
type input "[PERSON_NAME]"
type input "Will"
paste input "[EMAIL_ADDRESS][DOMAIN_NAME]"
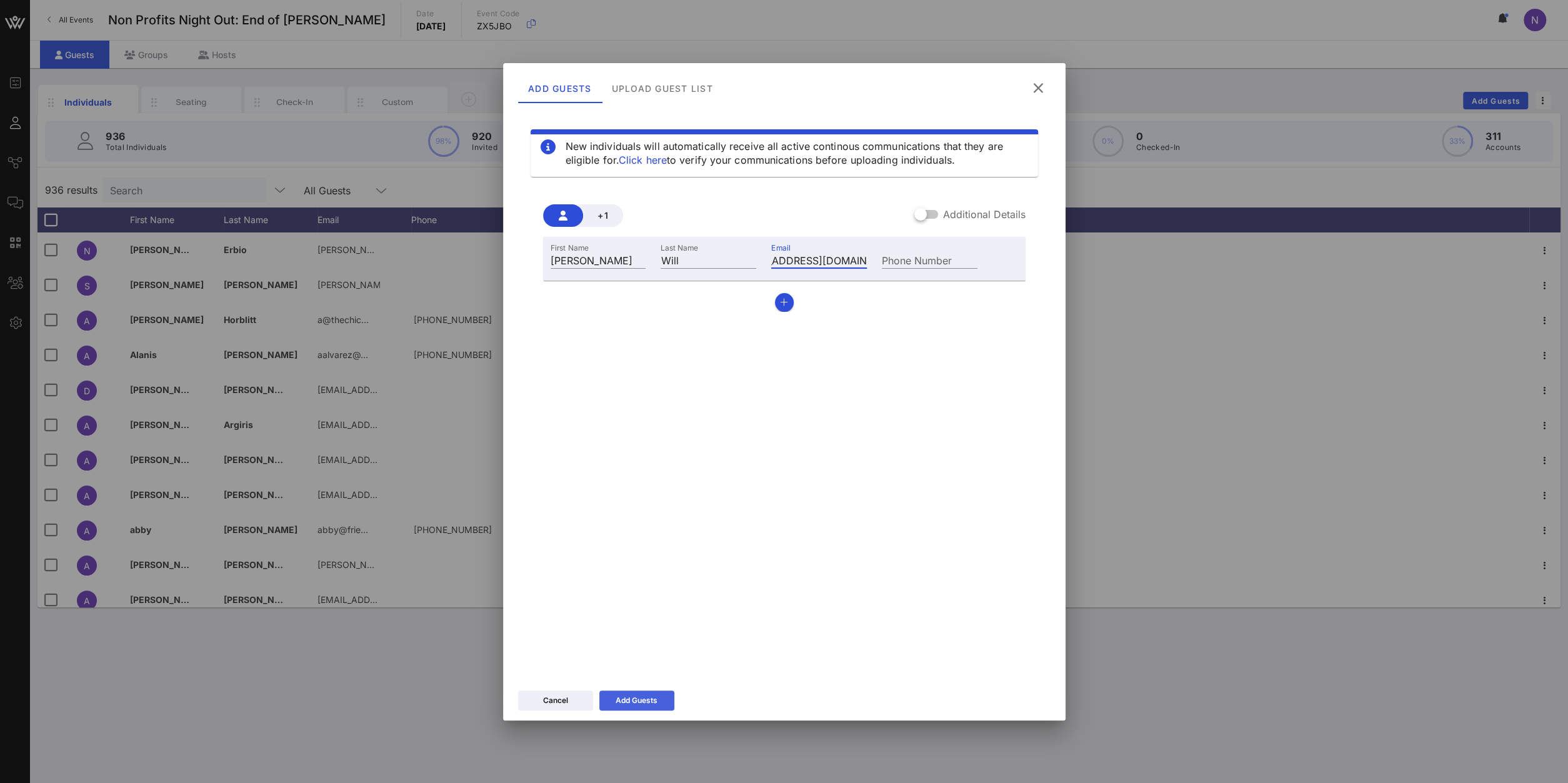
type input "[EMAIL_ADDRESS][DOMAIN_NAME]"
click at [641, 708] on button "Add Guests" at bounding box center [636, 701] width 75 height 20
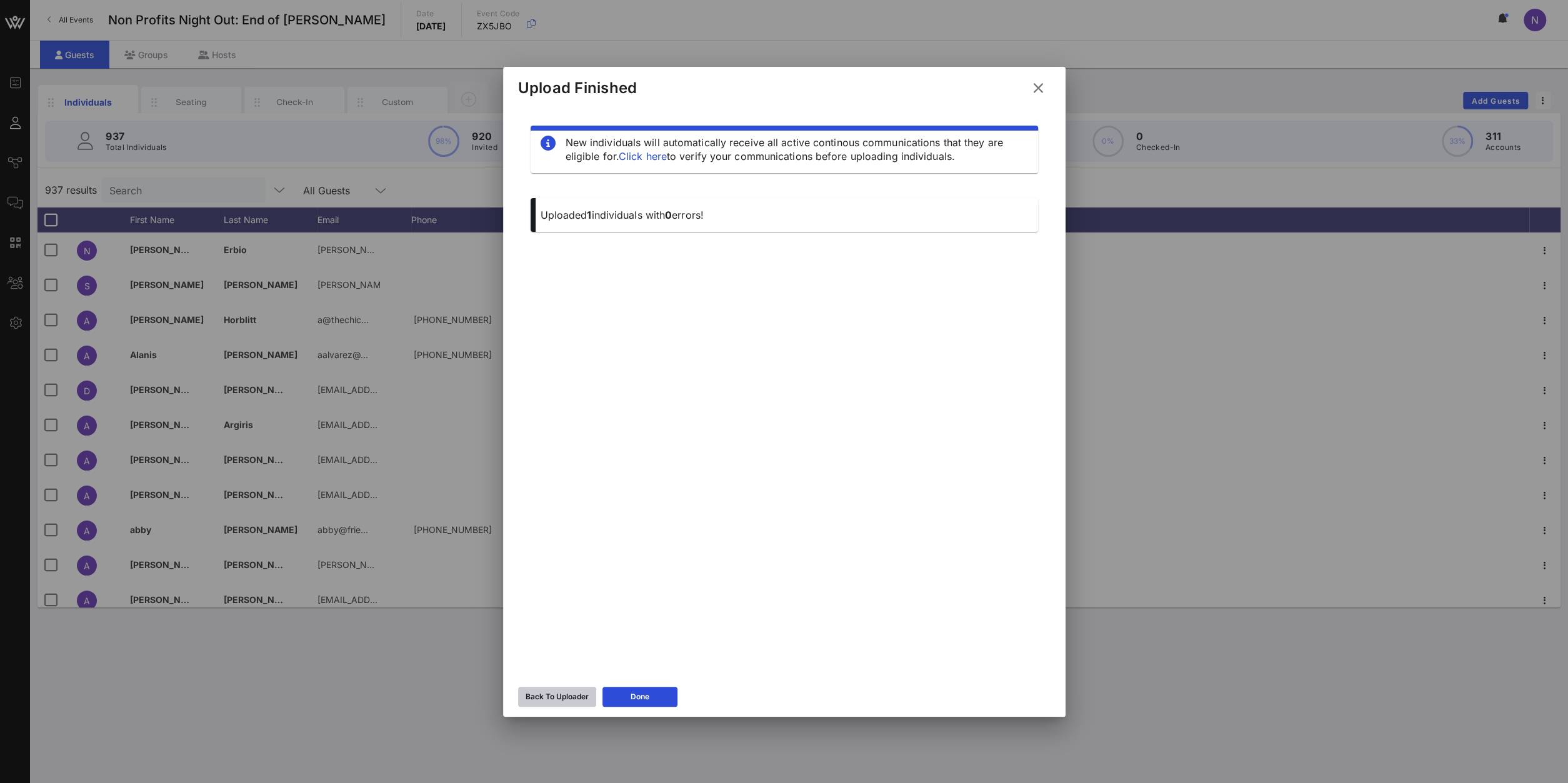
click at [554, 691] on div "Back To Uploader" at bounding box center [556, 697] width 63 height 13
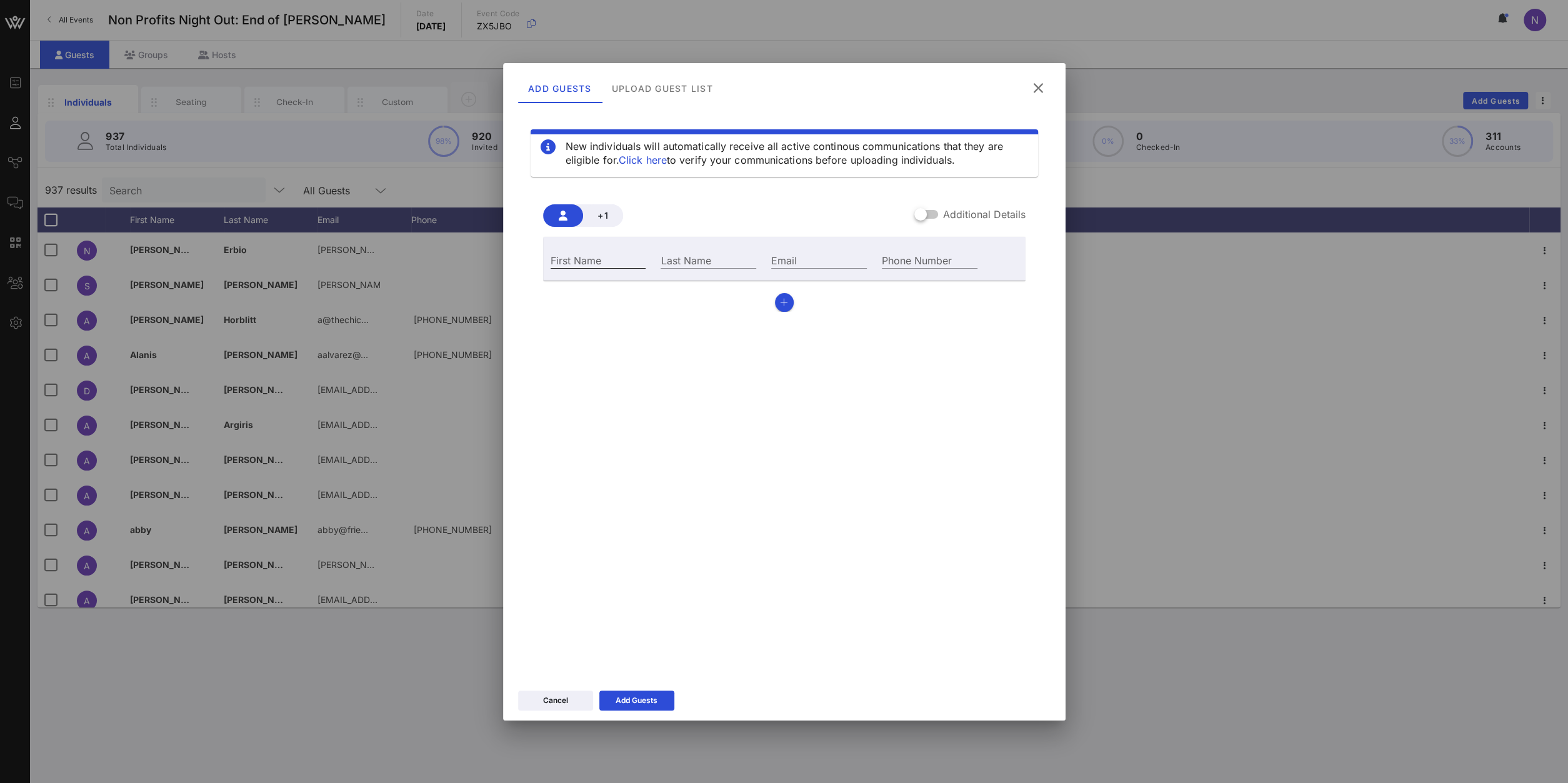
click at [598, 263] on input "First Name" at bounding box center [598, 260] width 96 height 16
type input "[PERSON_NAME]"
paste input "[PERSON_NAME][EMAIL_ADDRESS][DOMAIN_NAME]"
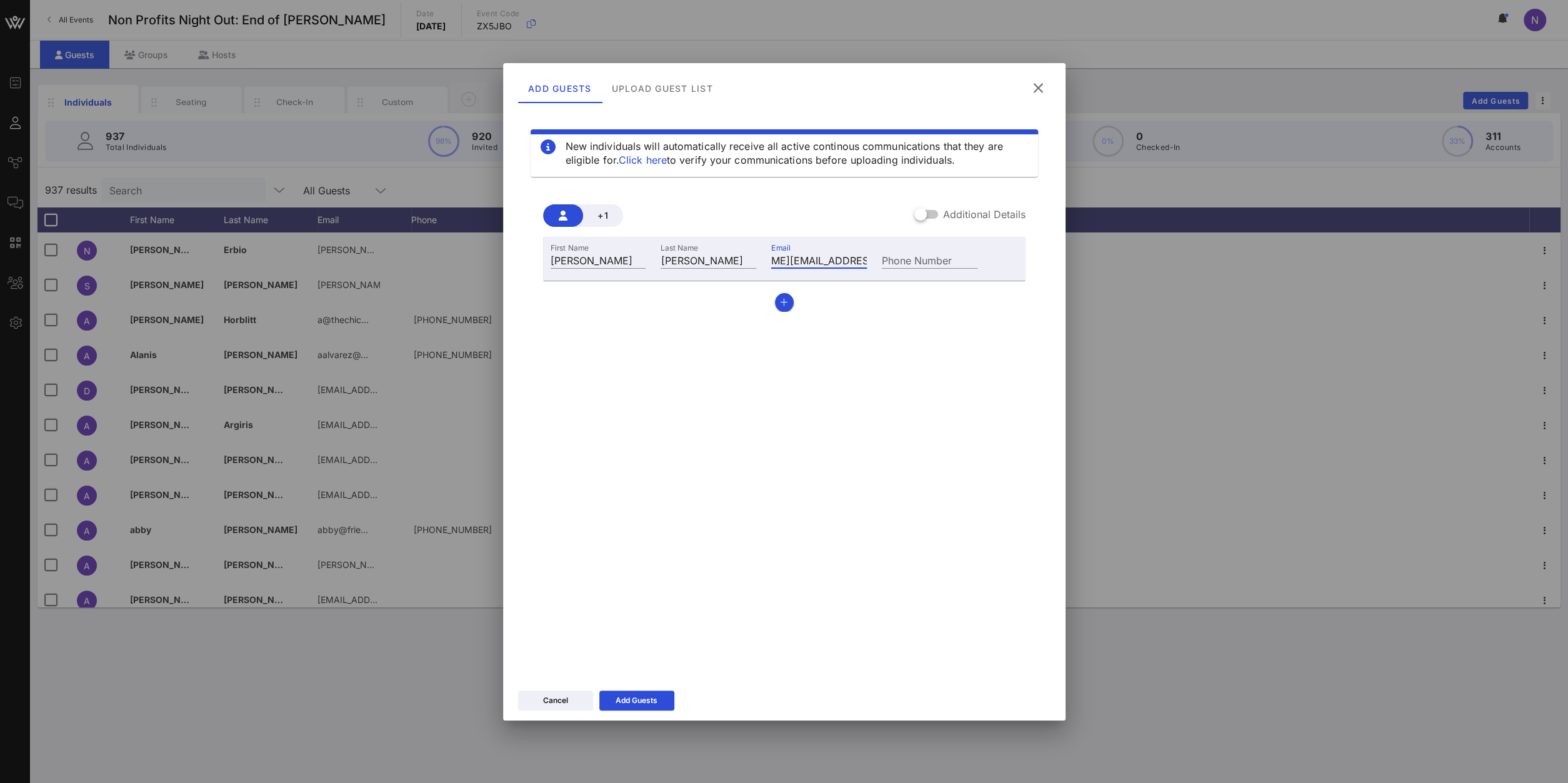
type input "[PERSON_NAME][EMAIL_ADDRESS][DOMAIN_NAME]"
click at [625, 702] on div "Add Guests" at bounding box center [636, 701] width 42 height 13
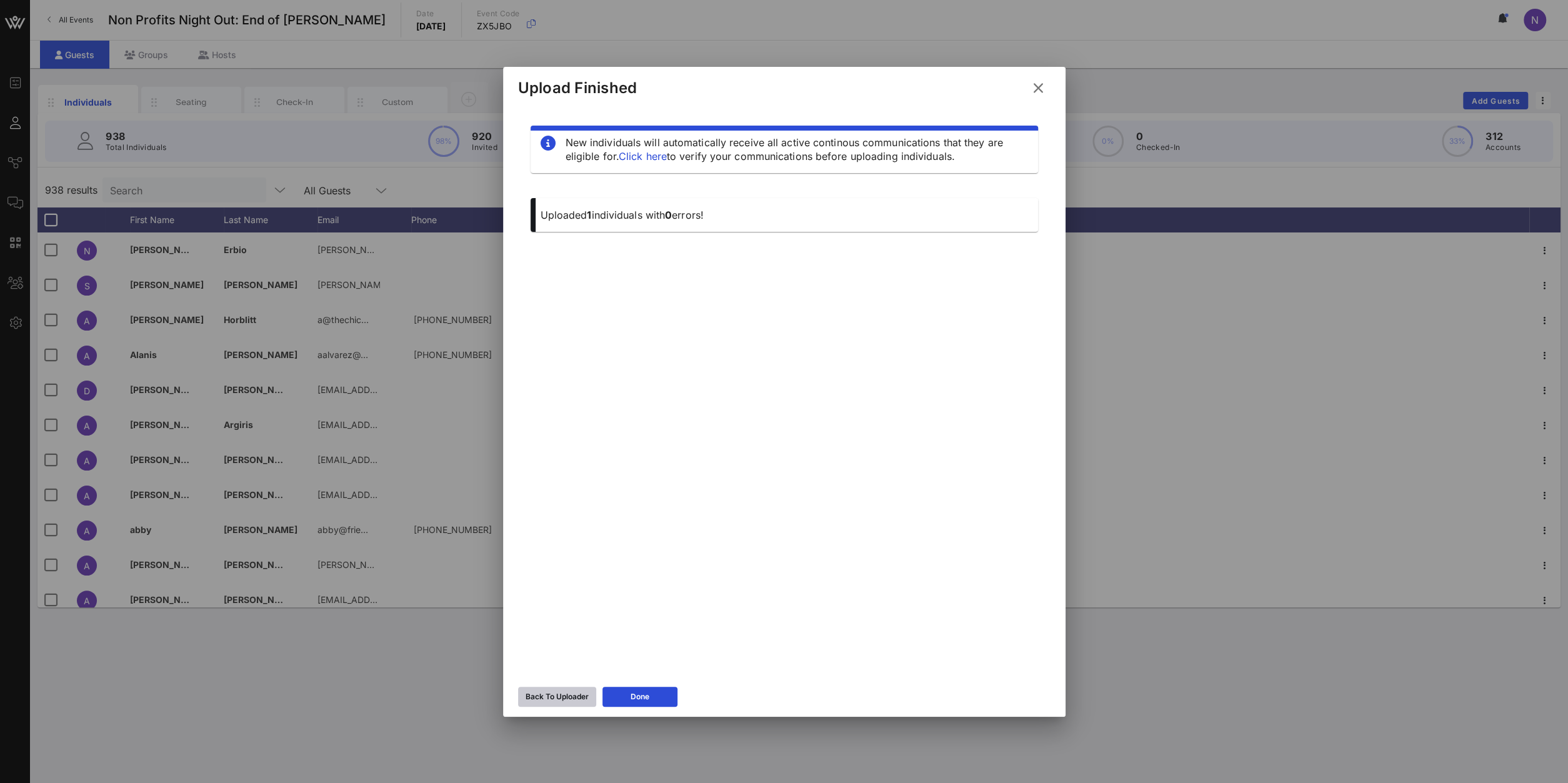
click at [540, 695] on div "Back To Uploader" at bounding box center [556, 697] width 63 height 13
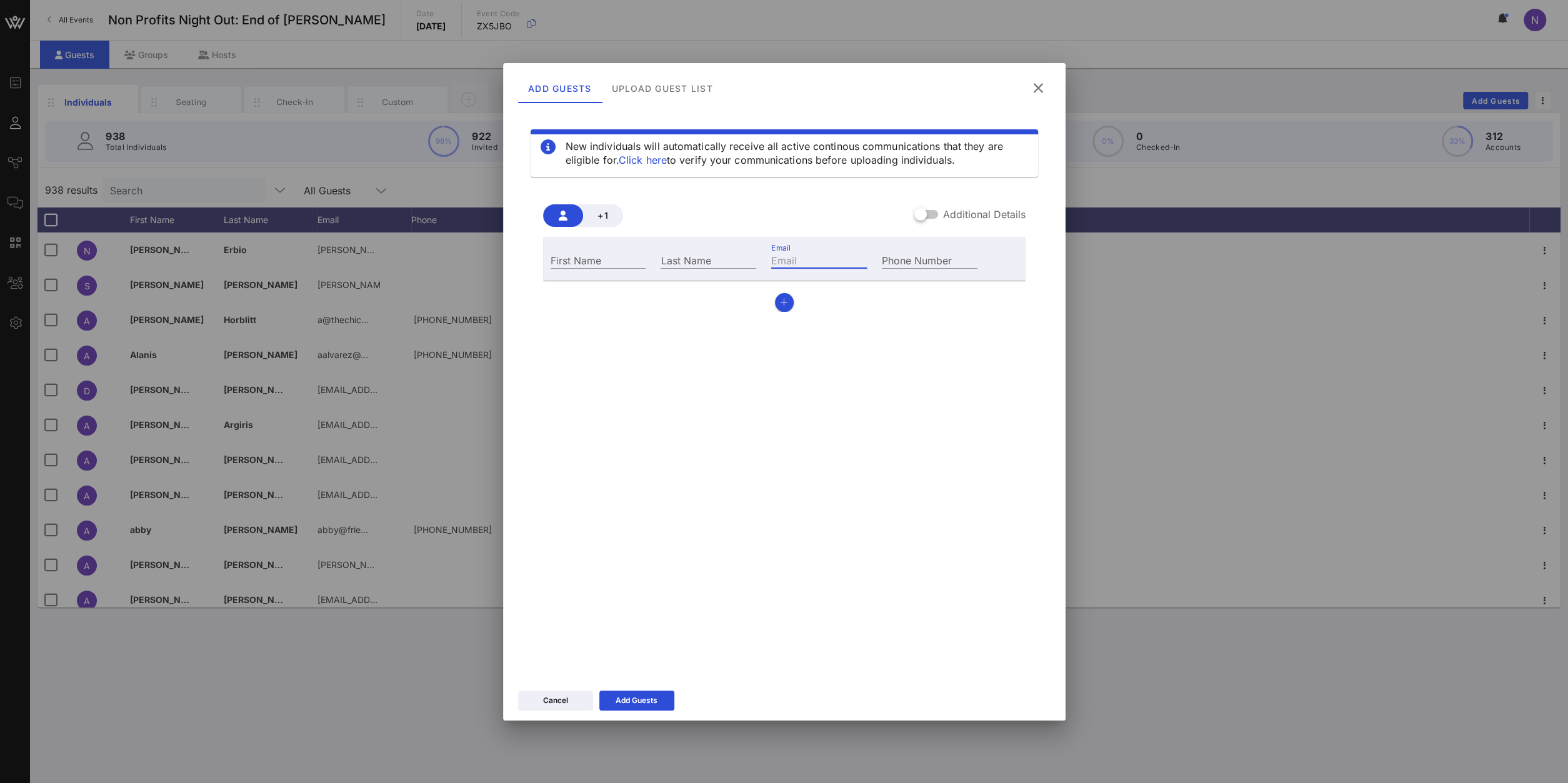
click at [790, 259] on div "Email" at bounding box center [819, 260] width 96 height 16
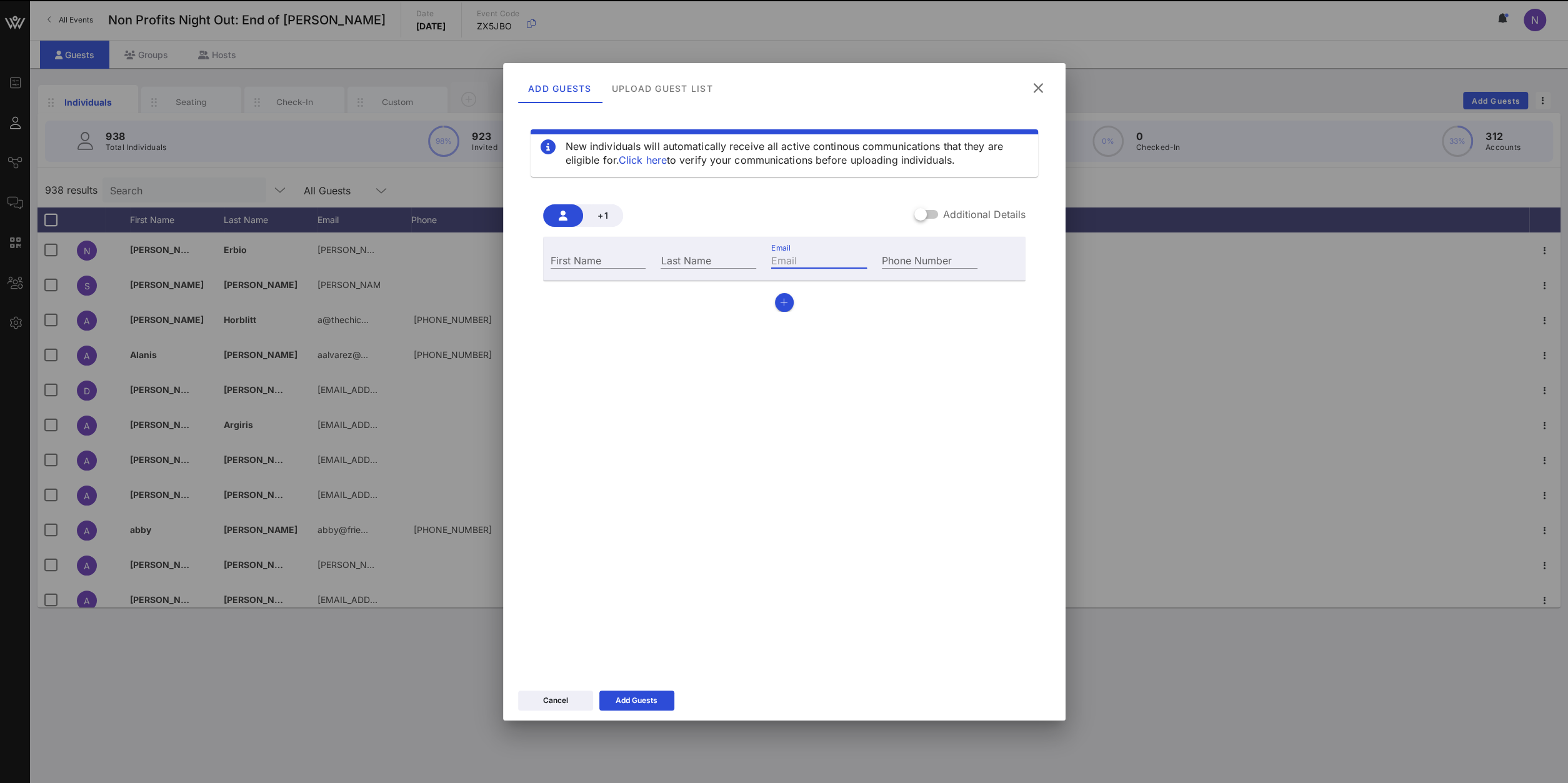
paste input "[EMAIL_ADDRESS][DOMAIN_NAME]"
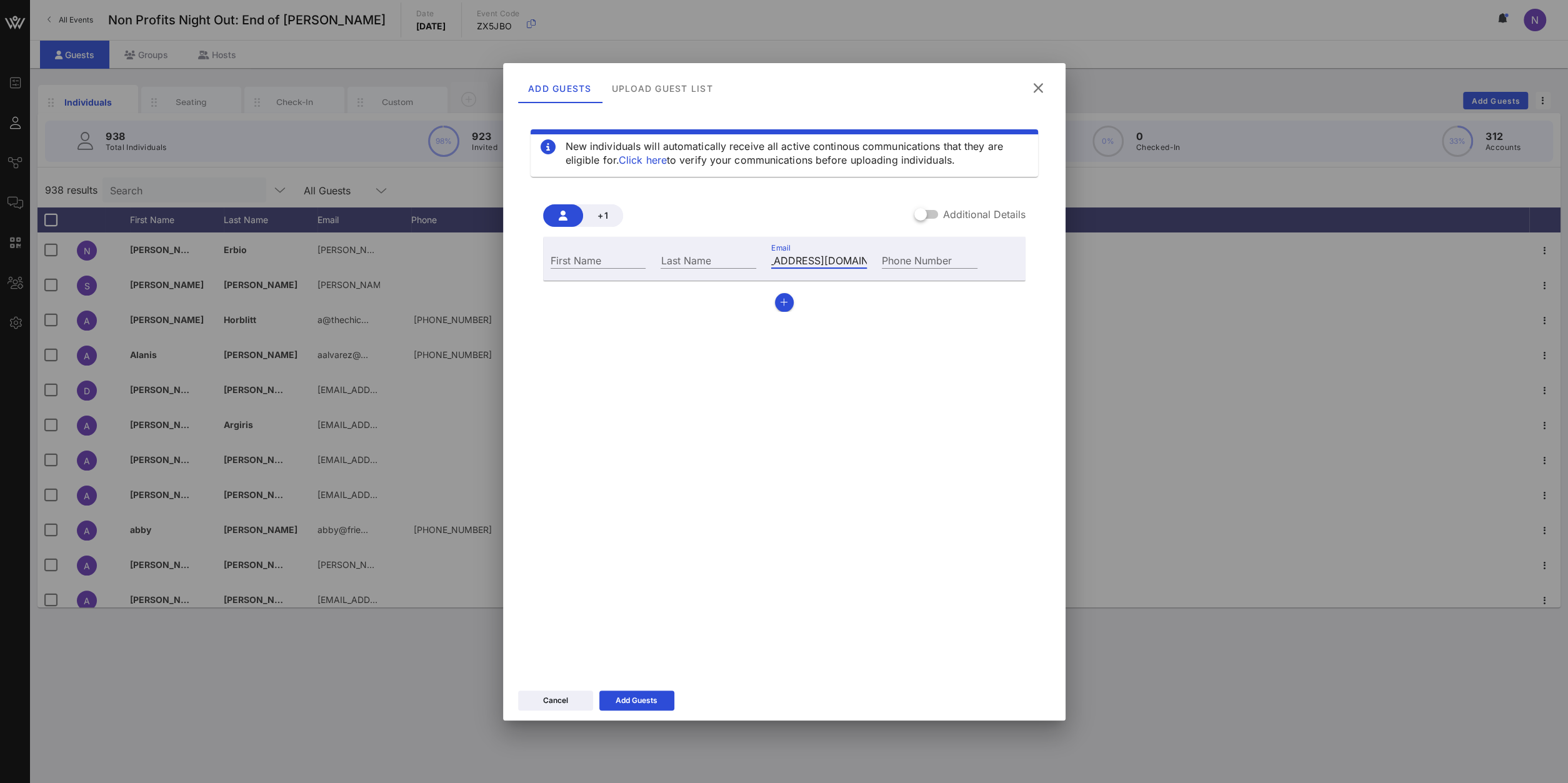
type input "[EMAIL_ADDRESS][DOMAIN_NAME]"
click at [582, 264] on input "First Name" at bounding box center [598, 260] width 96 height 16
type input "[PERSON_NAME]"
paste input "Ribinik"
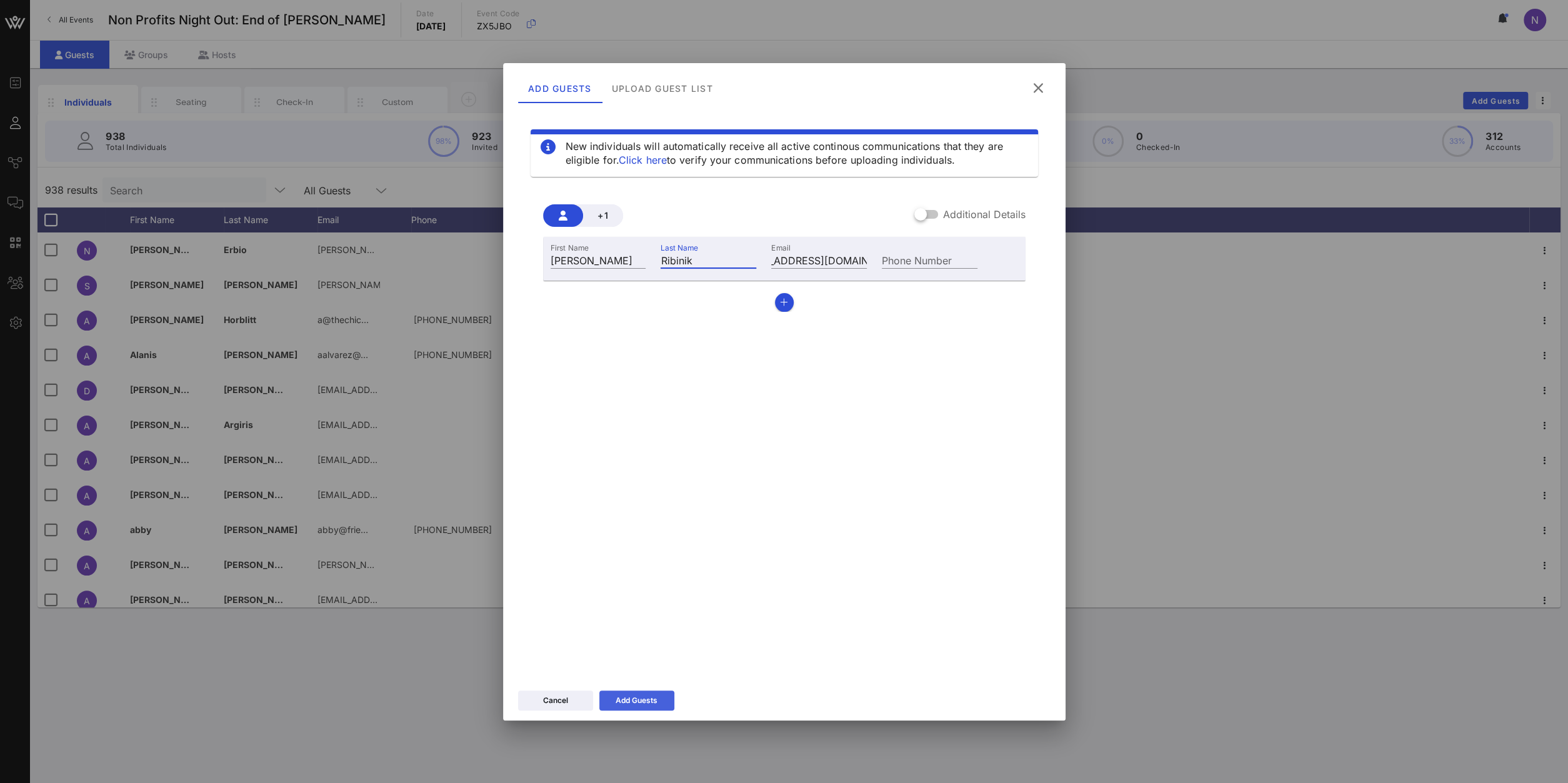
type input "Ribinik"
click at [647, 701] on div "Add Guests" at bounding box center [636, 701] width 42 height 13
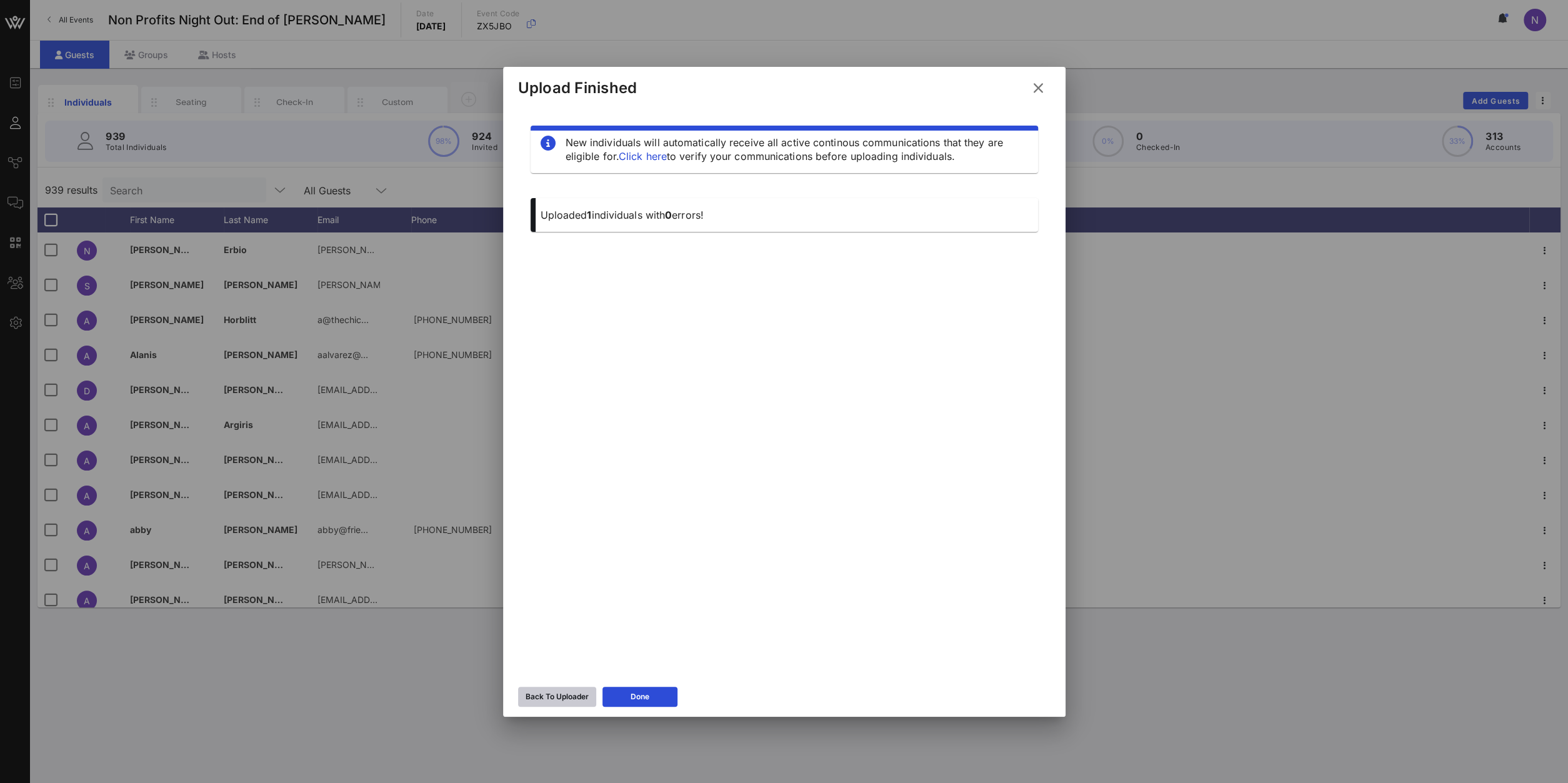
click at [563, 697] on div "Back To Uploader" at bounding box center [556, 697] width 63 height 13
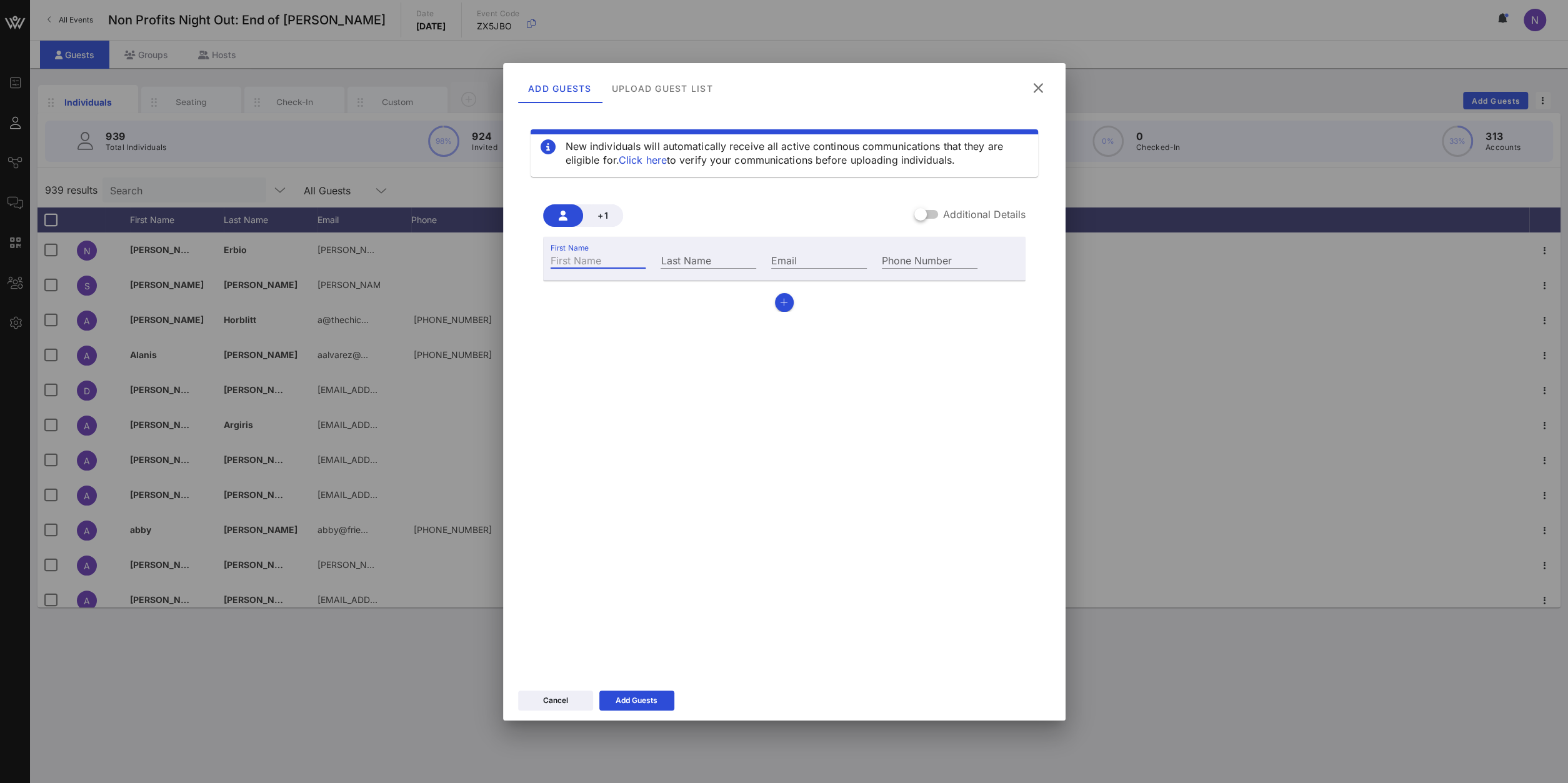
click at [572, 264] on input "First Name" at bounding box center [598, 260] width 96 height 16
type input "[PERSON_NAME]"
paste input "[EMAIL_ADDRESS][DOMAIN_NAME]"
type input "[EMAIL_ADDRESS][DOMAIN_NAME]"
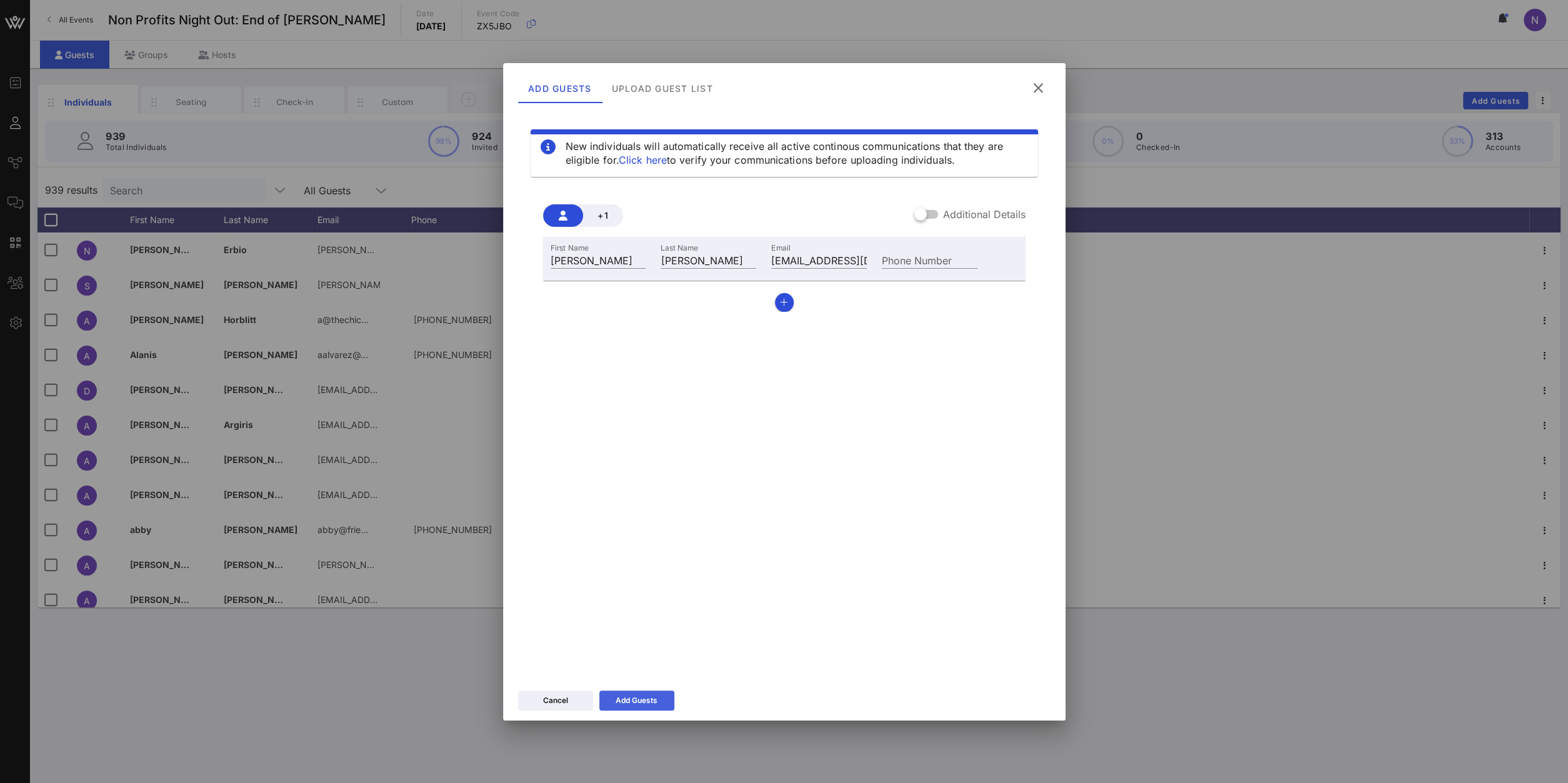
click at [657, 707] on div "Add Guests" at bounding box center [636, 701] width 42 height 13
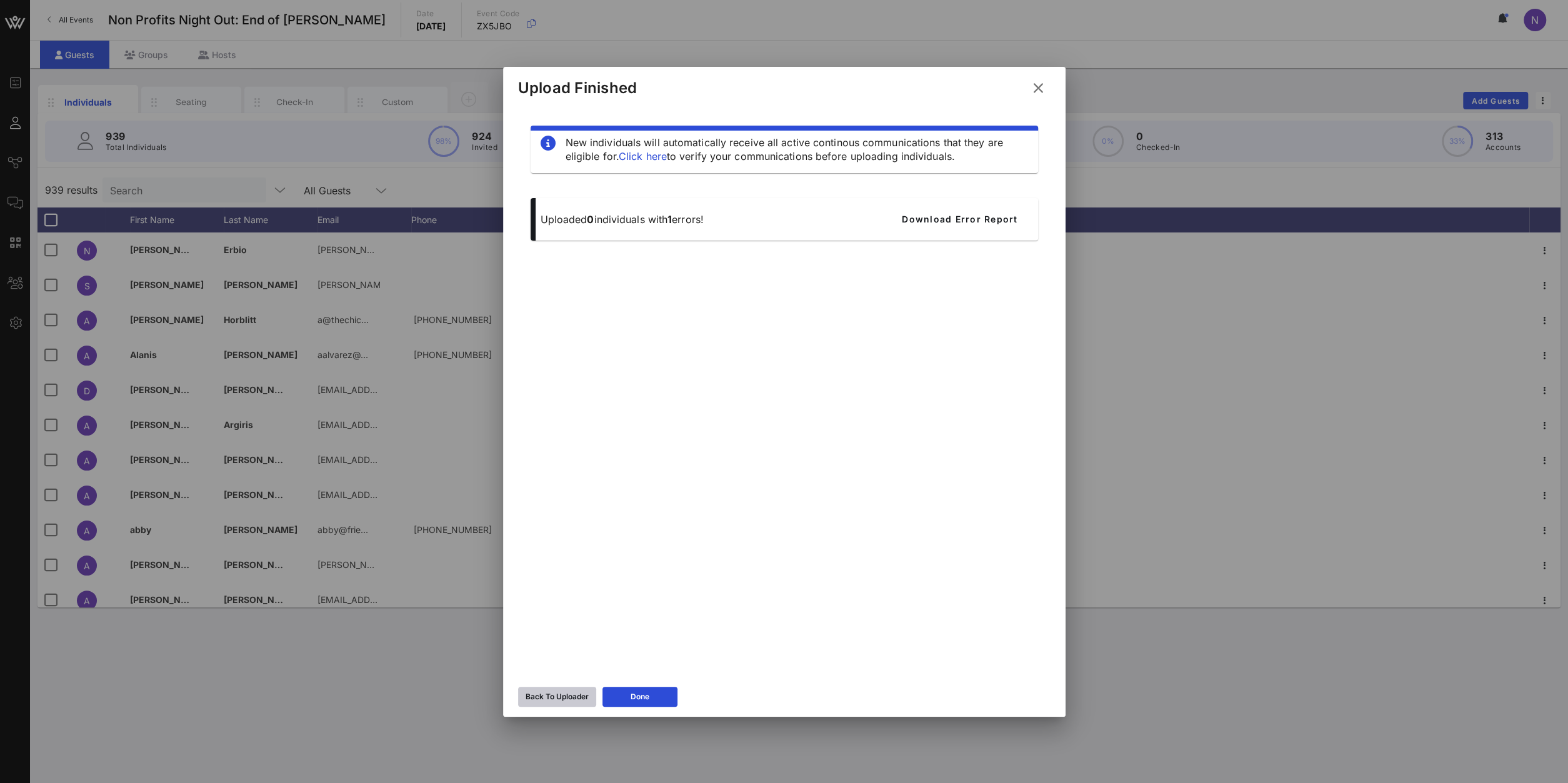
click at [545, 706] on button "Back To Uploader" at bounding box center [557, 697] width 78 height 20
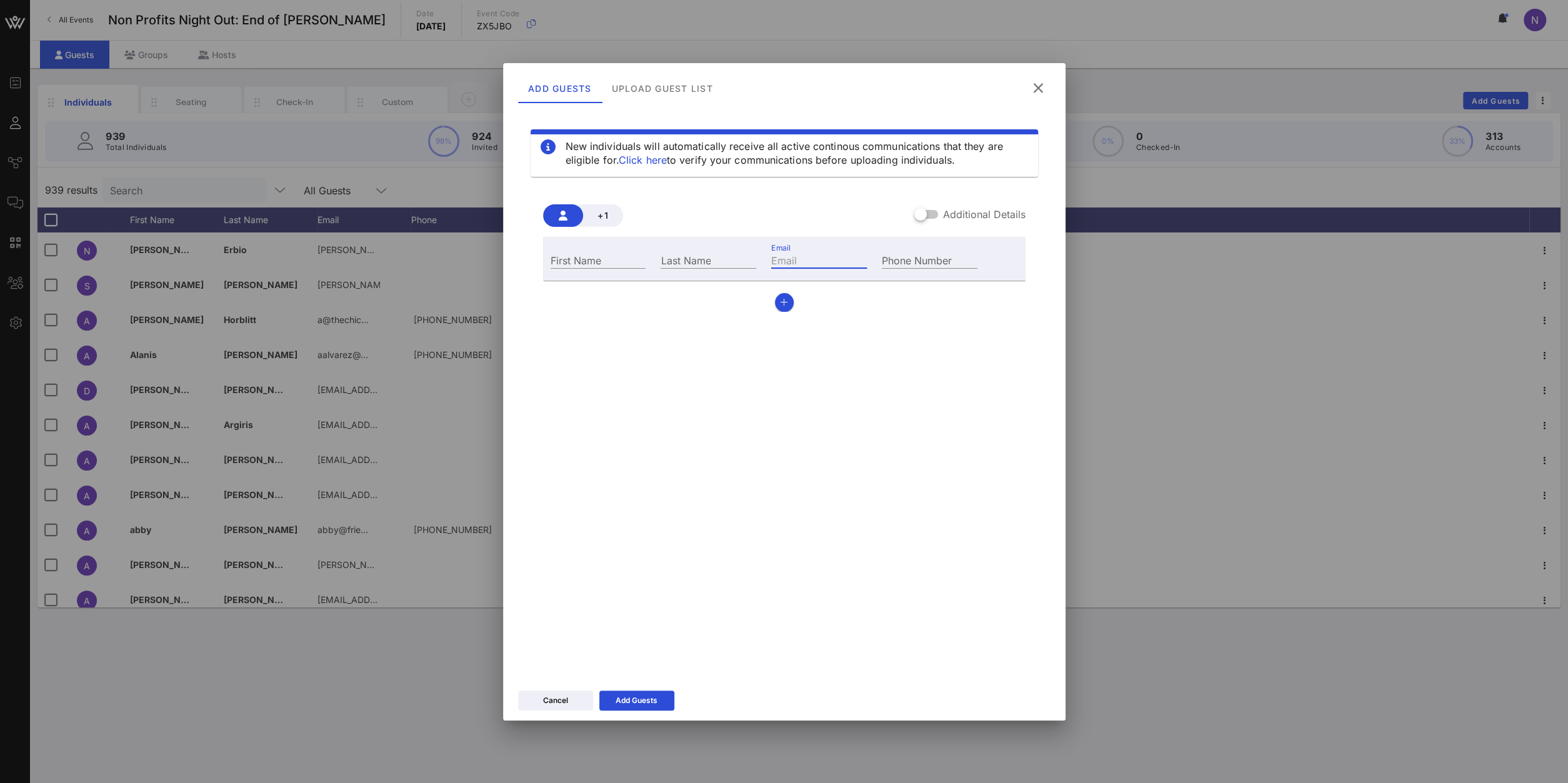
click at [790, 259] on input "Email" at bounding box center [819, 260] width 96 height 16
paste input "[EMAIL_ADDRESS][DOMAIN_NAME]"
type input "[EMAIL_ADDRESS][DOMAIN_NAME]"
click at [572, 252] on div "First Name" at bounding box center [598, 260] width 96 height 16
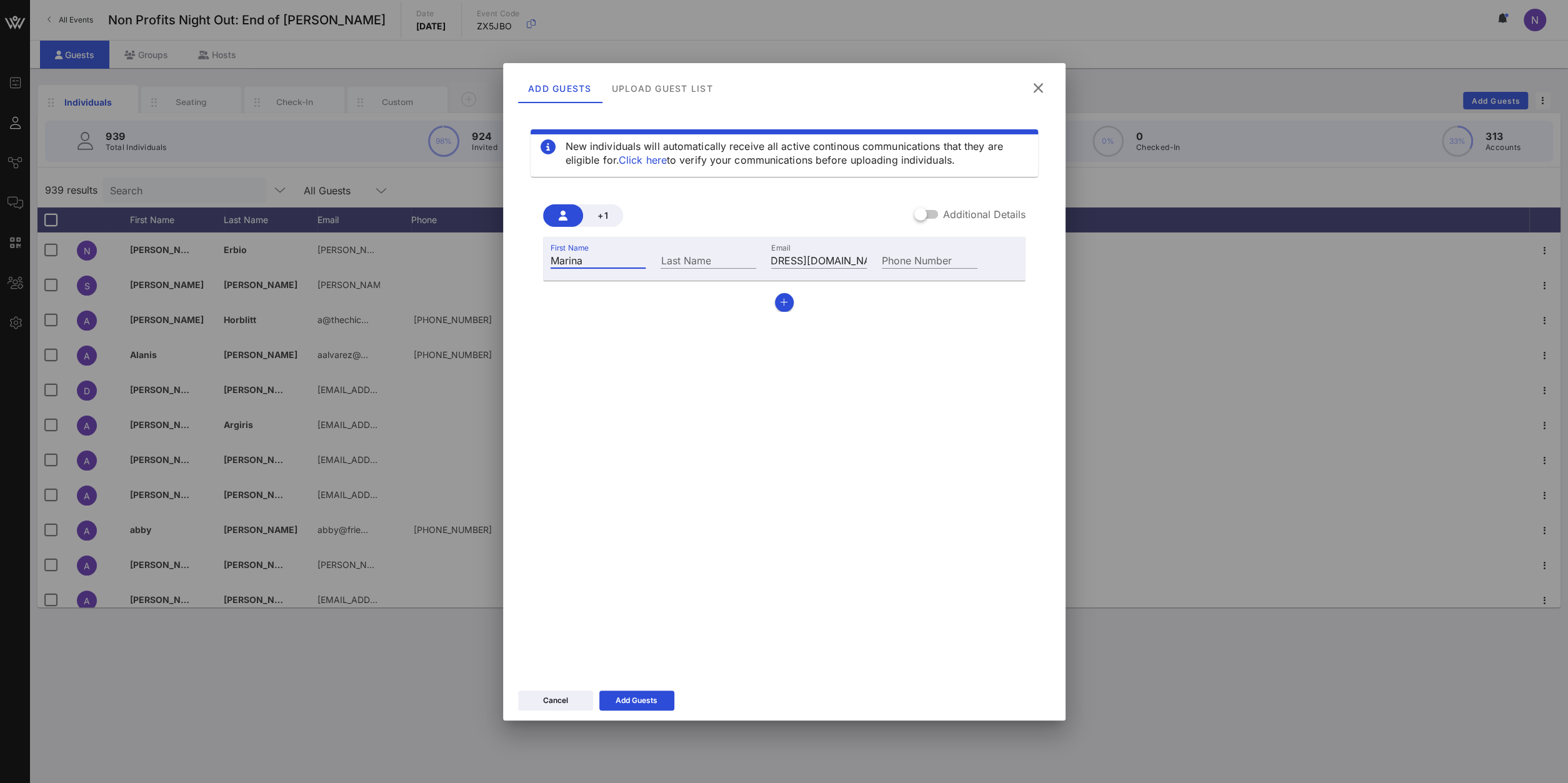
type input "Marina"
type input "[PERSON_NAME]"
click at [603, 713] on div "Cancel Add Guests" at bounding box center [785, 703] width 563 height 36
click at [626, 695] on div "Add Guests" at bounding box center [636, 701] width 42 height 13
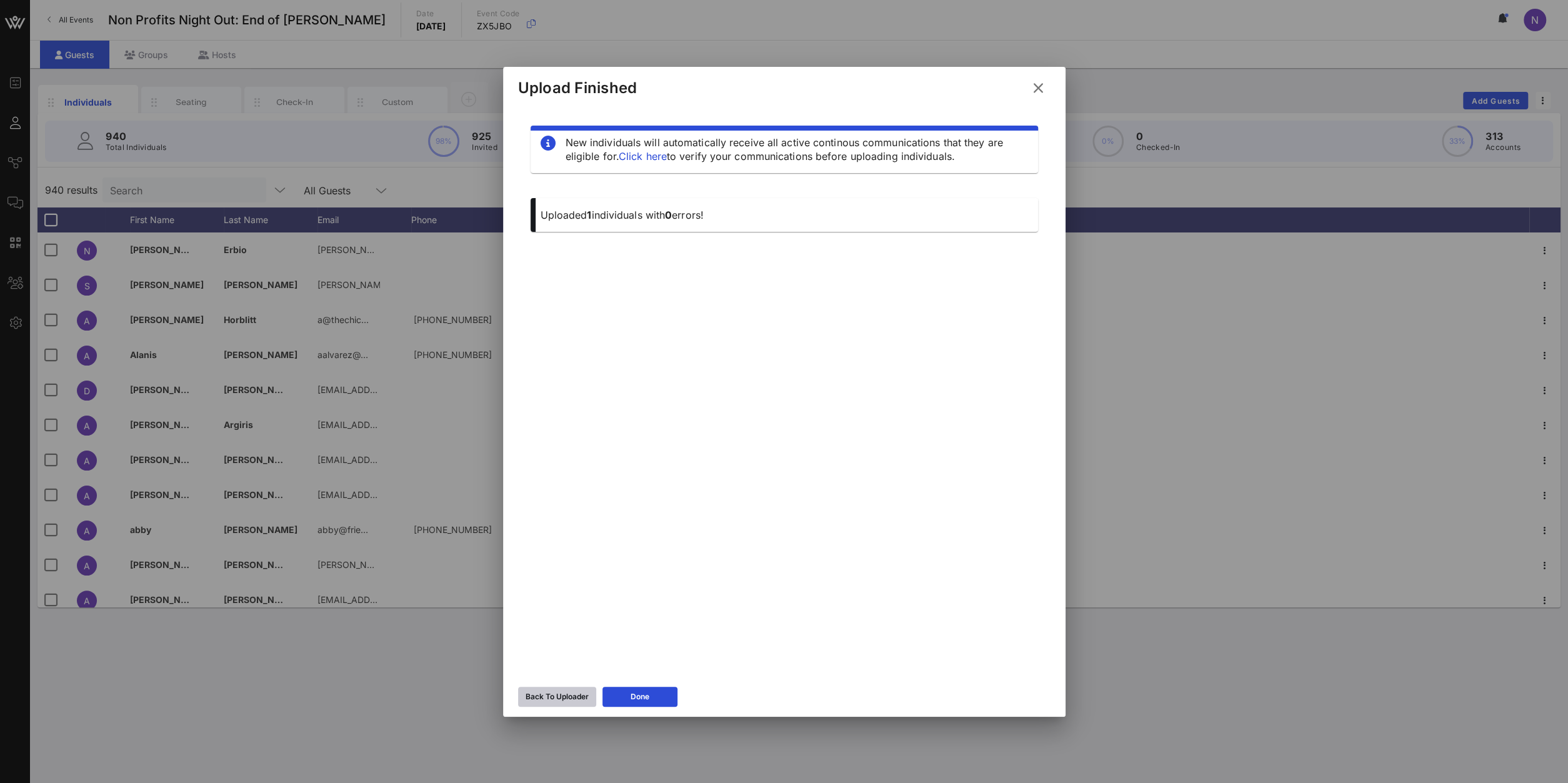
click at [567, 701] on div "Back To Uploader" at bounding box center [556, 697] width 63 height 13
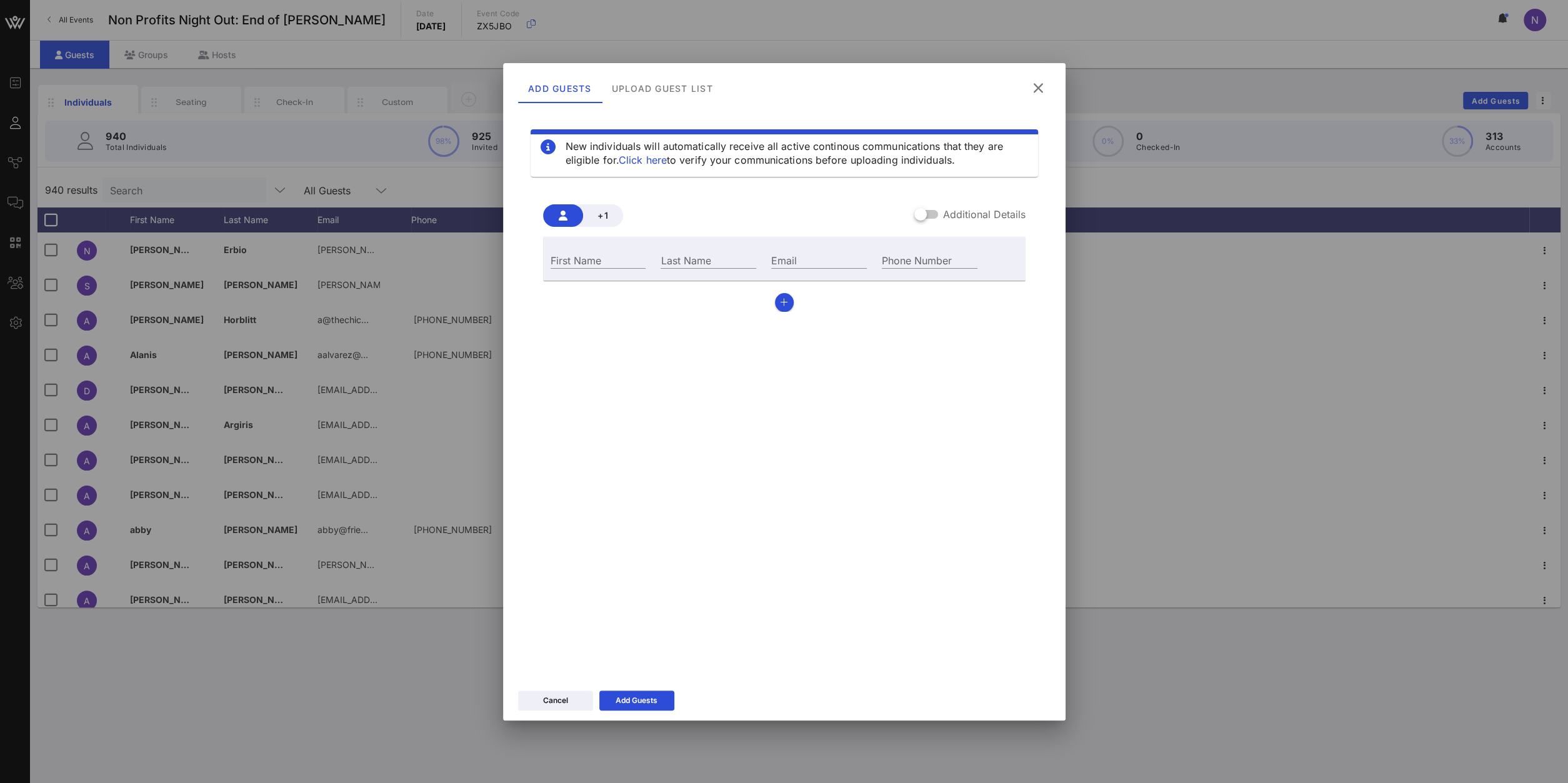
click at [1037, 95] on icon at bounding box center [1038, 87] width 17 height 15
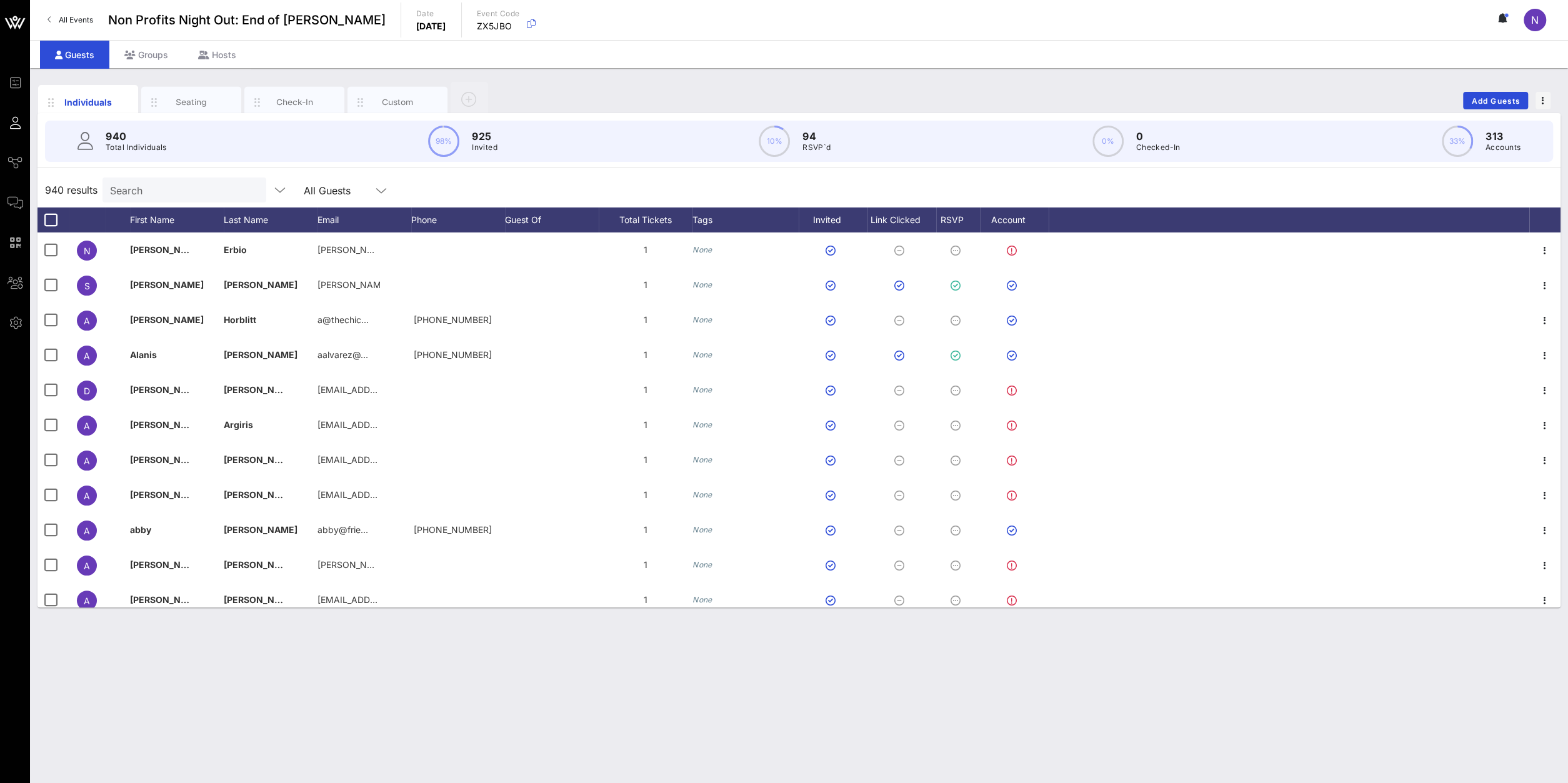
click at [179, 199] on div "Search" at bounding box center [183, 189] width 147 height 25
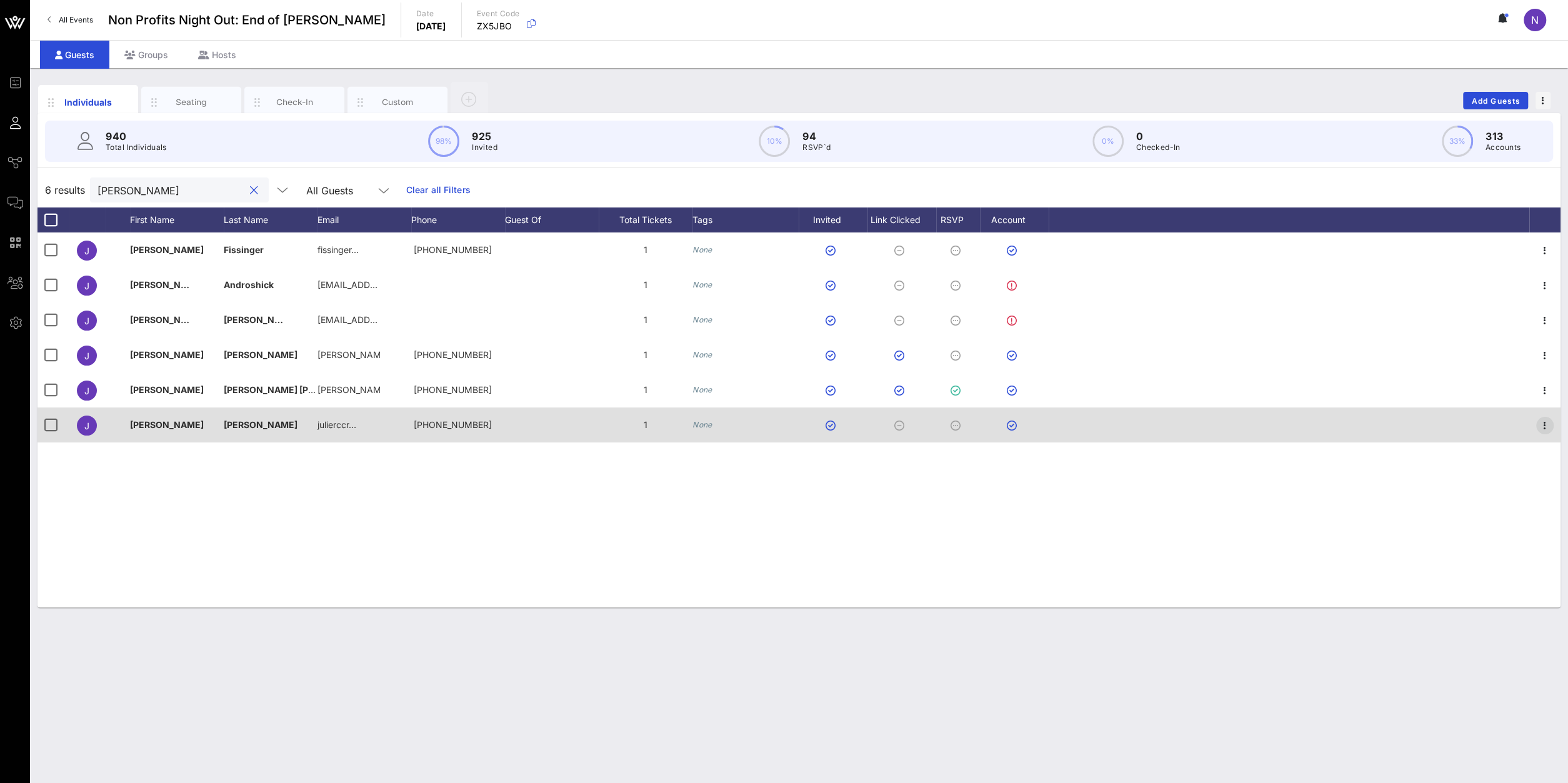
type input "[PERSON_NAME]"
click at [1542, 425] on icon "button" at bounding box center [1545, 425] width 15 height 15
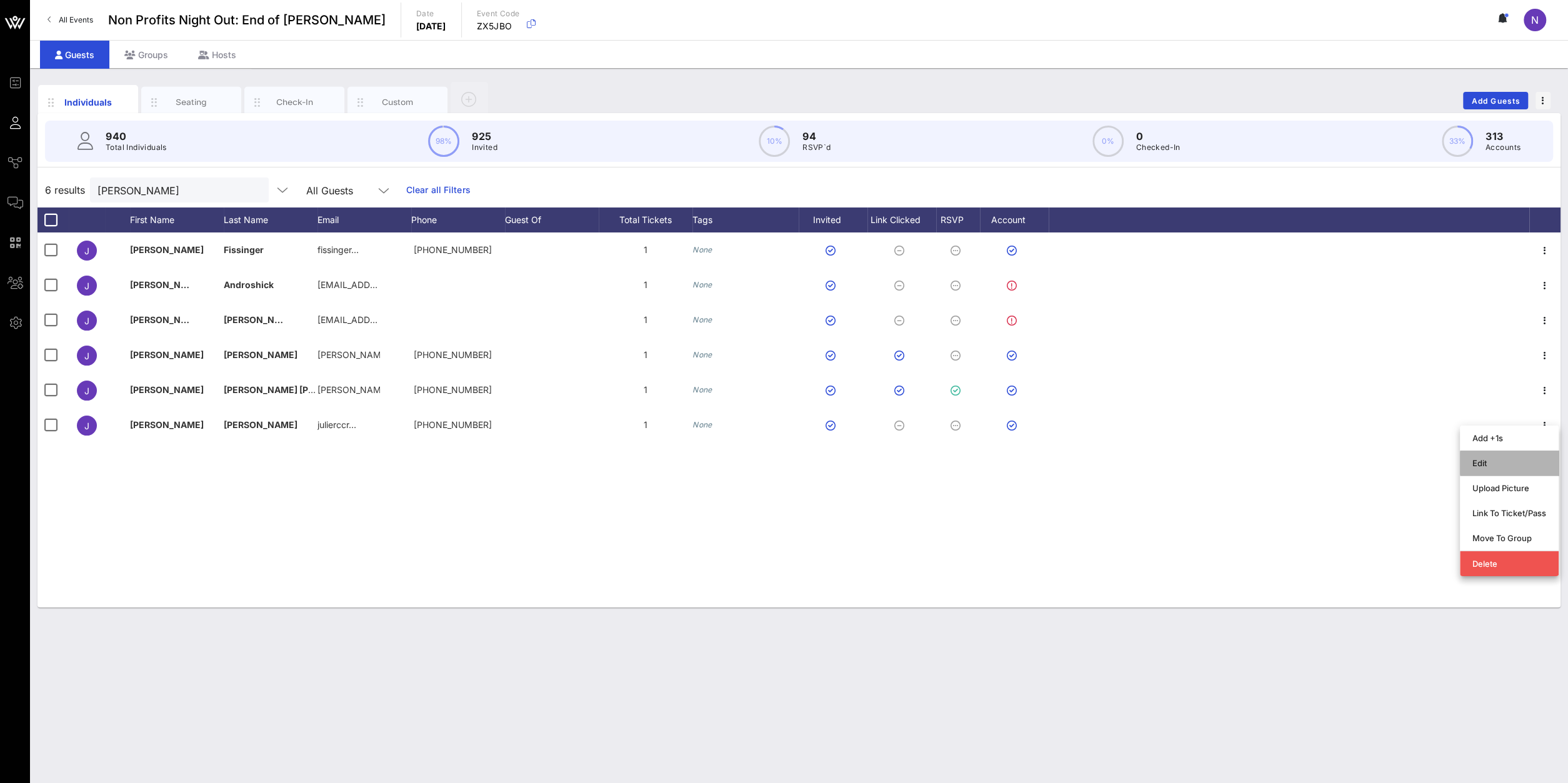
click at [1497, 472] on div "Edit" at bounding box center [1509, 463] width 74 height 20
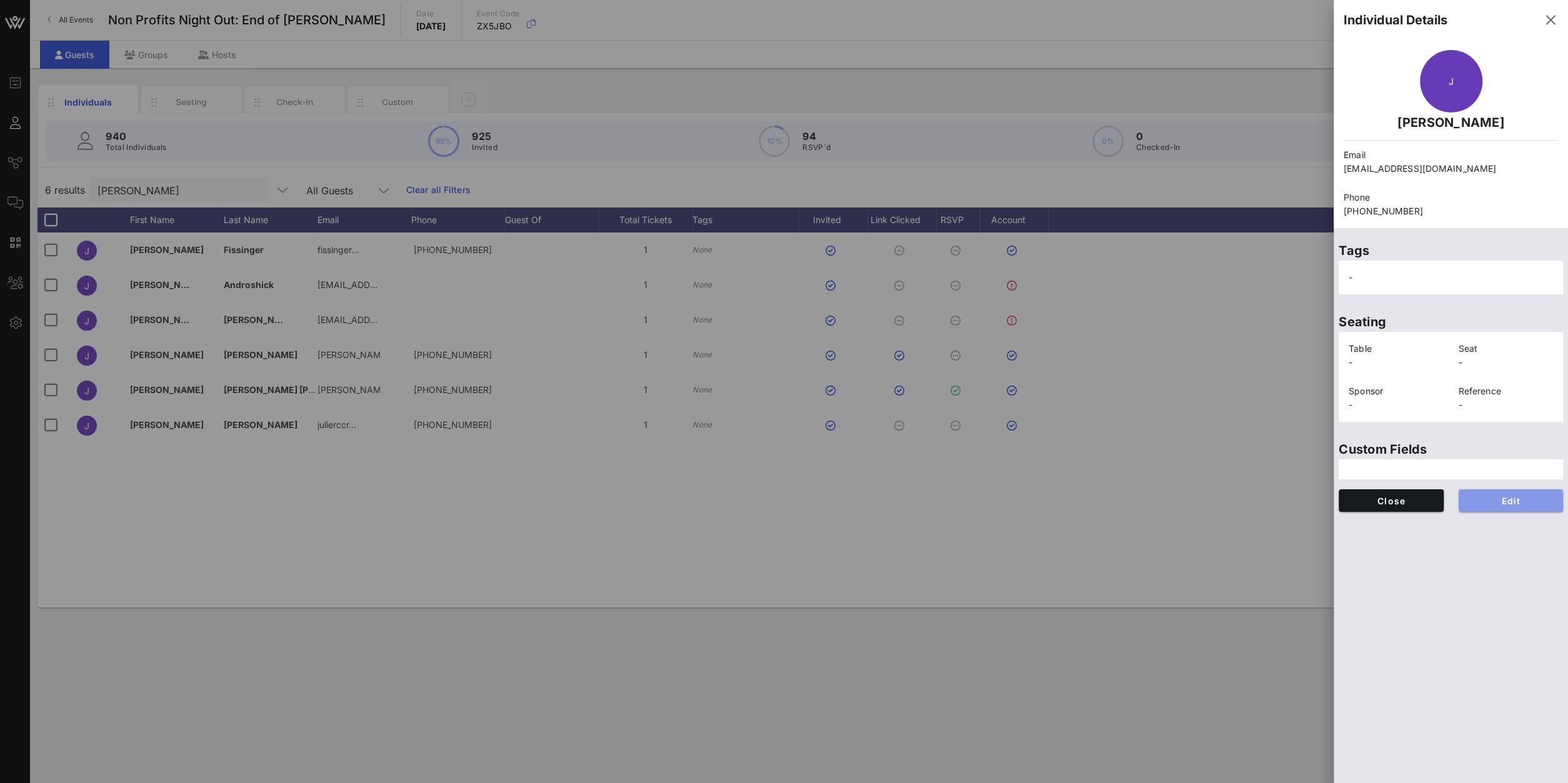
click at [1503, 497] on span "Edit" at bounding box center [1511, 501] width 85 height 11
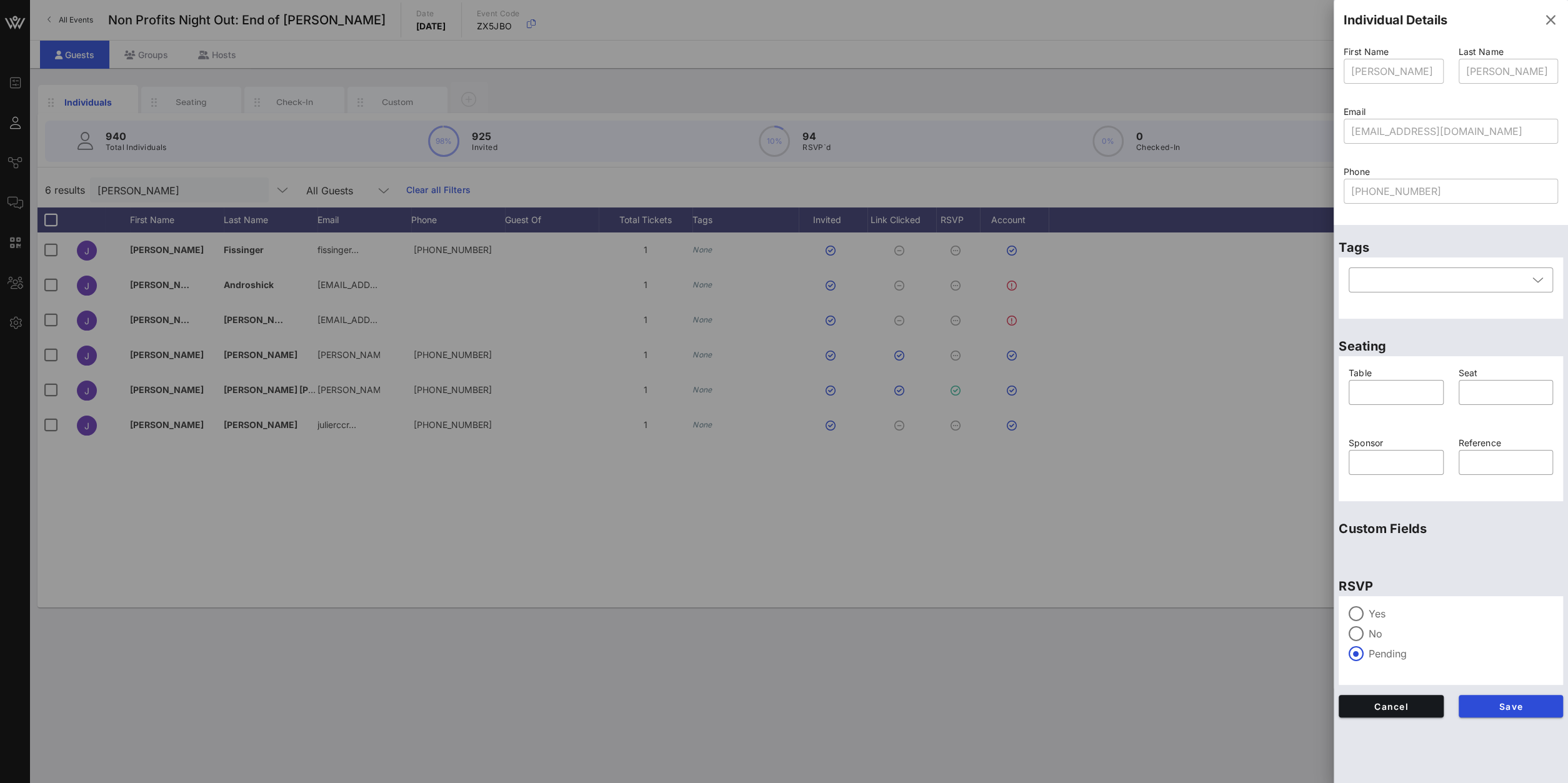
click at [1366, 605] on div "Yes No Pending" at bounding box center [1451, 640] width 224 height 88
click at [1363, 612] on div at bounding box center [1356, 613] width 21 height 21
click at [1513, 713] on button "Save" at bounding box center [1511, 706] width 105 height 23
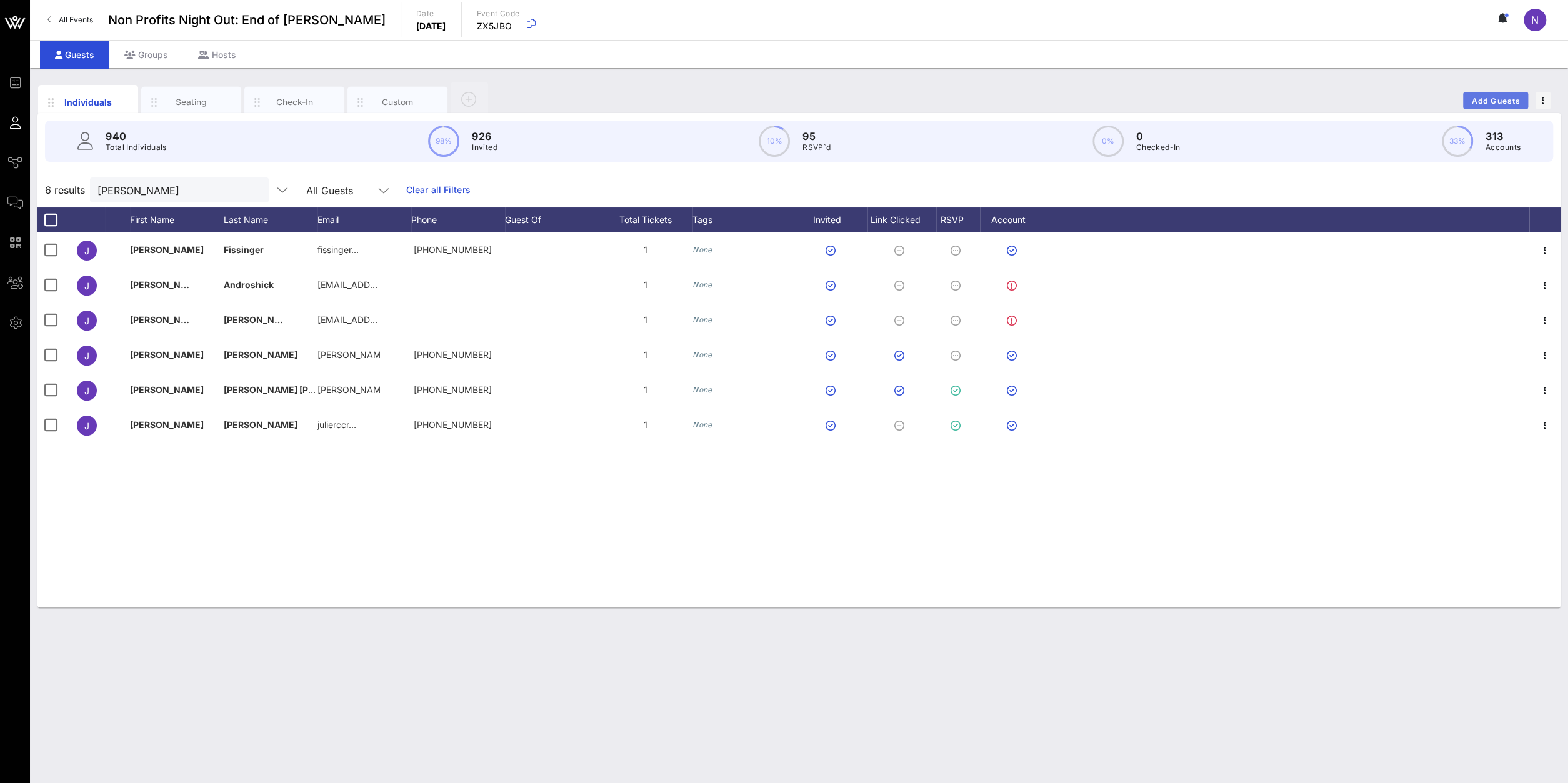
click at [1503, 98] on span "Add Guests" at bounding box center [1496, 101] width 49 height 9
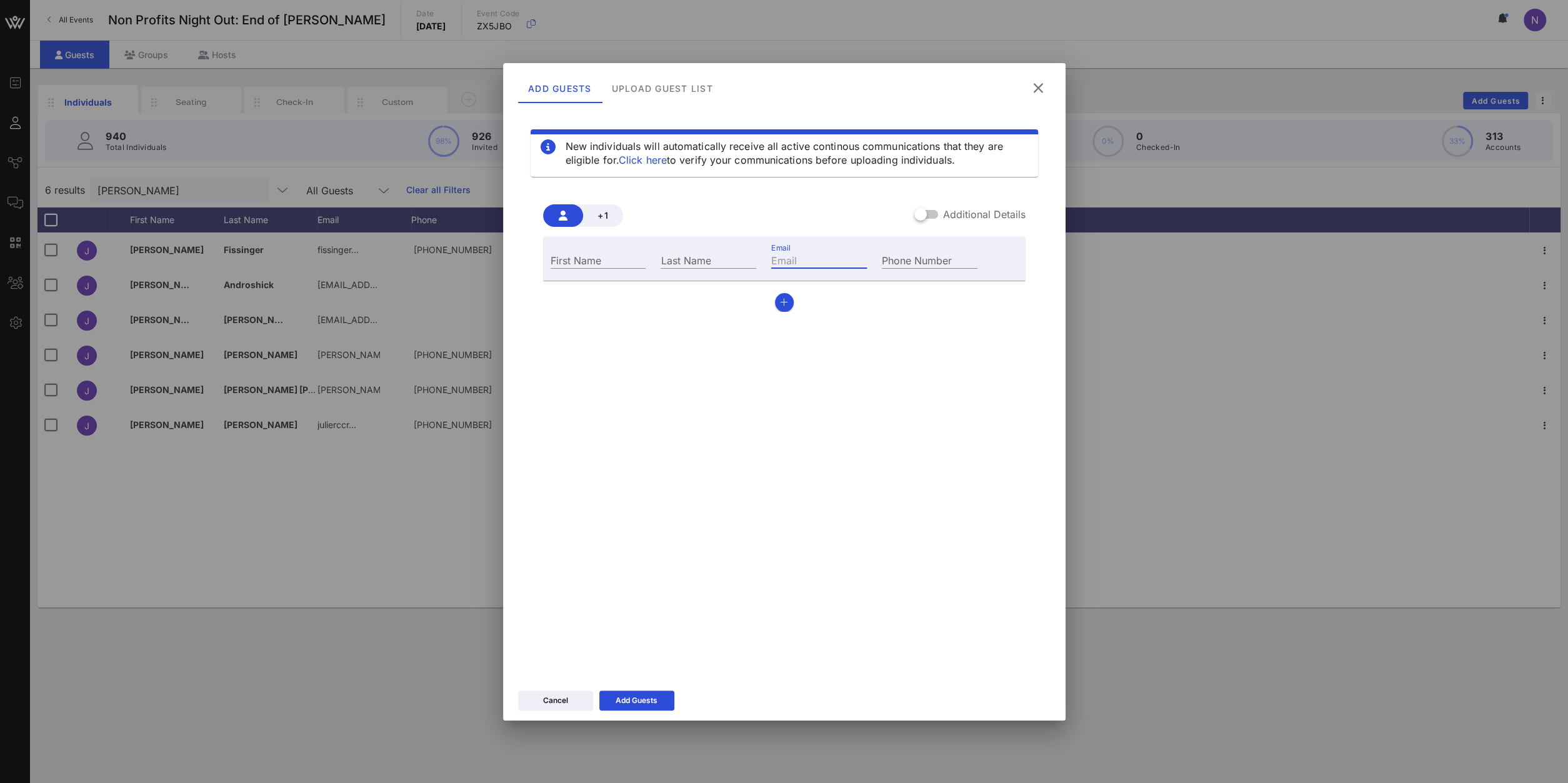
click at [786, 259] on input "Email" at bounding box center [819, 260] width 96 height 16
paste input "[PERSON_NAME][EMAIL_ADDRESS][PERSON_NAME][DOMAIN_NAME]"
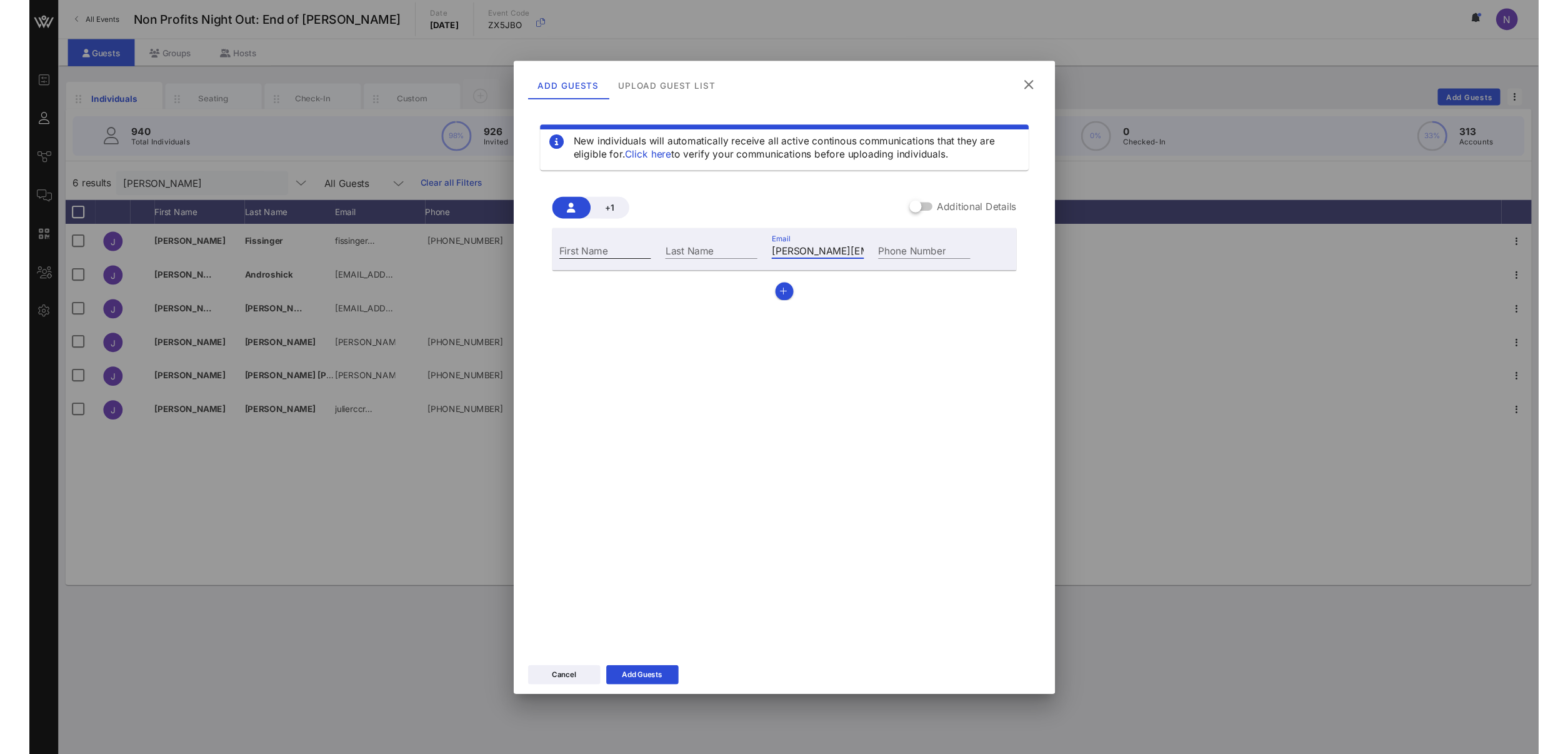
scroll to position [0, 111]
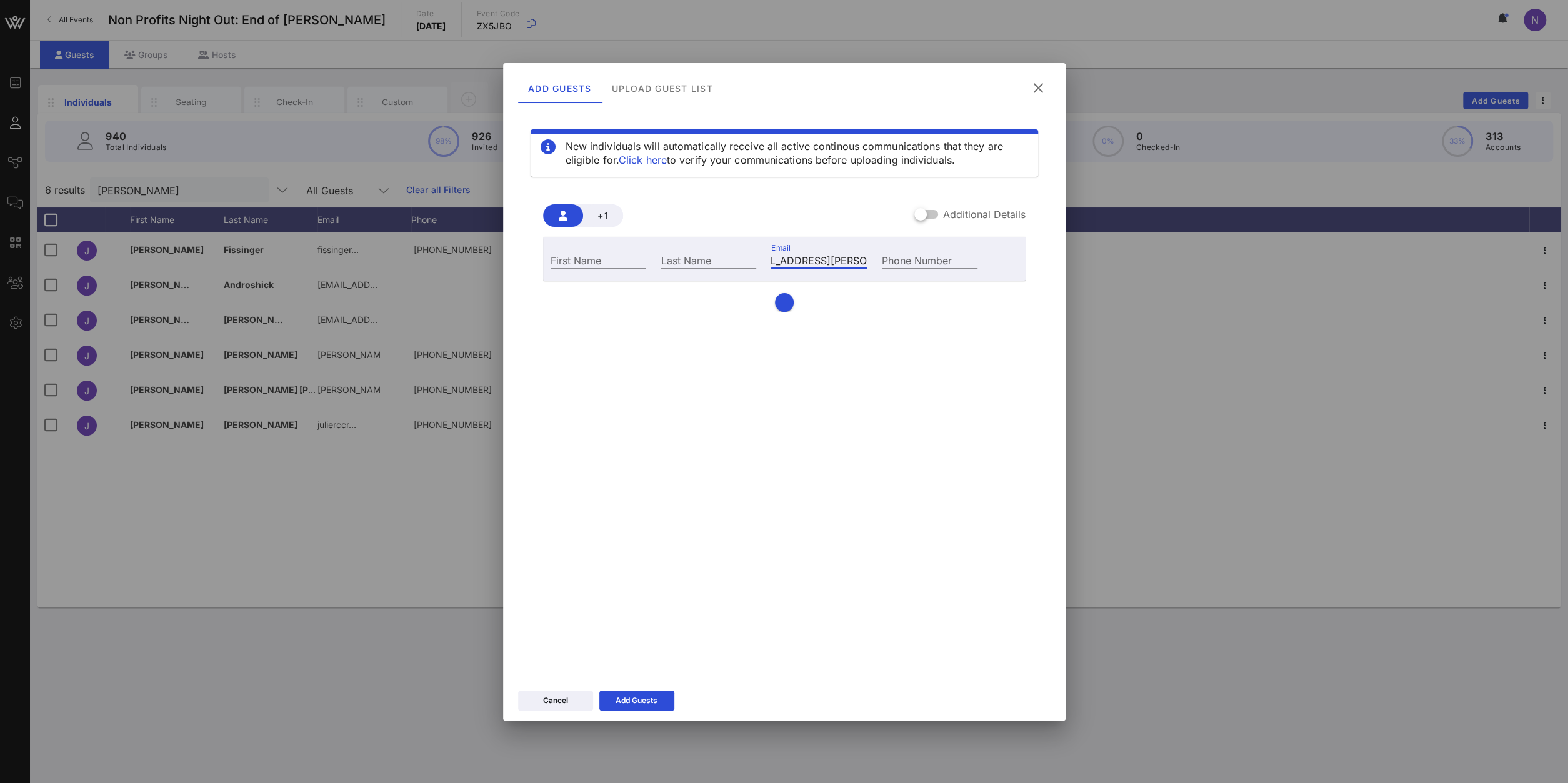
type input "[PERSON_NAME][EMAIL_ADDRESS][PERSON_NAME][DOMAIN_NAME]"
click at [603, 267] on input "First Name" at bounding box center [598, 260] width 96 height 16
click at [563, 266] on input "[PERSON_NAME]" at bounding box center [598, 260] width 96 height 16
type input "[PERSON_NAME]"
click at [677, 259] on input "Last Name" at bounding box center [708, 260] width 96 height 16
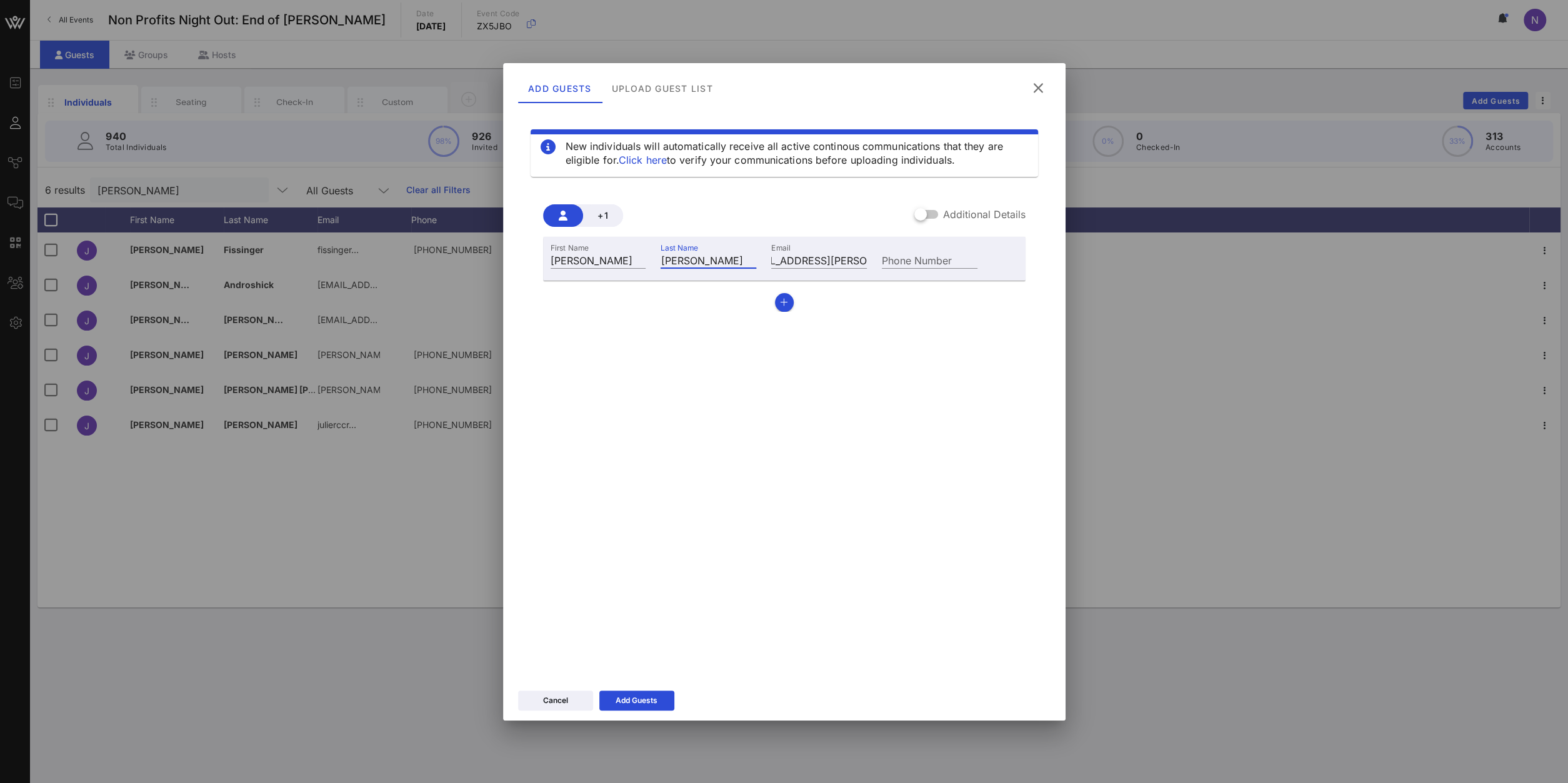
click at [664, 264] on input "[PERSON_NAME]" at bounding box center [708, 260] width 96 height 16
type input "[DEMOGRAPHIC_DATA]"
click at [660, 696] on button "Add Guests" at bounding box center [636, 701] width 75 height 20
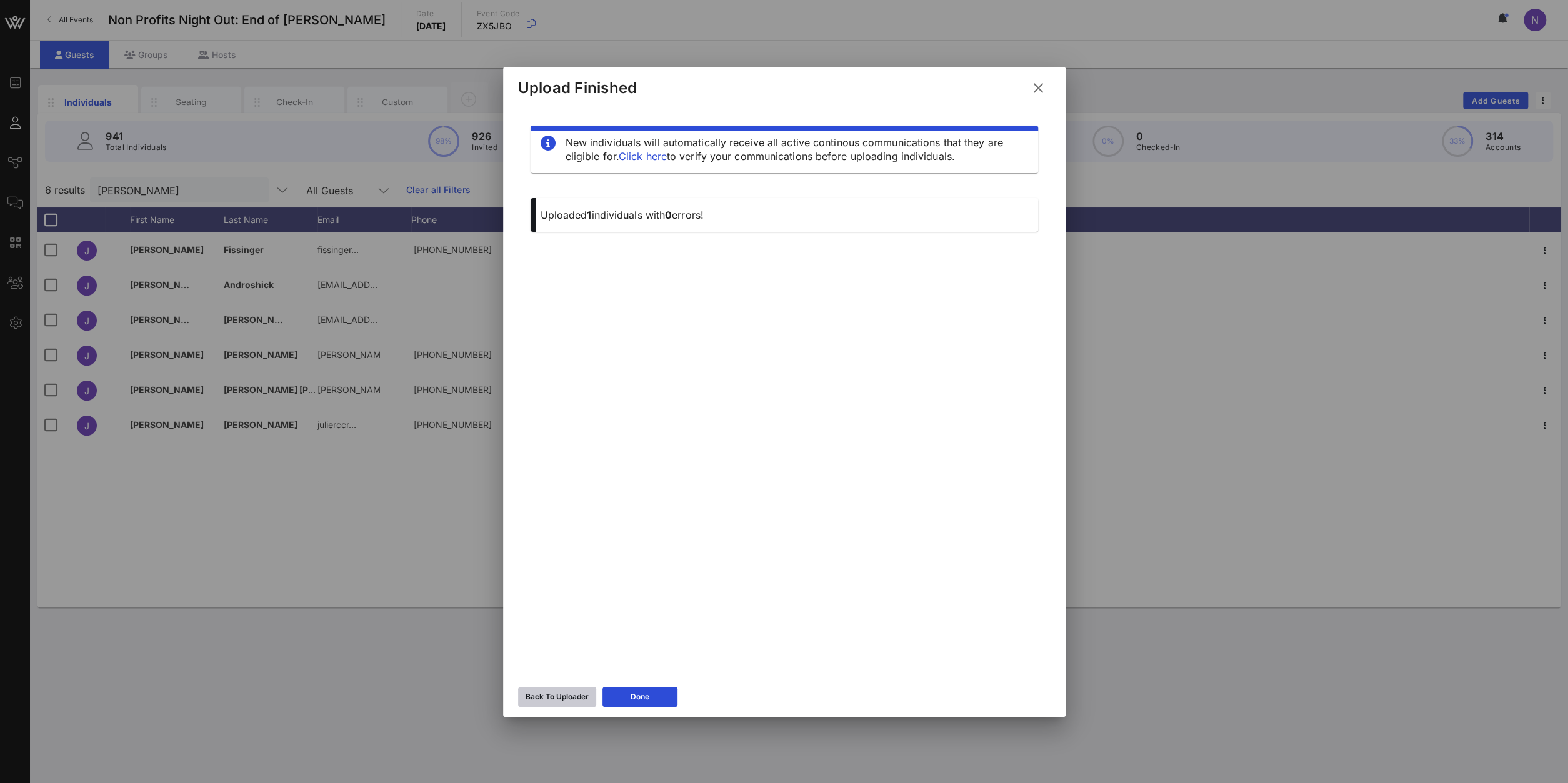
click at [538, 693] on div "Back To Uploader" at bounding box center [556, 697] width 63 height 13
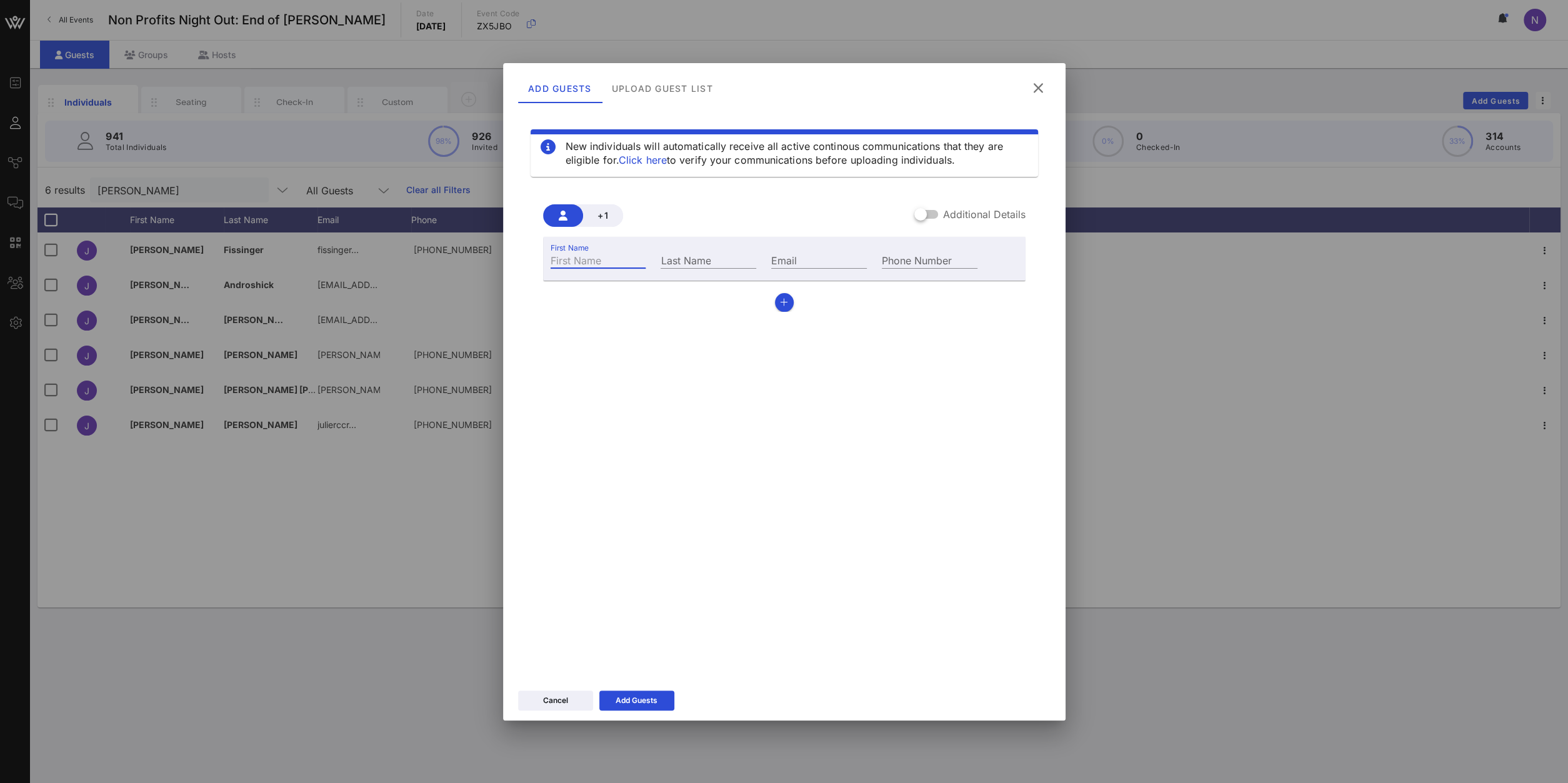
click at [610, 261] on input "First Name" at bounding box center [598, 260] width 96 height 16
type input "[PERSON_NAME]"
paste input "[PERSON_NAME][EMAIL_ADDRESS][DOMAIN_NAME]"
type input "[PERSON_NAME][EMAIL_ADDRESS][DOMAIN_NAME]"
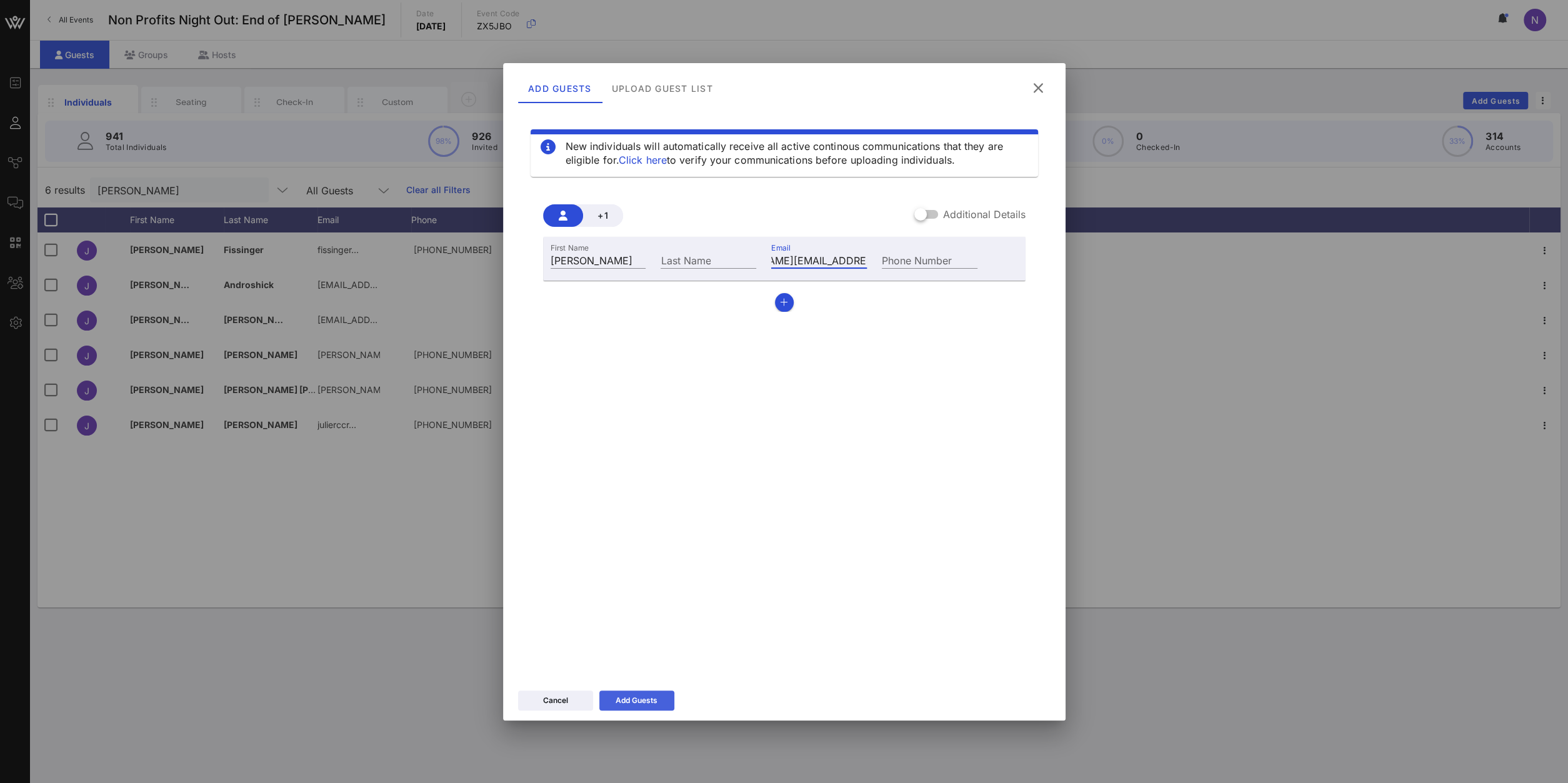
click at [627, 696] on div "Add Guests" at bounding box center [636, 701] width 42 height 13
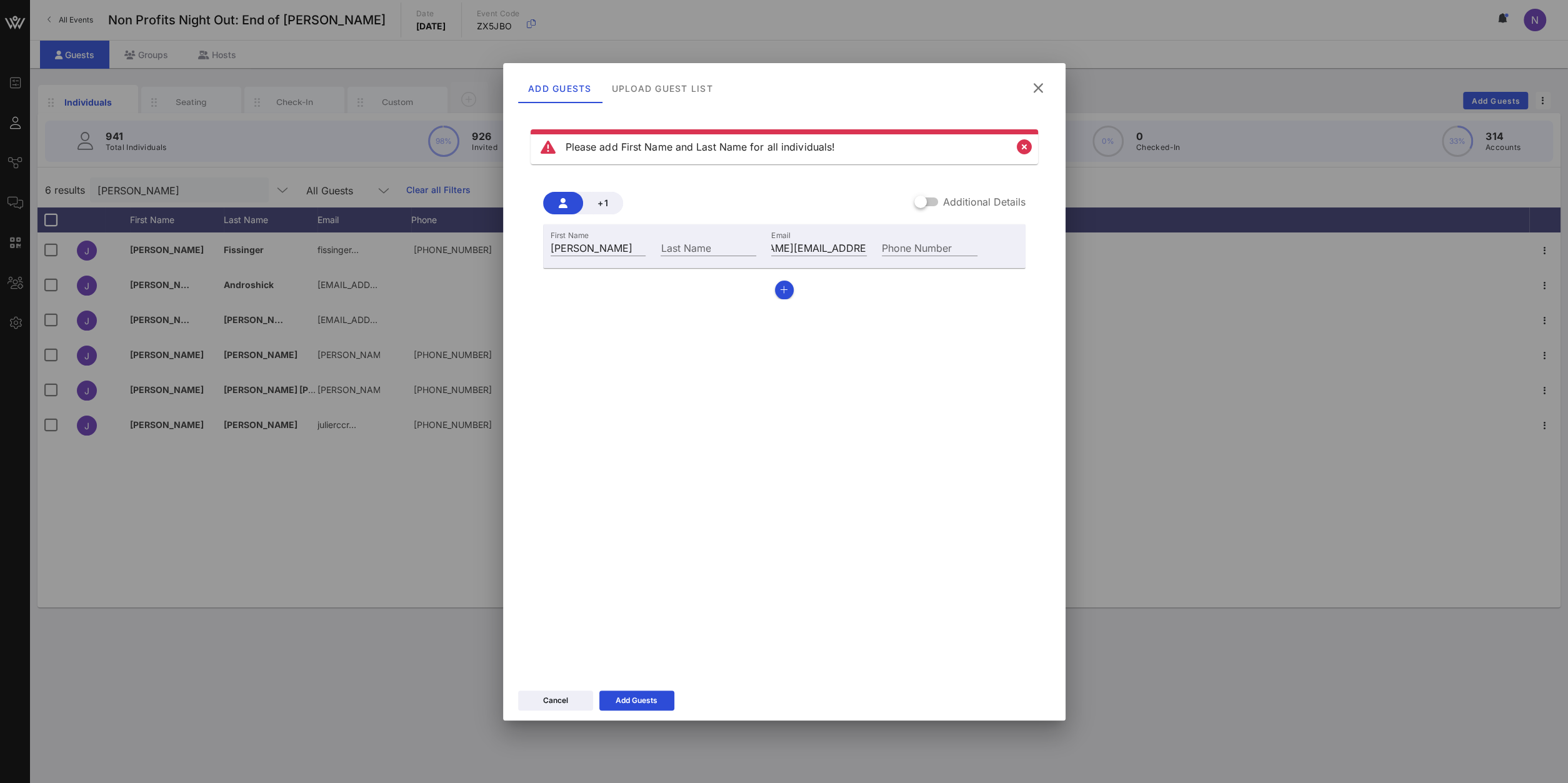
click at [1040, 87] on icon at bounding box center [1038, 88] width 17 height 15
